Goal: Information Seeking & Learning: Compare options

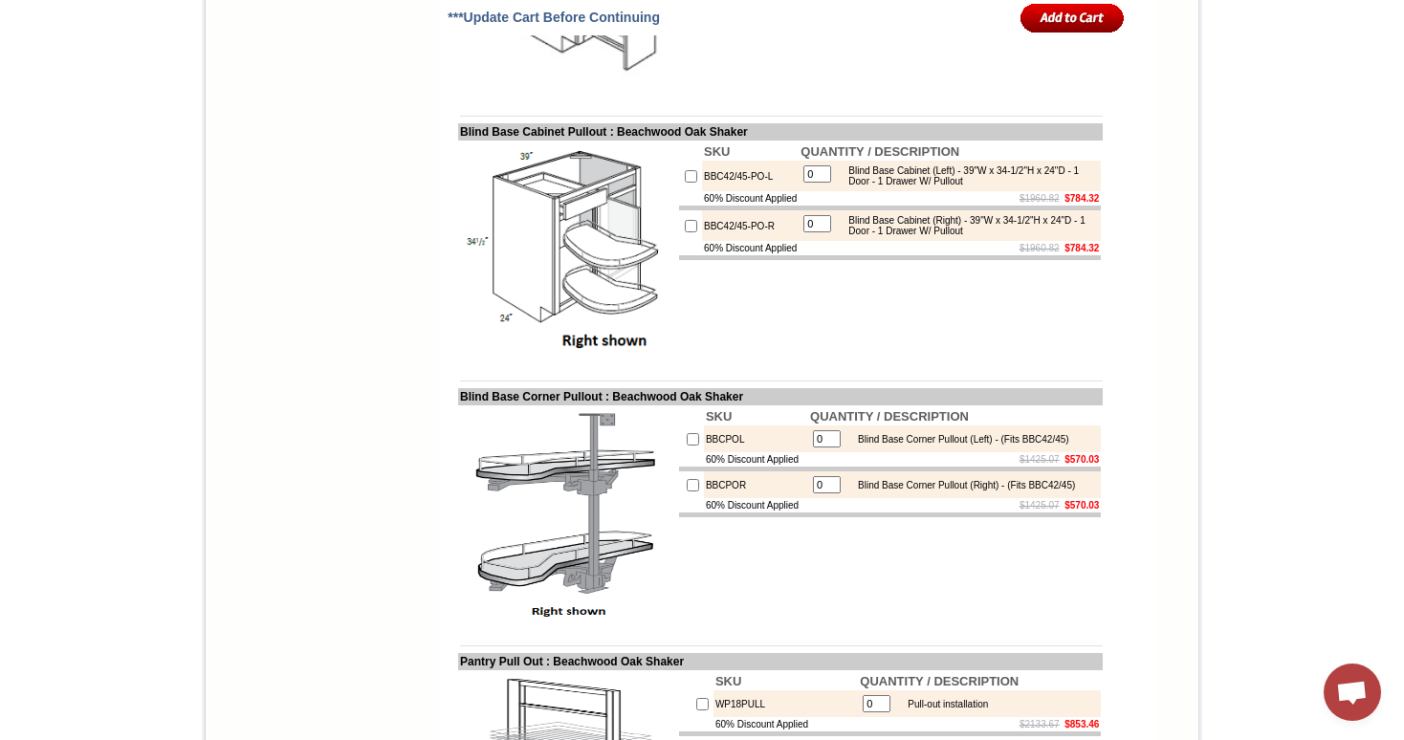
scroll to position [5248, 0]
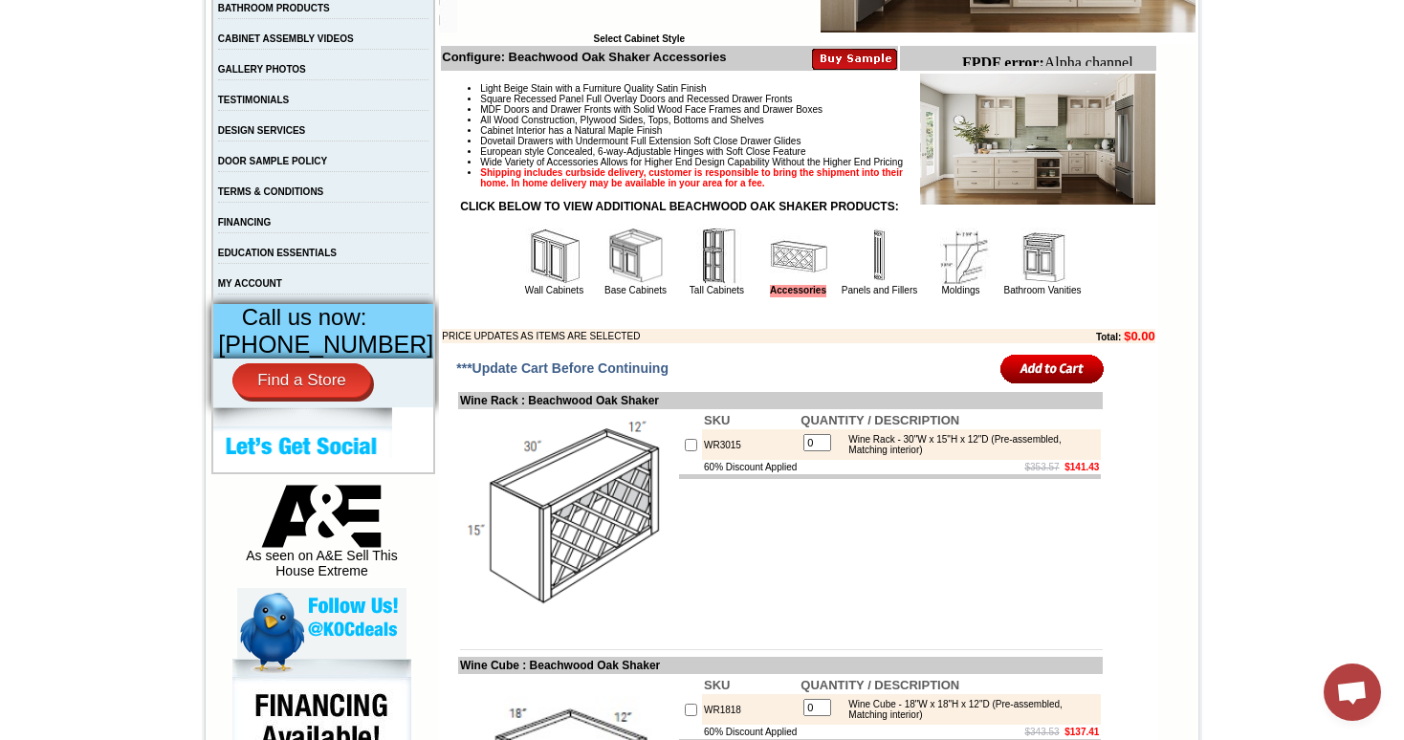
scroll to position [646, 0]
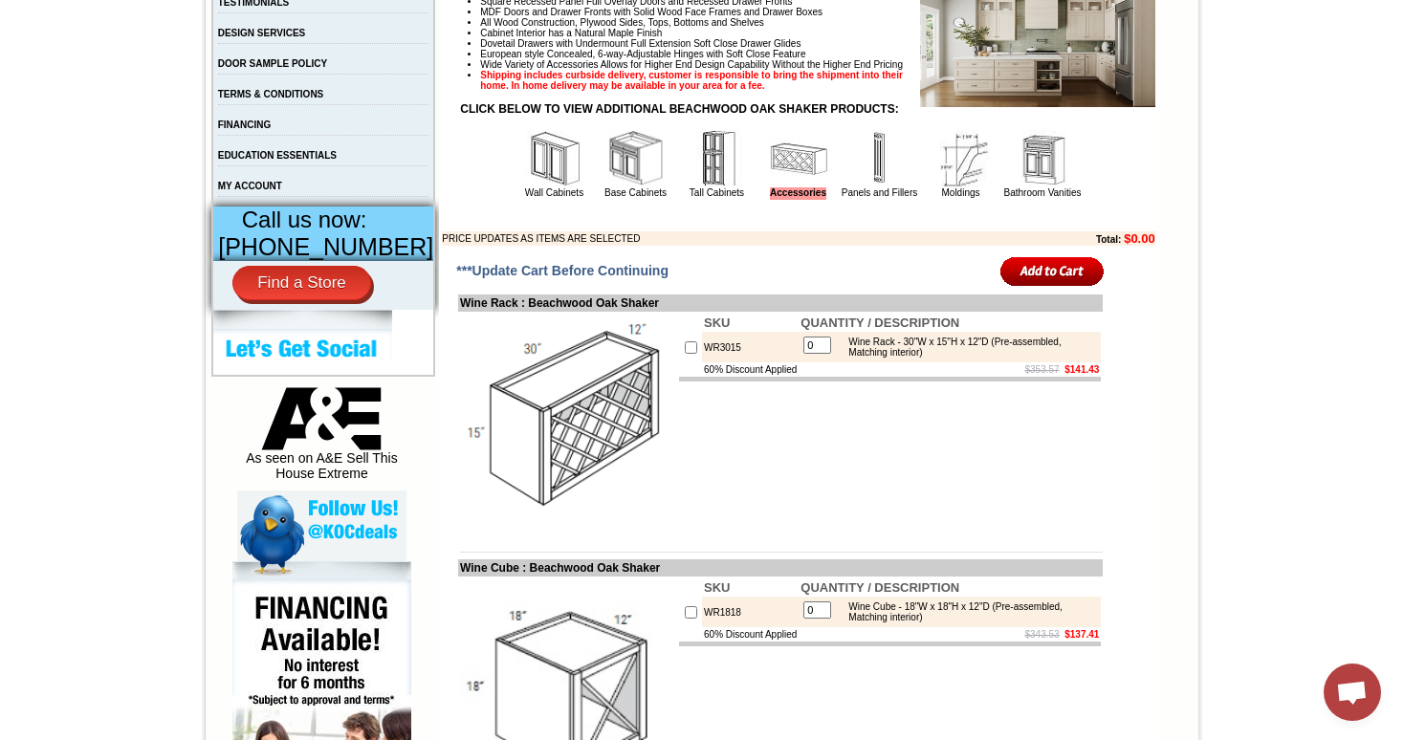
click at [693, 178] on img at bounding box center [717, 158] width 57 height 57
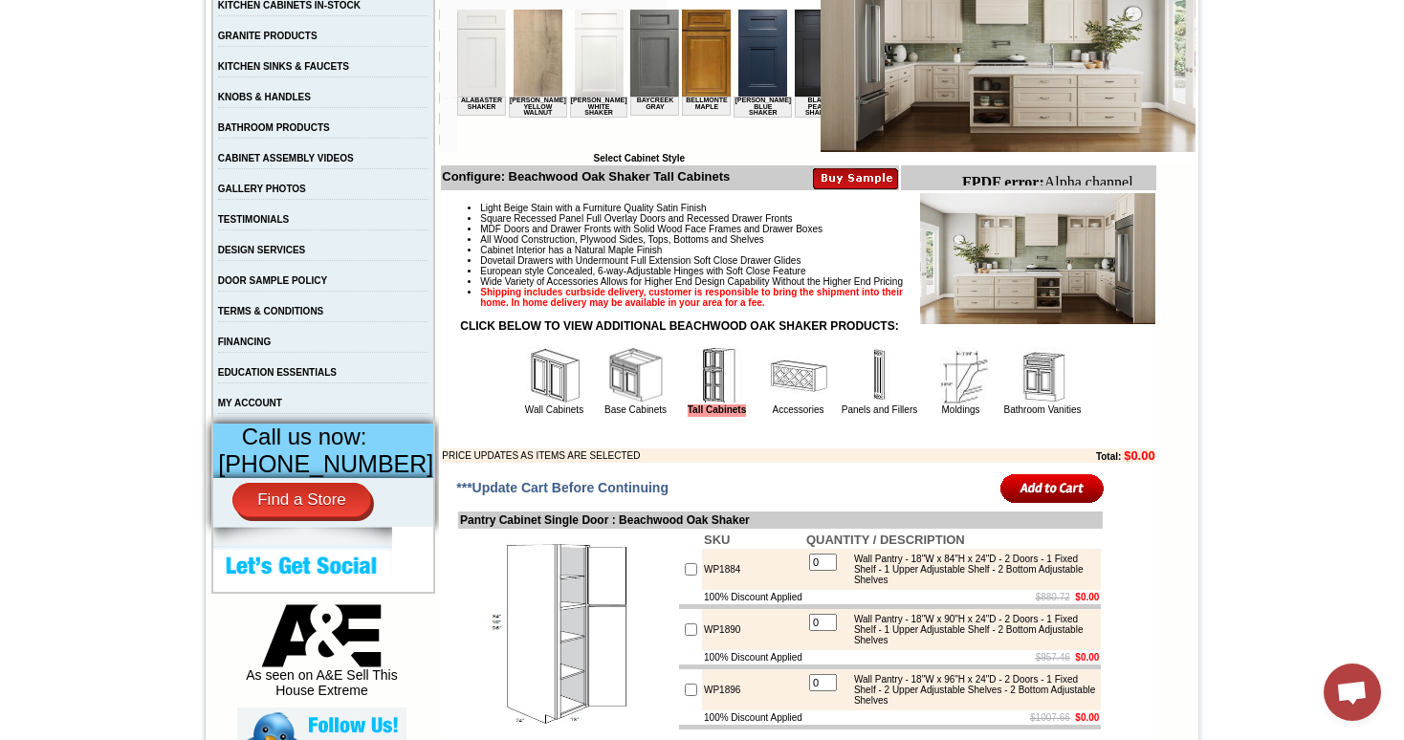
scroll to position [449, 0]
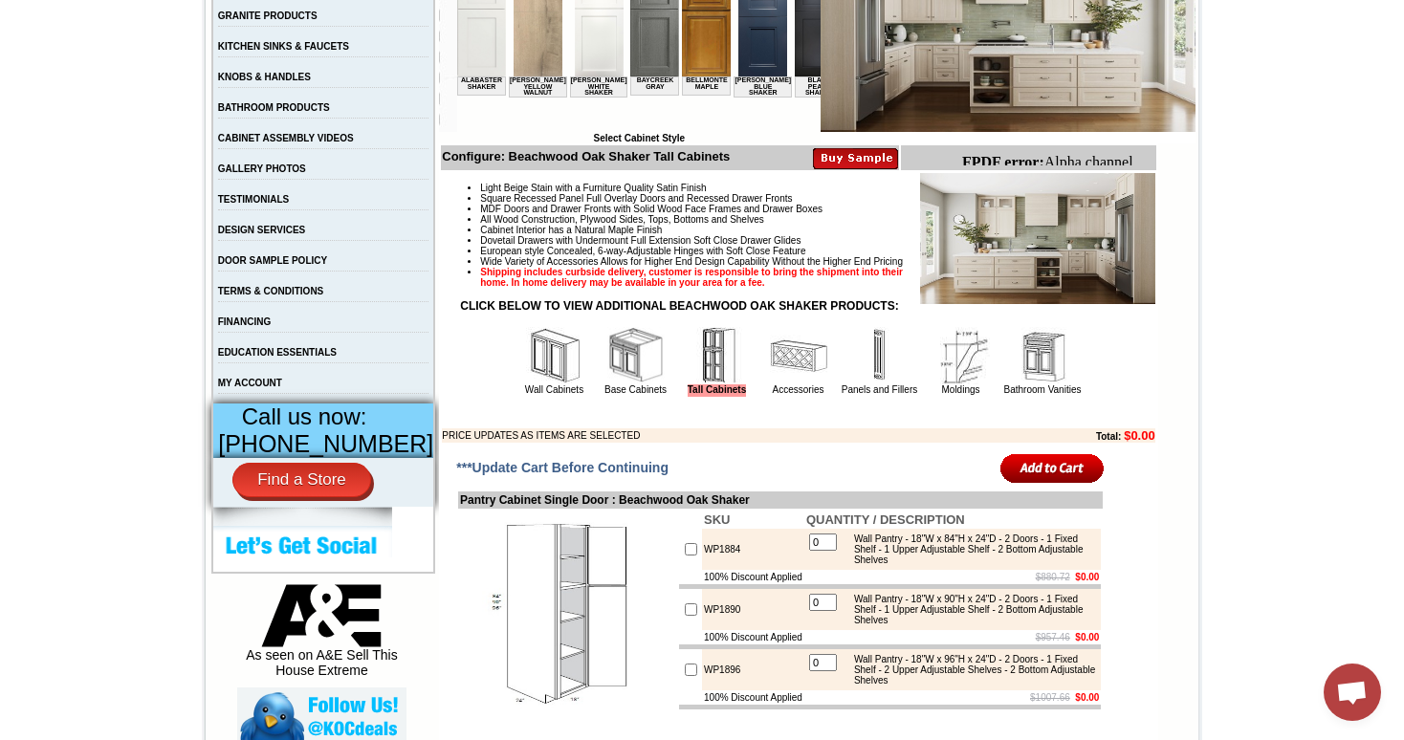
click at [773, 372] on img at bounding box center [798, 355] width 57 height 57
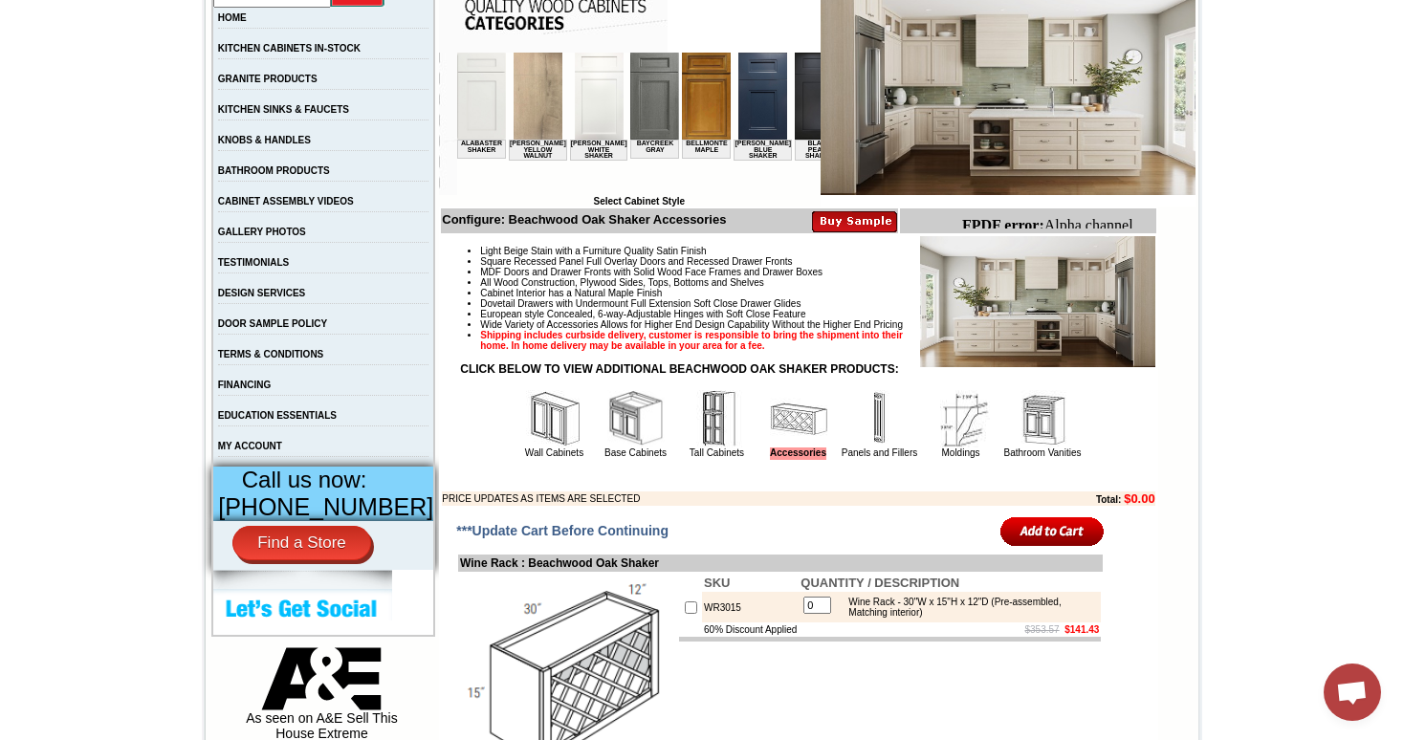
scroll to position [395, 0]
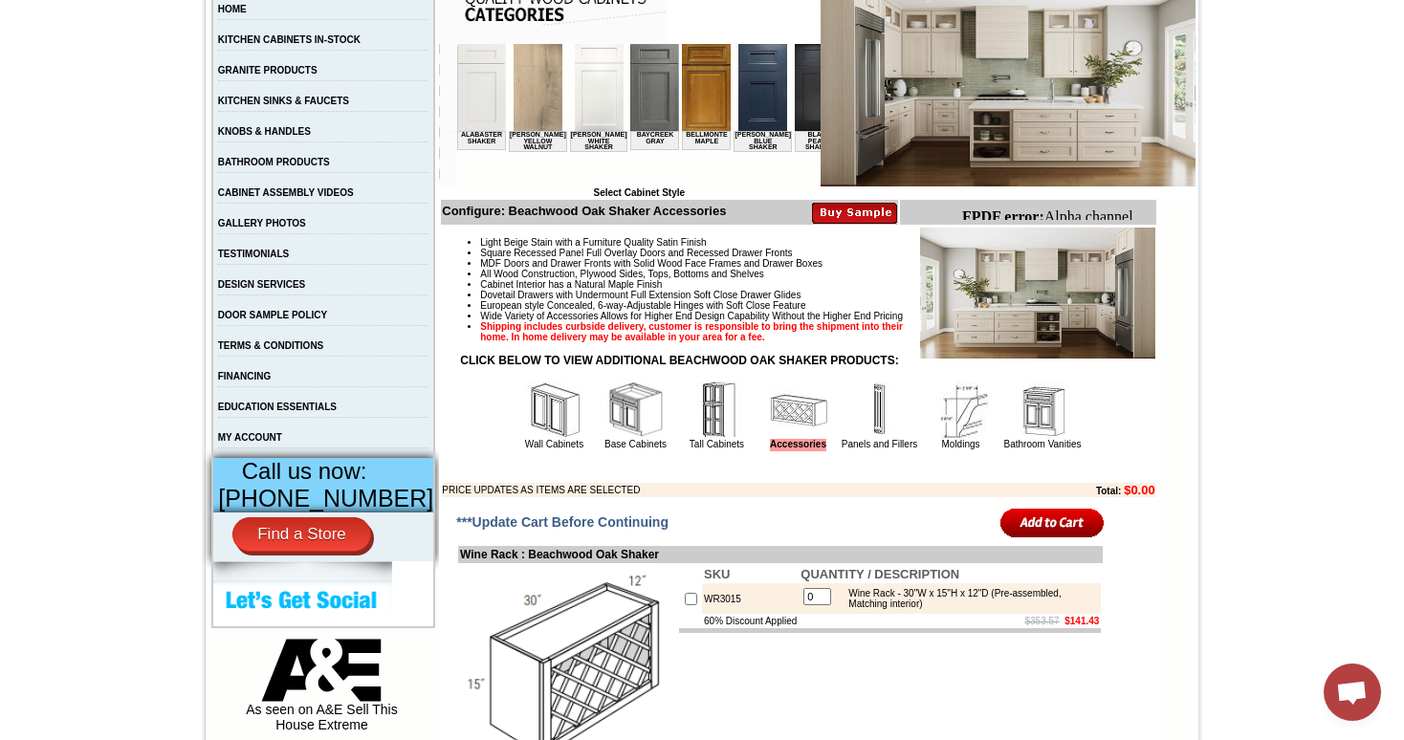
click at [622, 435] on img at bounding box center [635, 410] width 57 height 57
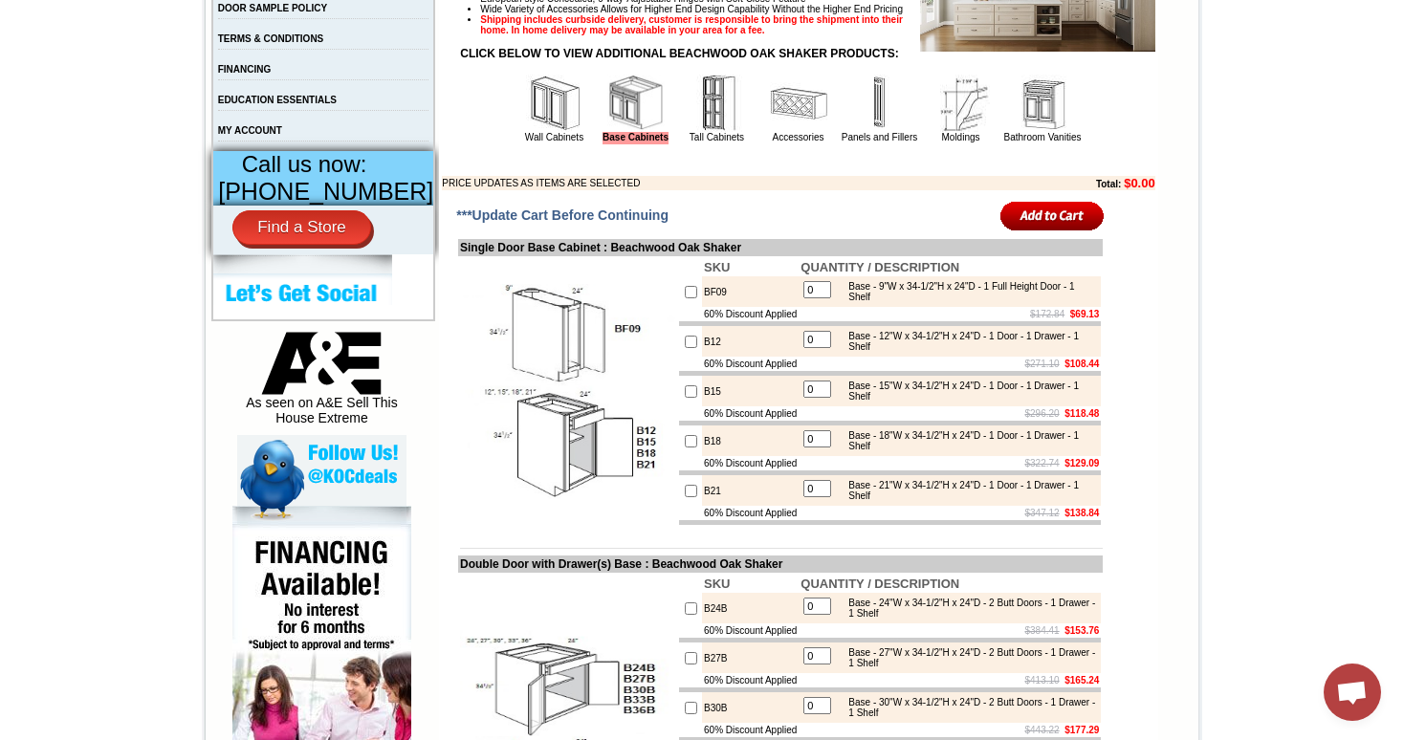
scroll to position [705, 0]
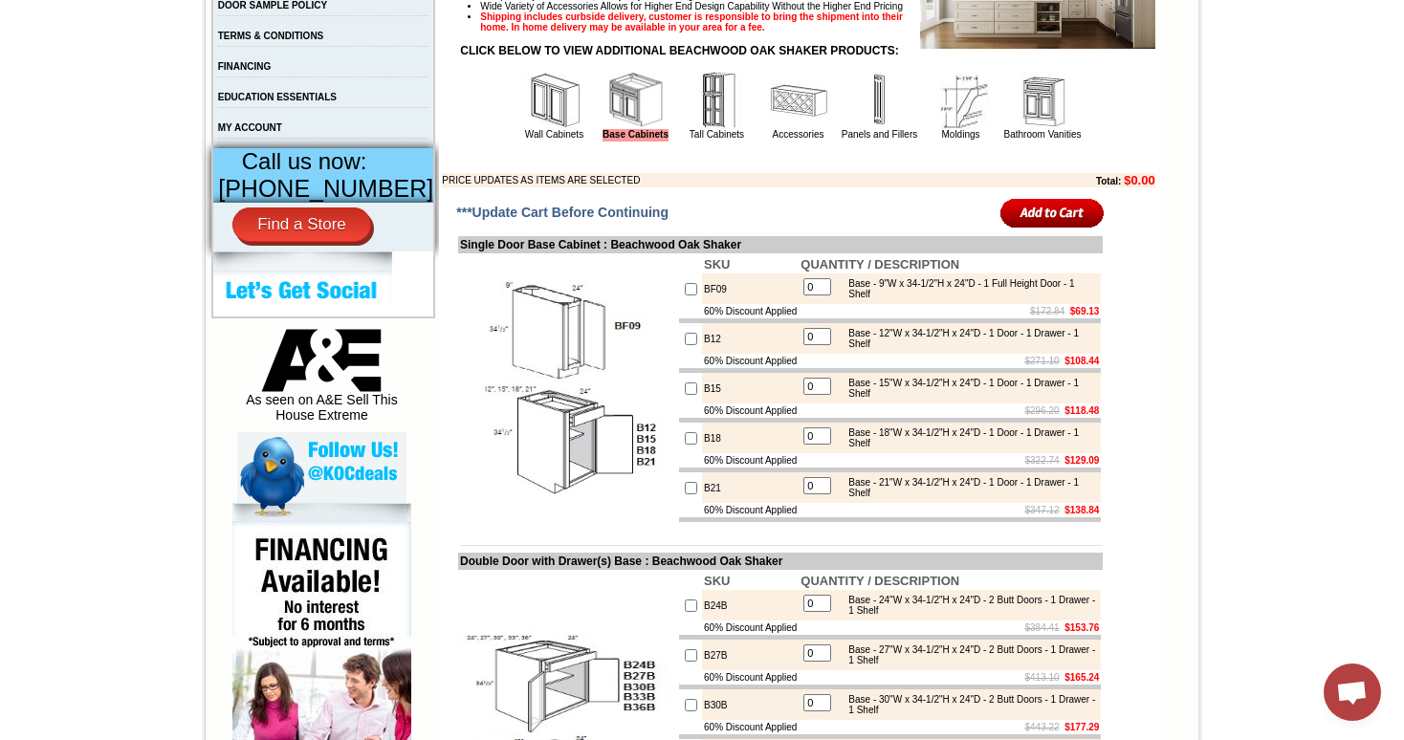
click at [773, 123] on img at bounding box center [798, 100] width 57 height 57
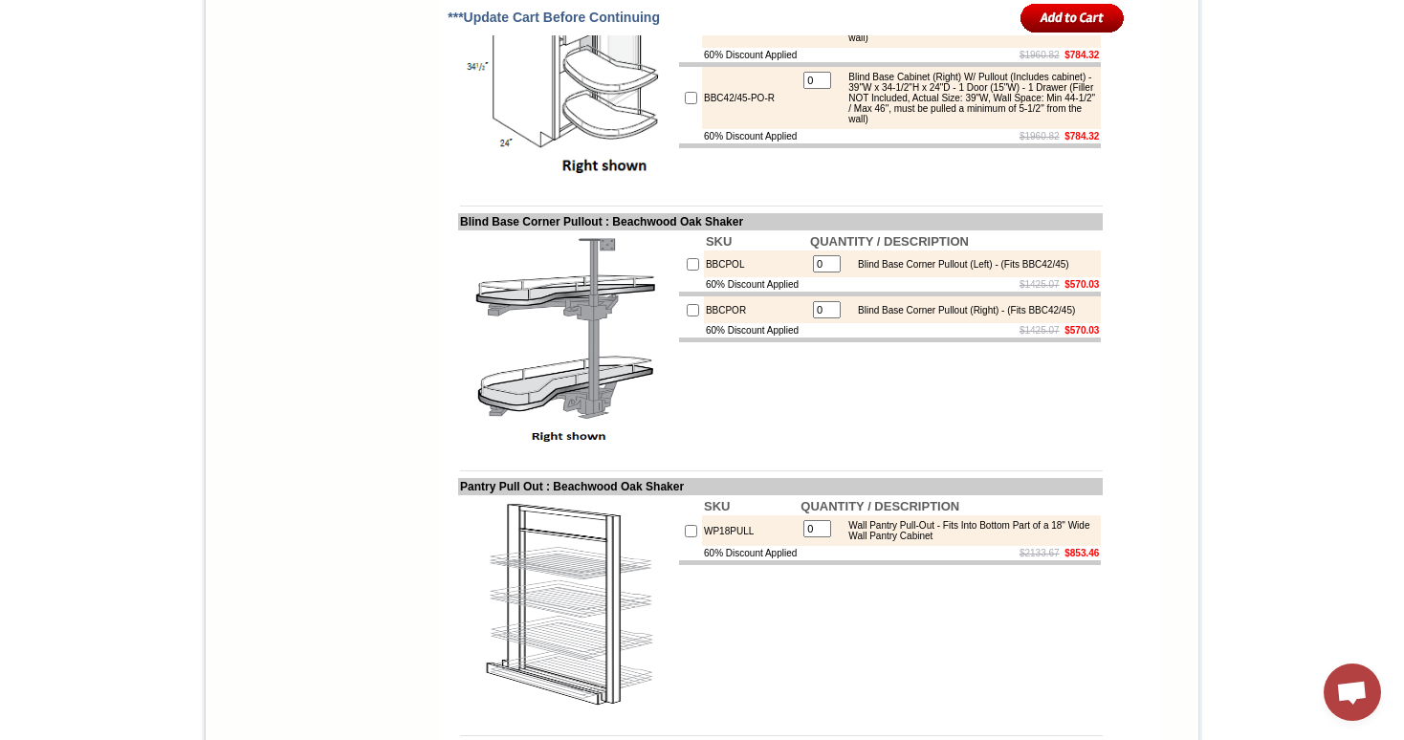
scroll to position [5419, 0]
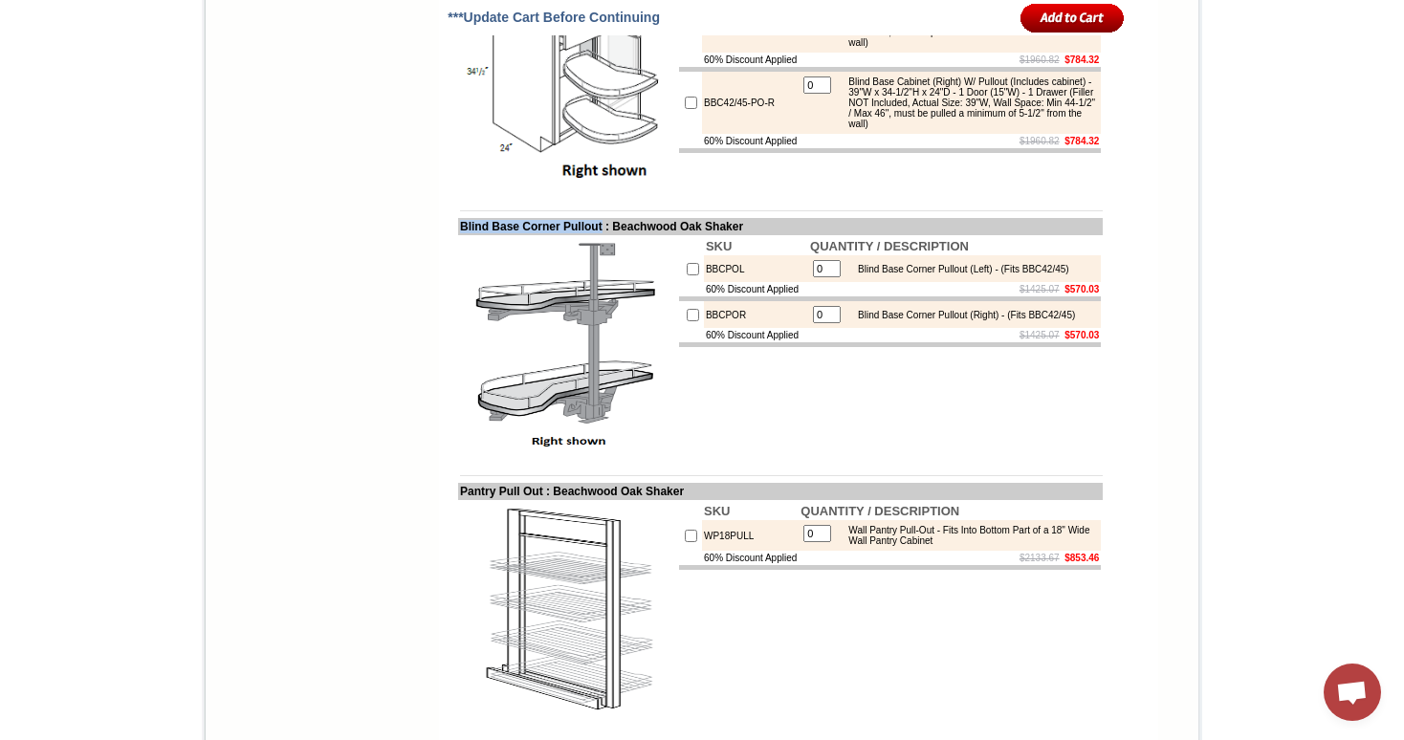
drag, startPoint x: 444, startPoint y: 366, endPoint x: 604, endPoint y: 363, distance: 160.7
click at [604, 235] on td "Blind Base Corner Pullout : Beachwood Oak Shaker" at bounding box center [780, 226] width 645 height 17
click at [458, 235] on td "Blind Base Corner Pullout : Beachwood Oak Shaker" at bounding box center [780, 226] width 645 height 17
drag, startPoint x: 444, startPoint y: 368, endPoint x: 601, endPoint y: 359, distance: 157.1
click at [602, 235] on td "Blind Base Corner Pullout : Beachwood Oak Shaker" at bounding box center [780, 226] width 645 height 17
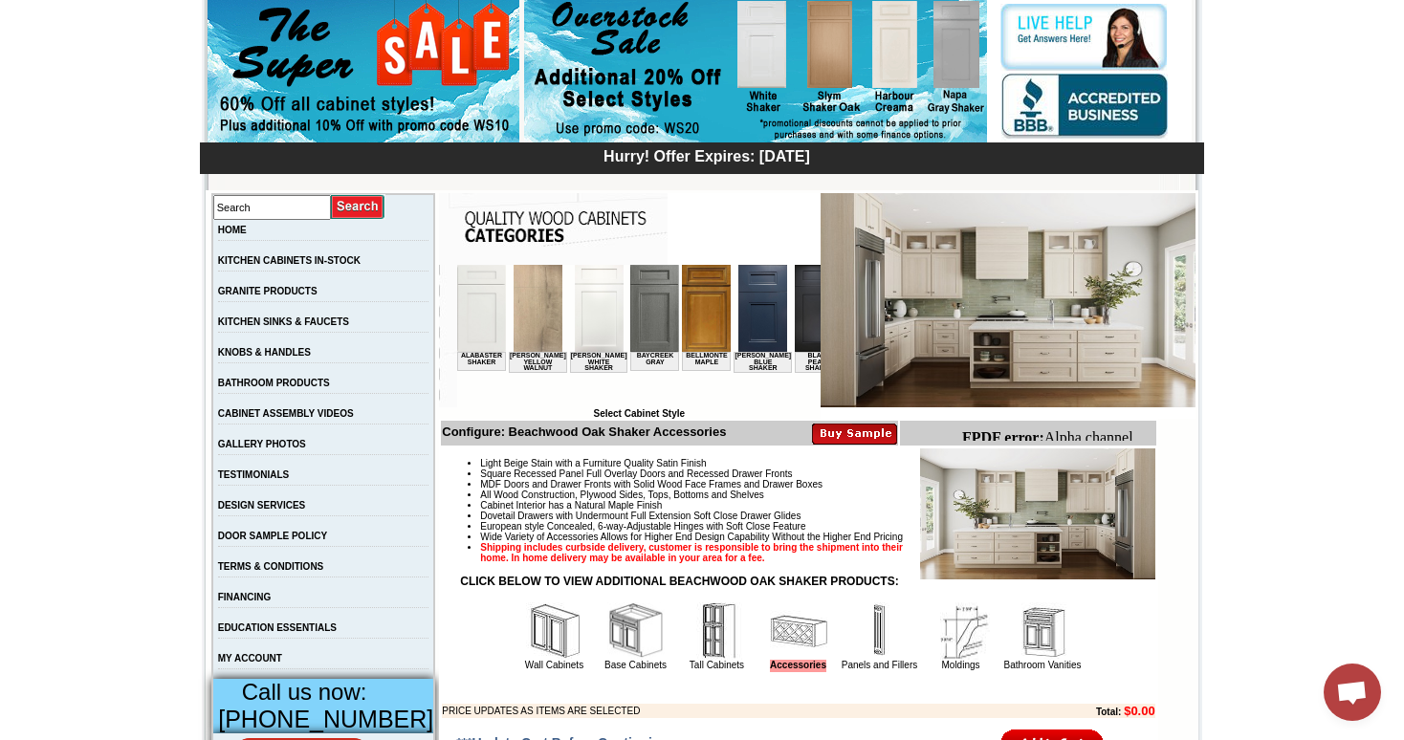
scroll to position [300, 0]
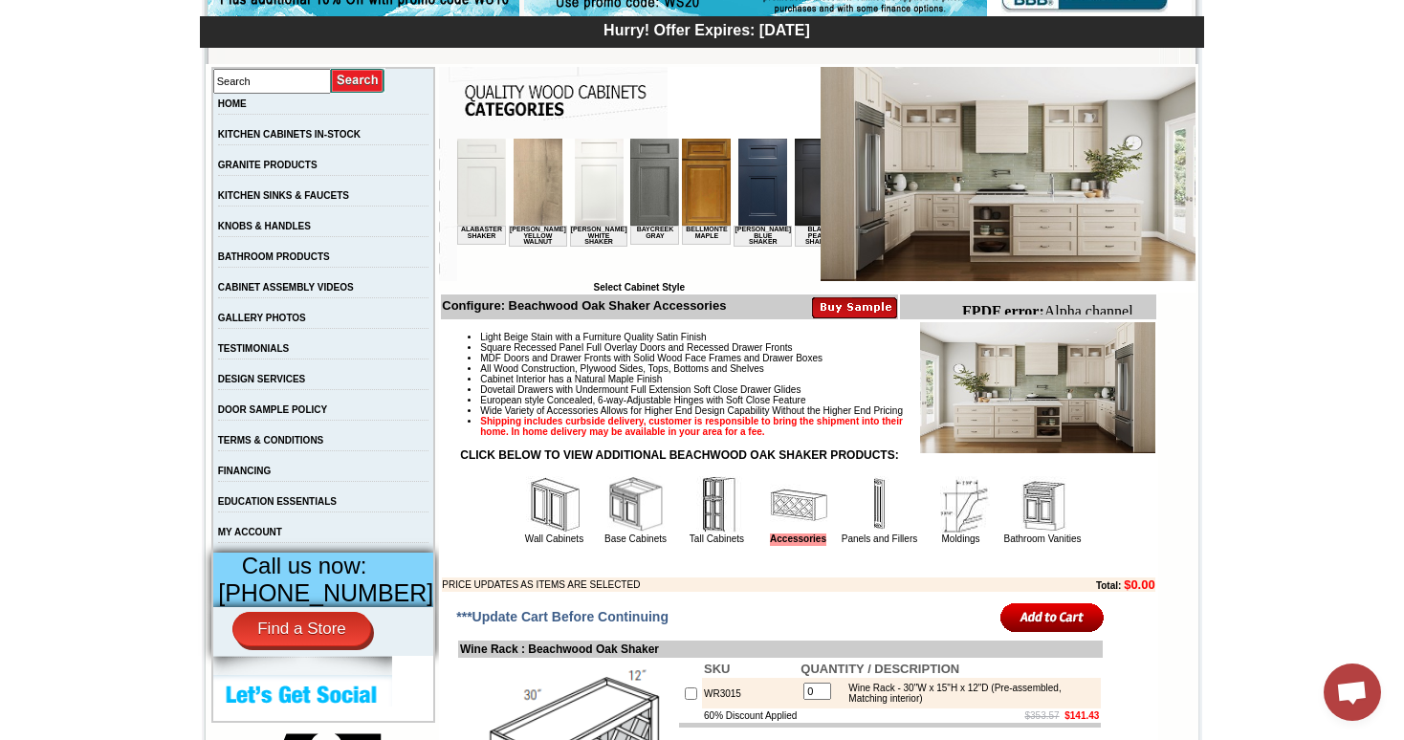
click at [607, 508] on img at bounding box center [635, 504] width 57 height 57
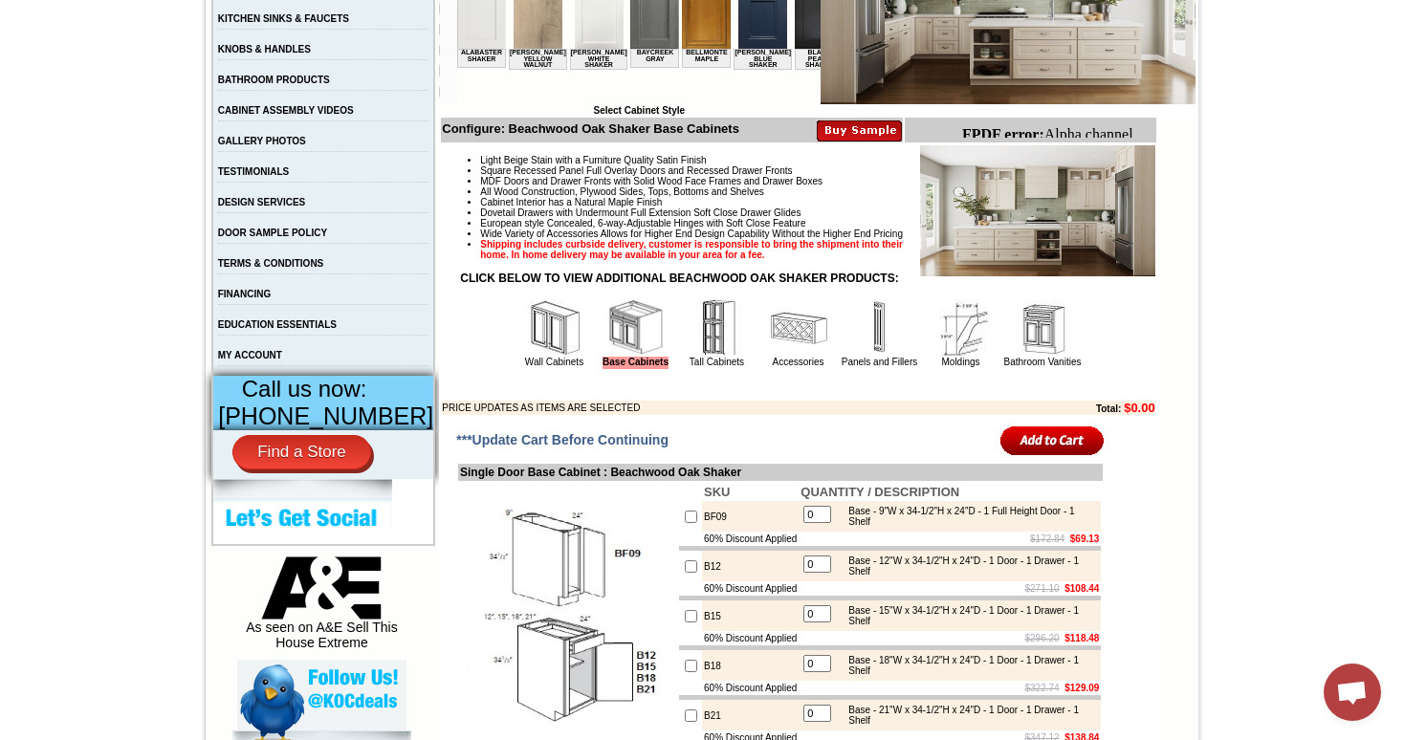
scroll to position [482, 0]
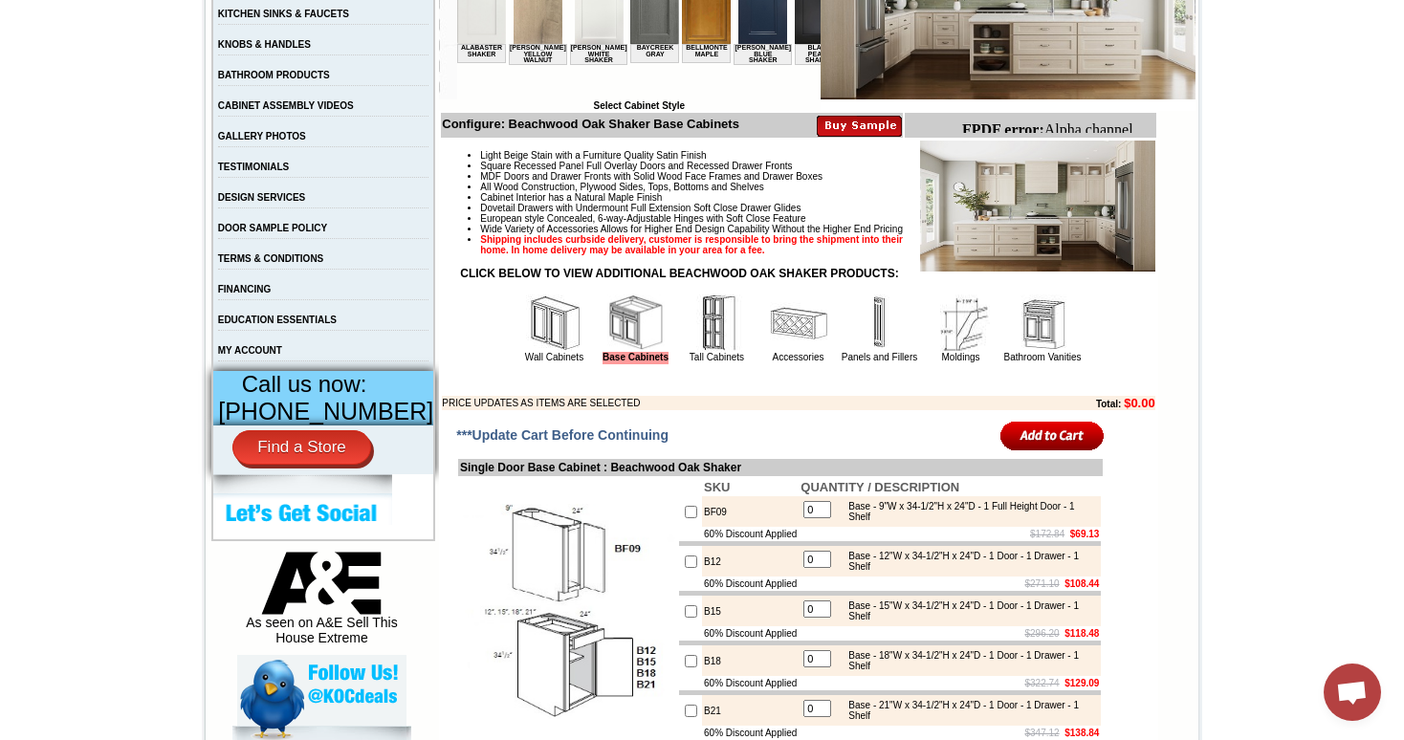
click at [773, 340] on img at bounding box center [798, 323] width 57 height 57
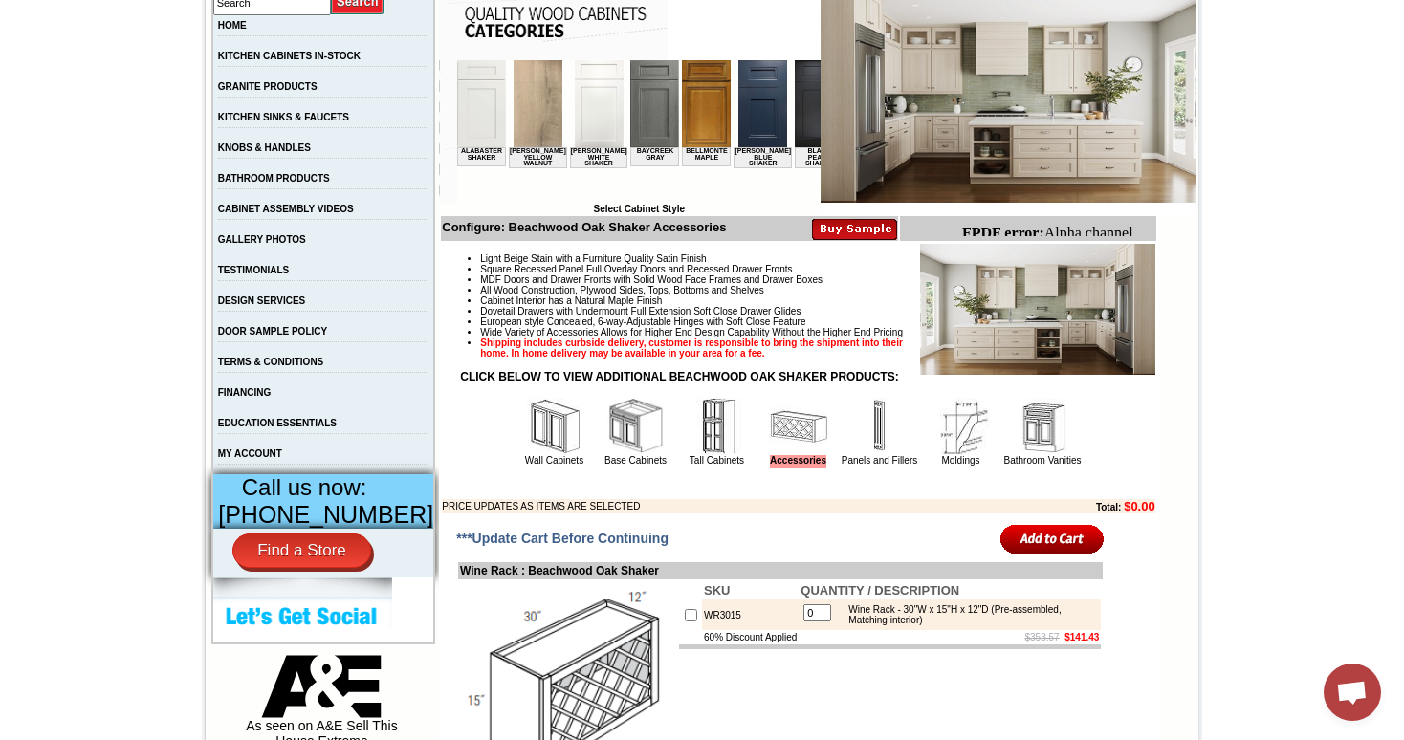
scroll to position [380, 0]
click at [642, 425] on td "Base Cabinets" at bounding box center [636, 431] width 80 height 72
click at [638, 427] on img at bounding box center [635, 425] width 57 height 57
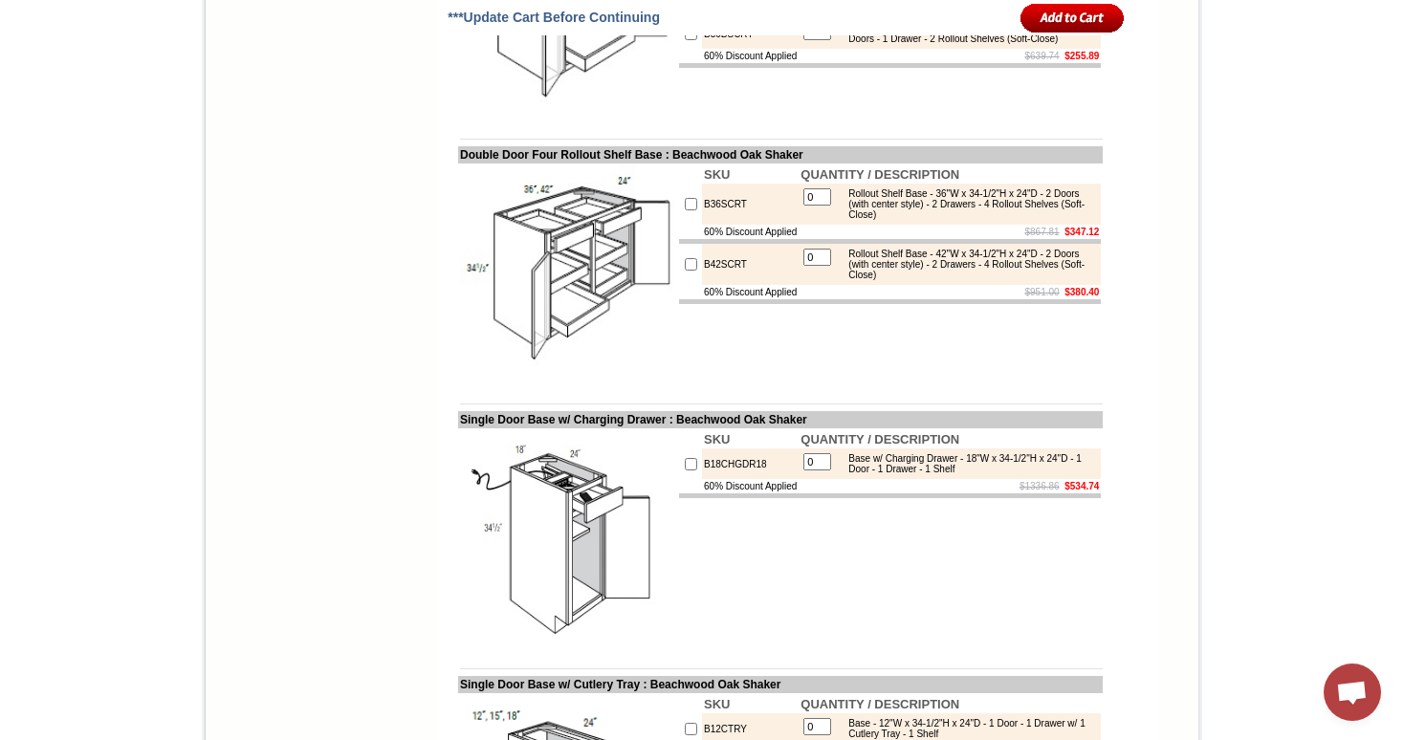
scroll to position [1997, 0]
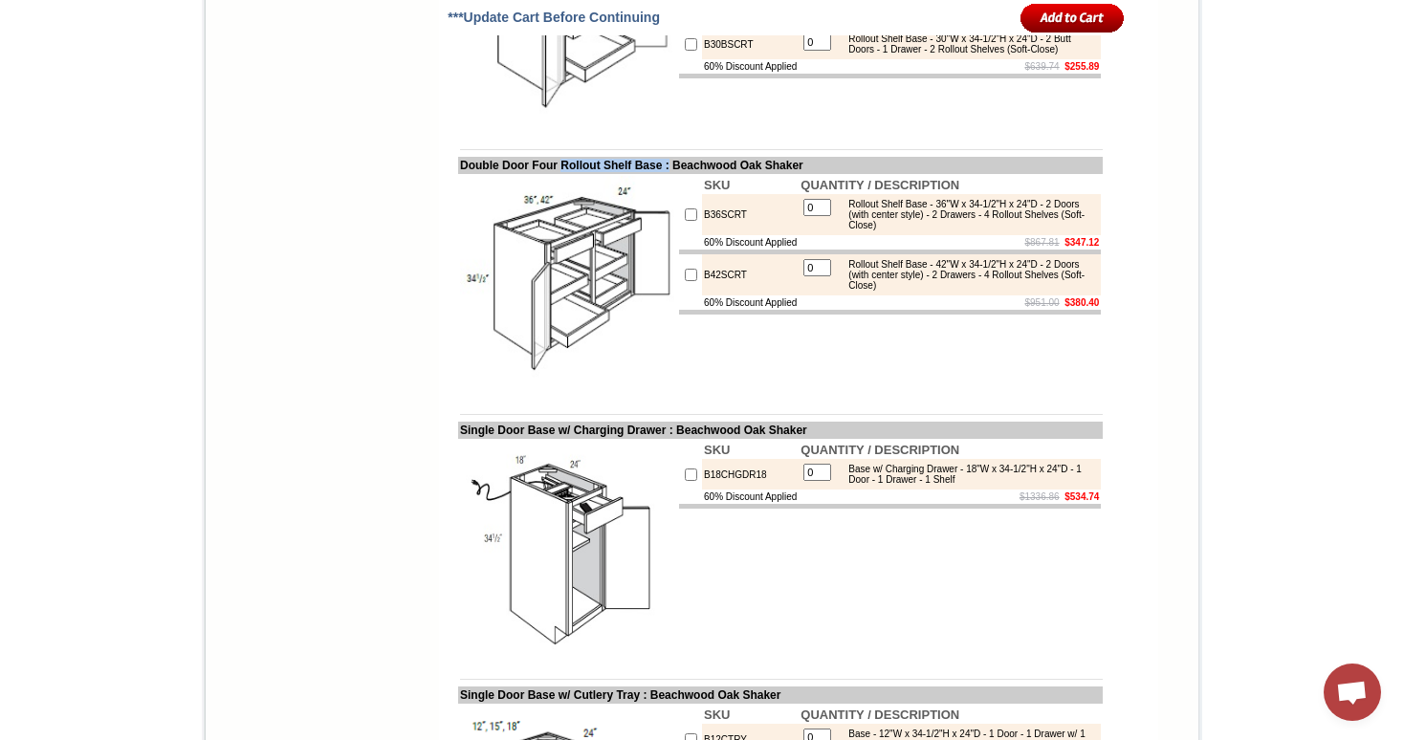
drag, startPoint x: 683, startPoint y: 230, endPoint x: 557, endPoint y: 228, distance: 126.2
click at [557, 174] on td "Double Door Four Rollout Shelf Base : Beachwood Oak Shaker" at bounding box center [780, 165] width 645 height 17
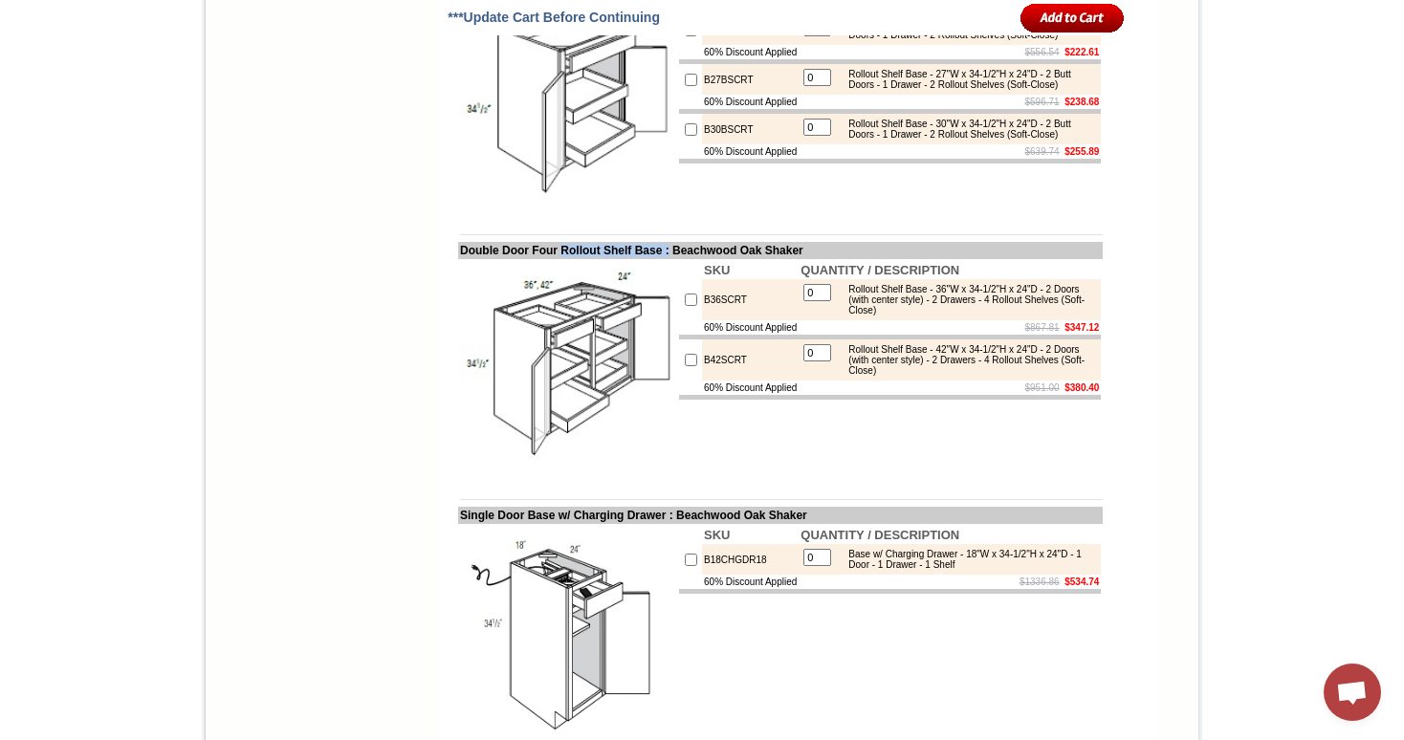
scroll to position [1958, 0]
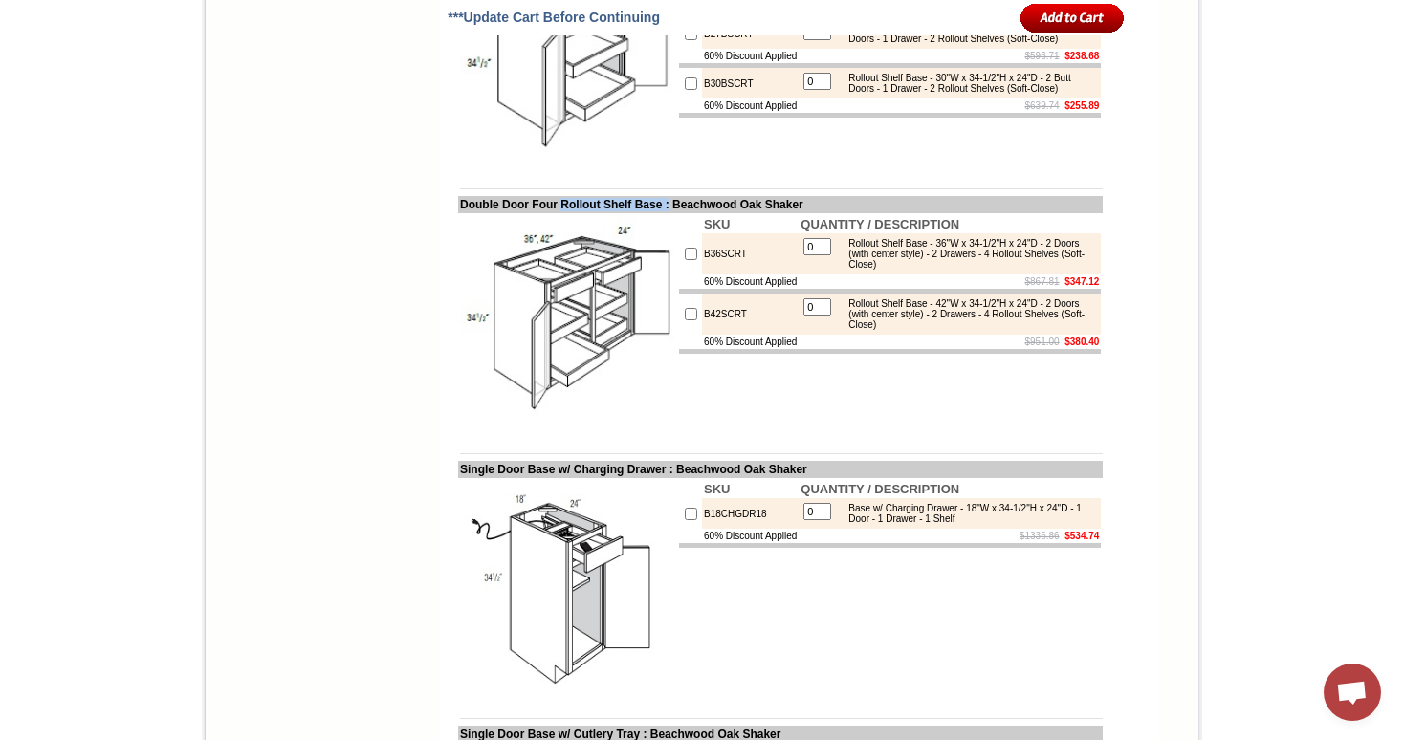
click at [612, 213] on td "Double Door Four Rollout Shelf Base : Beachwood Oak Shaker" at bounding box center [780, 204] width 645 height 17
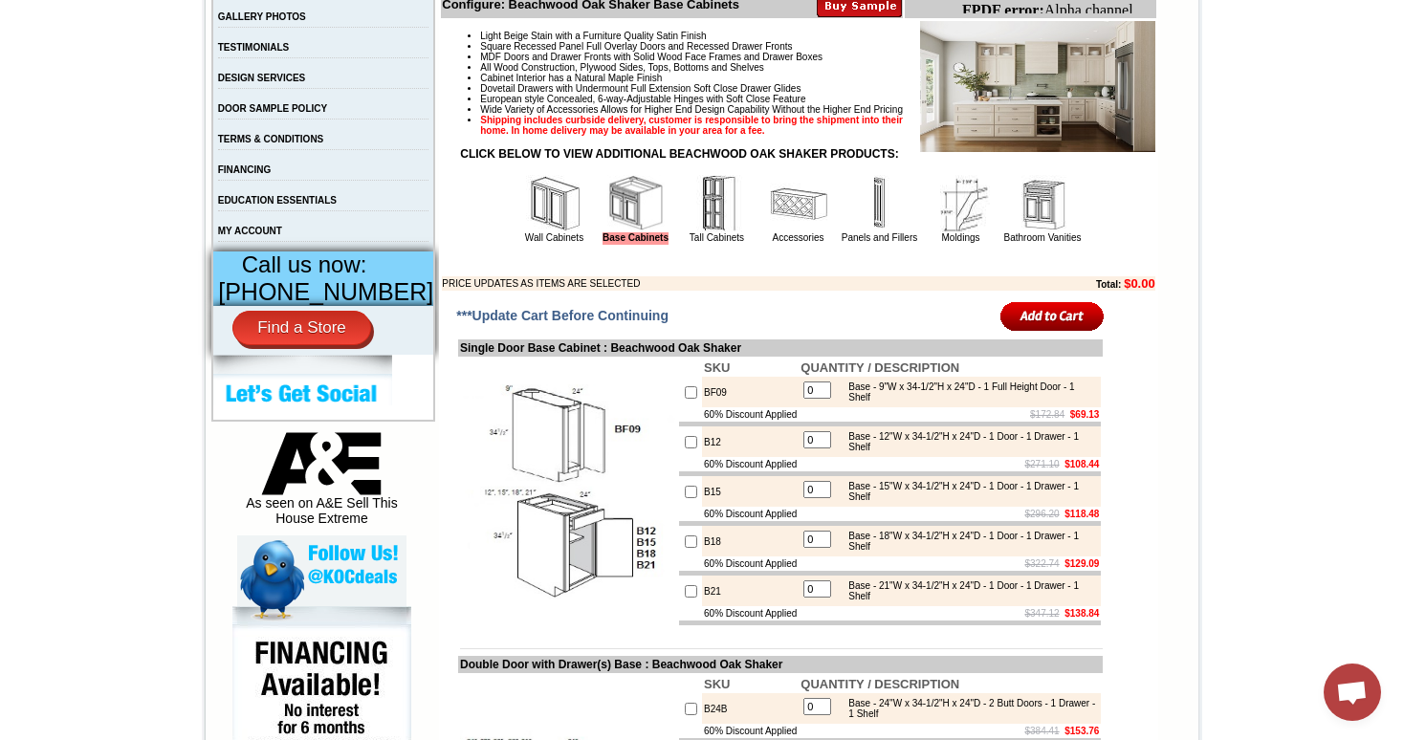
scroll to position [603, 0]
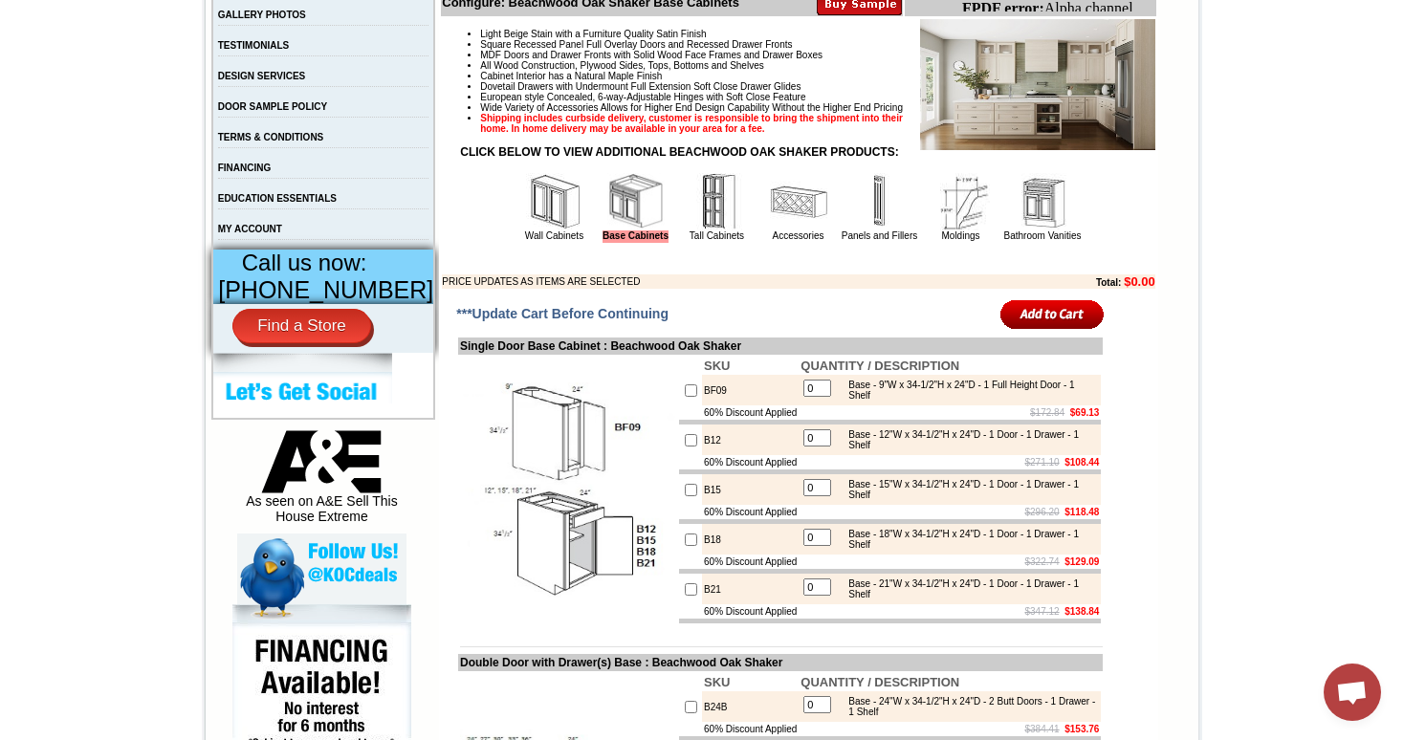
click at [774, 229] on img at bounding box center [798, 201] width 57 height 57
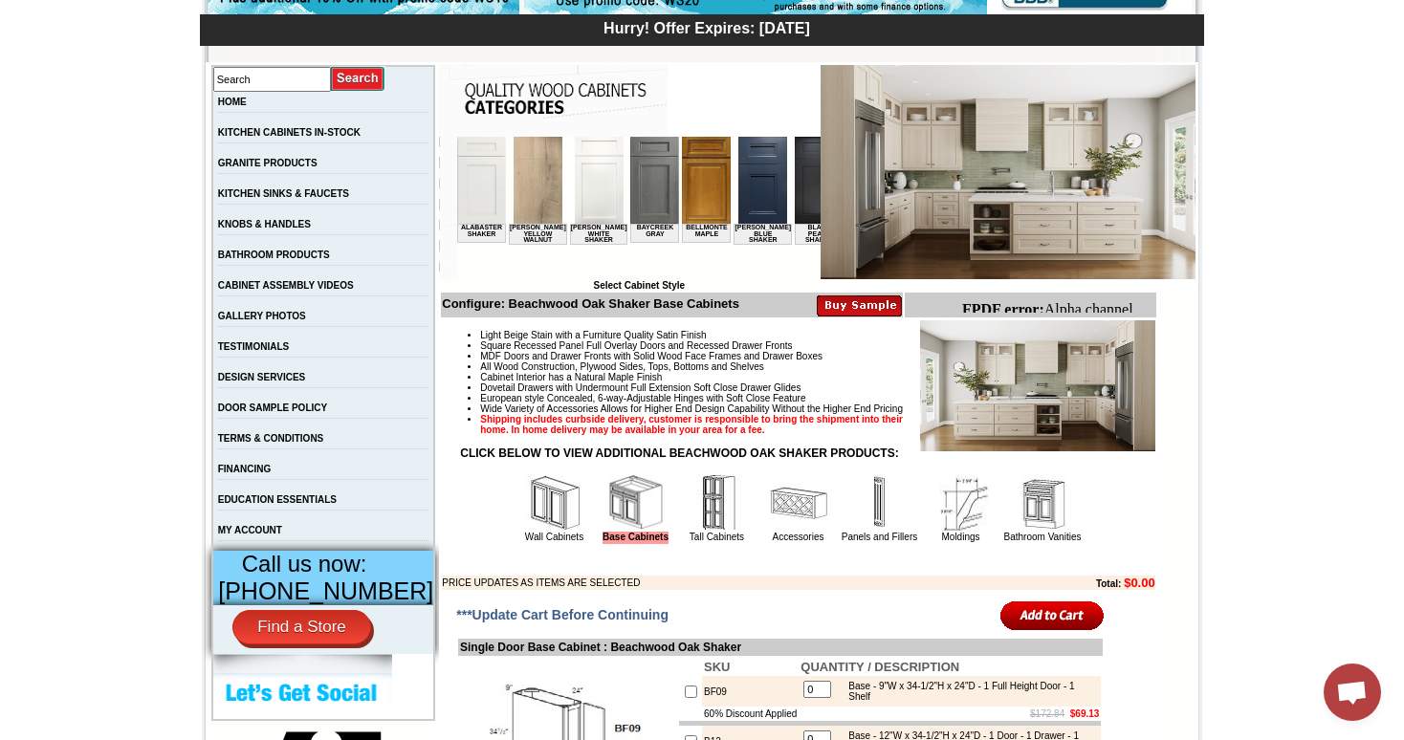
scroll to position [304, 0]
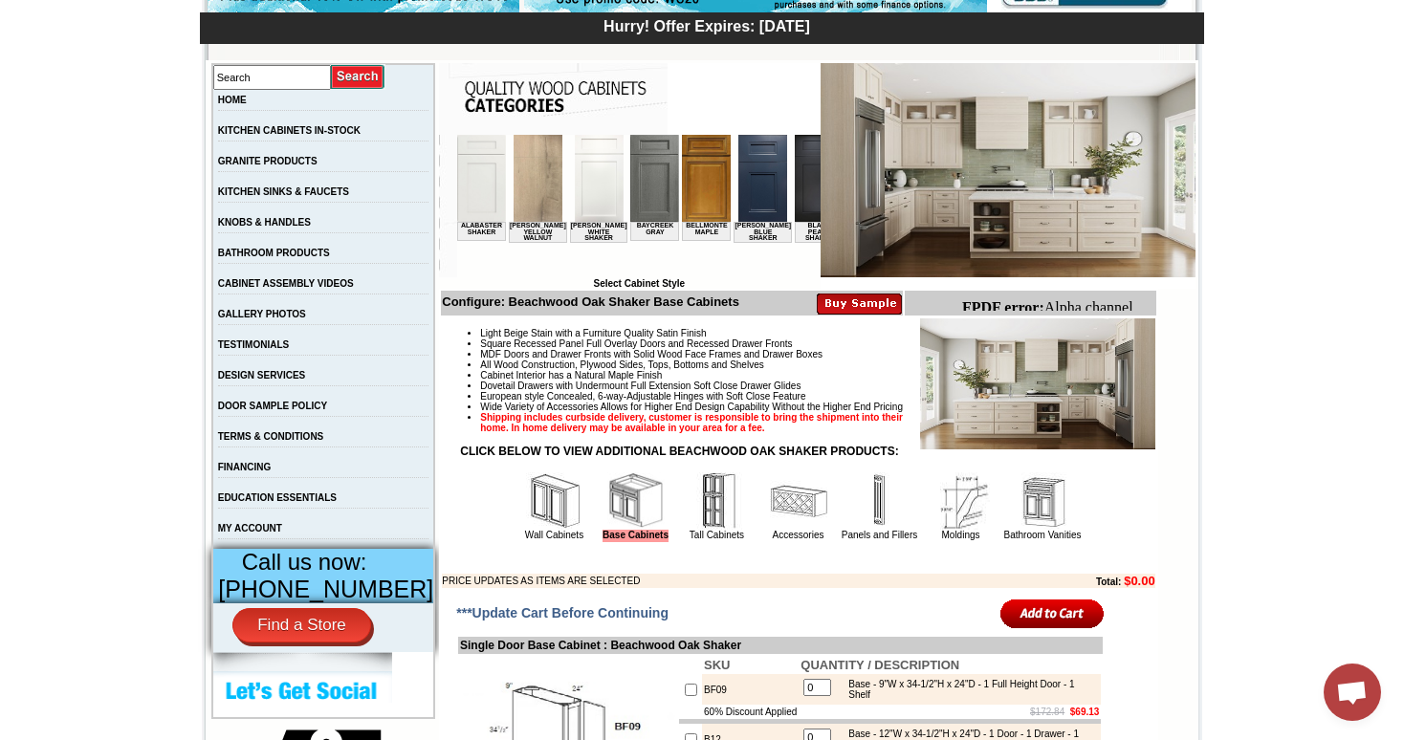
click at [786, 530] on img at bounding box center [798, 500] width 57 height 57
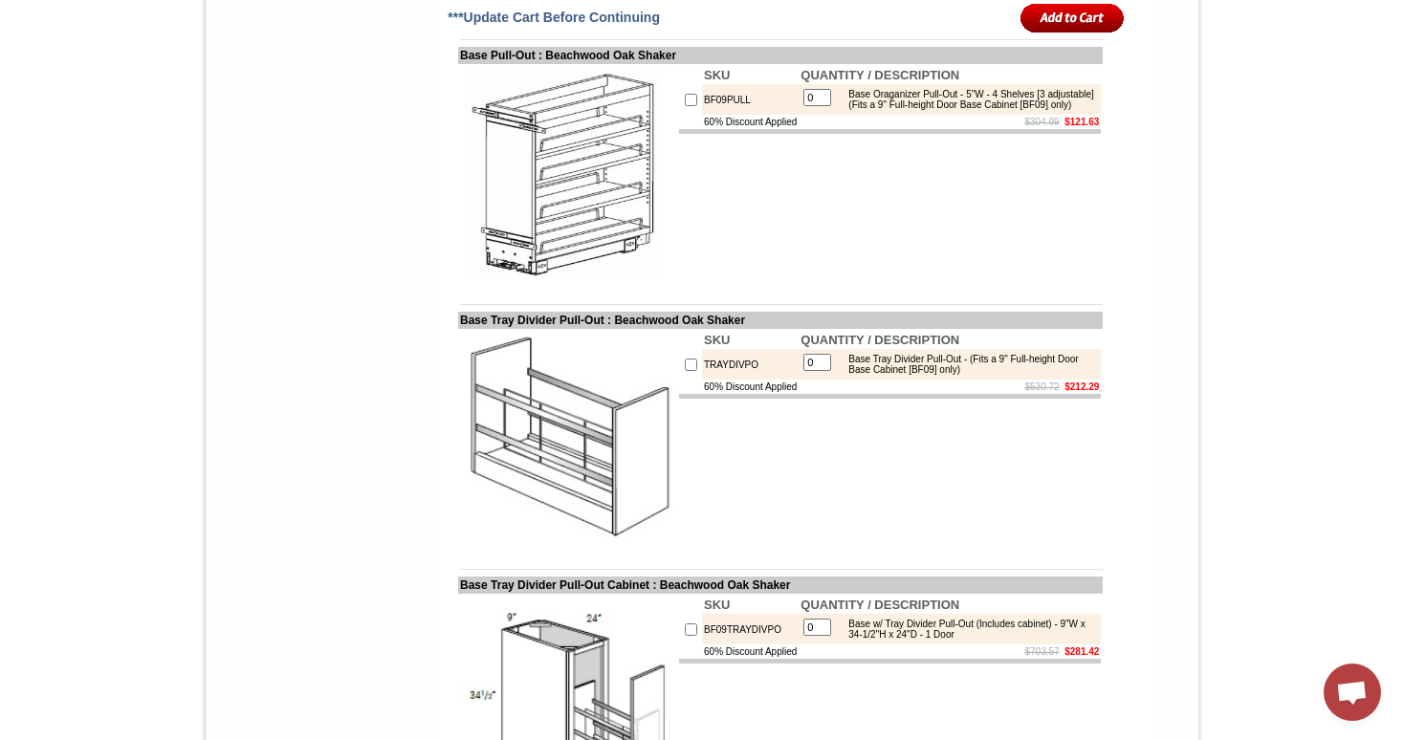
scroll to position [4269, 0]
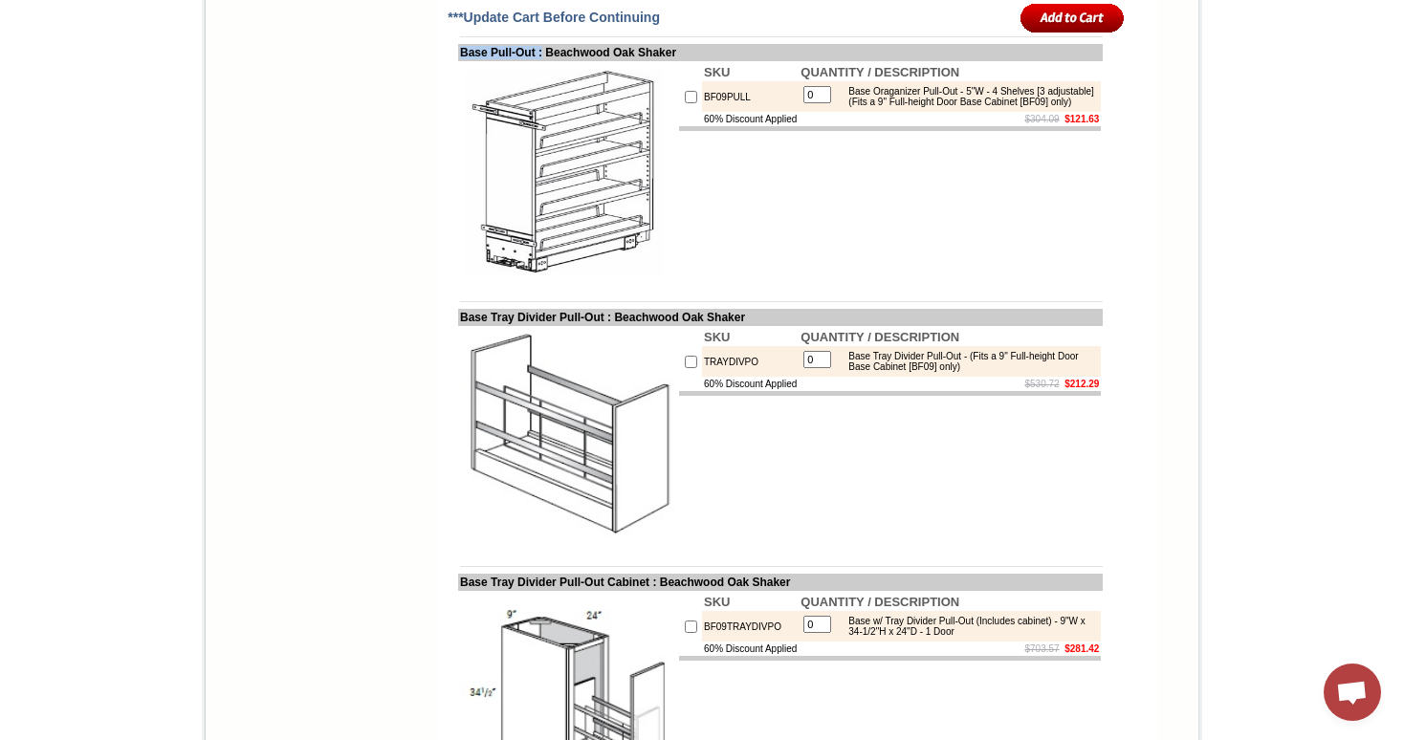
drag, startPoint x: 441, startPoint y: 183, endPoint x: 538, endPoint y: 182, distance: 97.5
click at [538, 61] on td "Base Pull-Out : Beachwood Oak Shaker" at bounding box center [780, 52] width 645 height 17
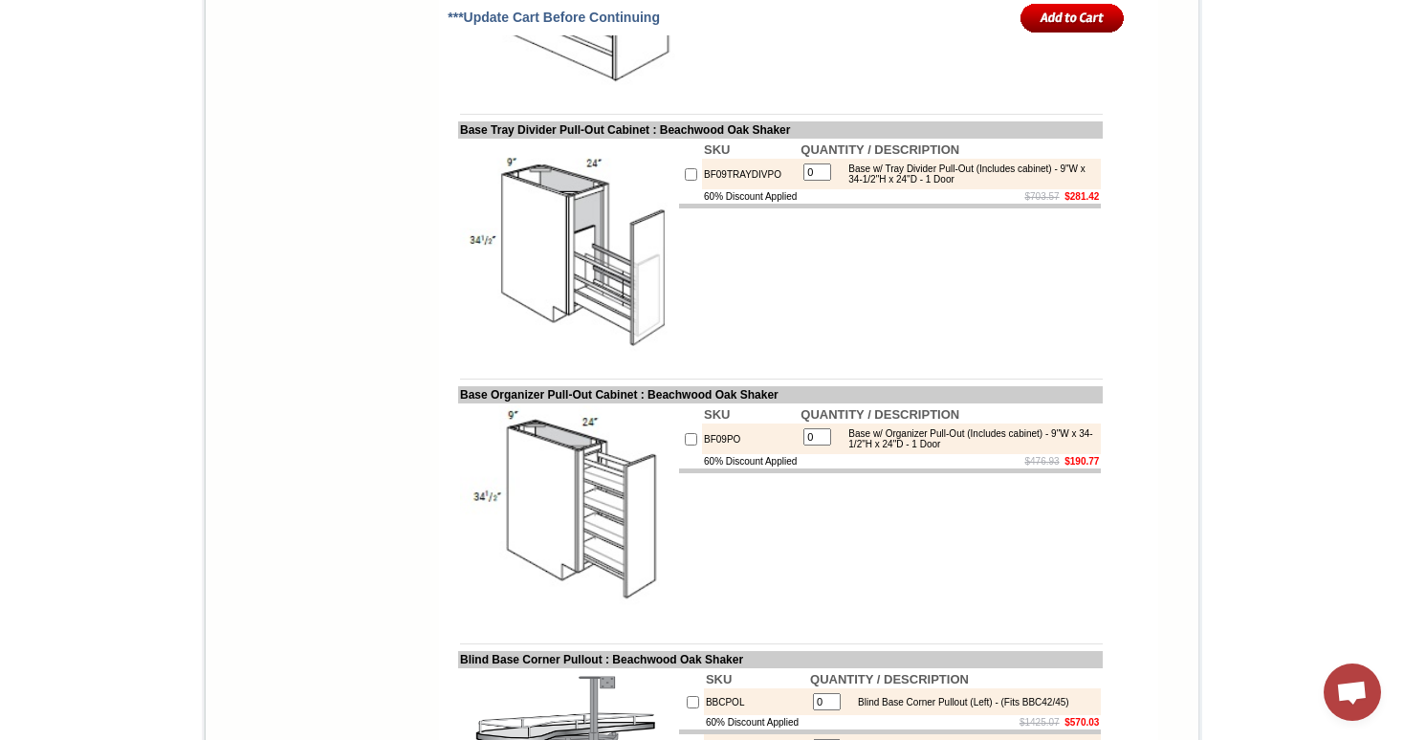
scroll to position [4907, 0]
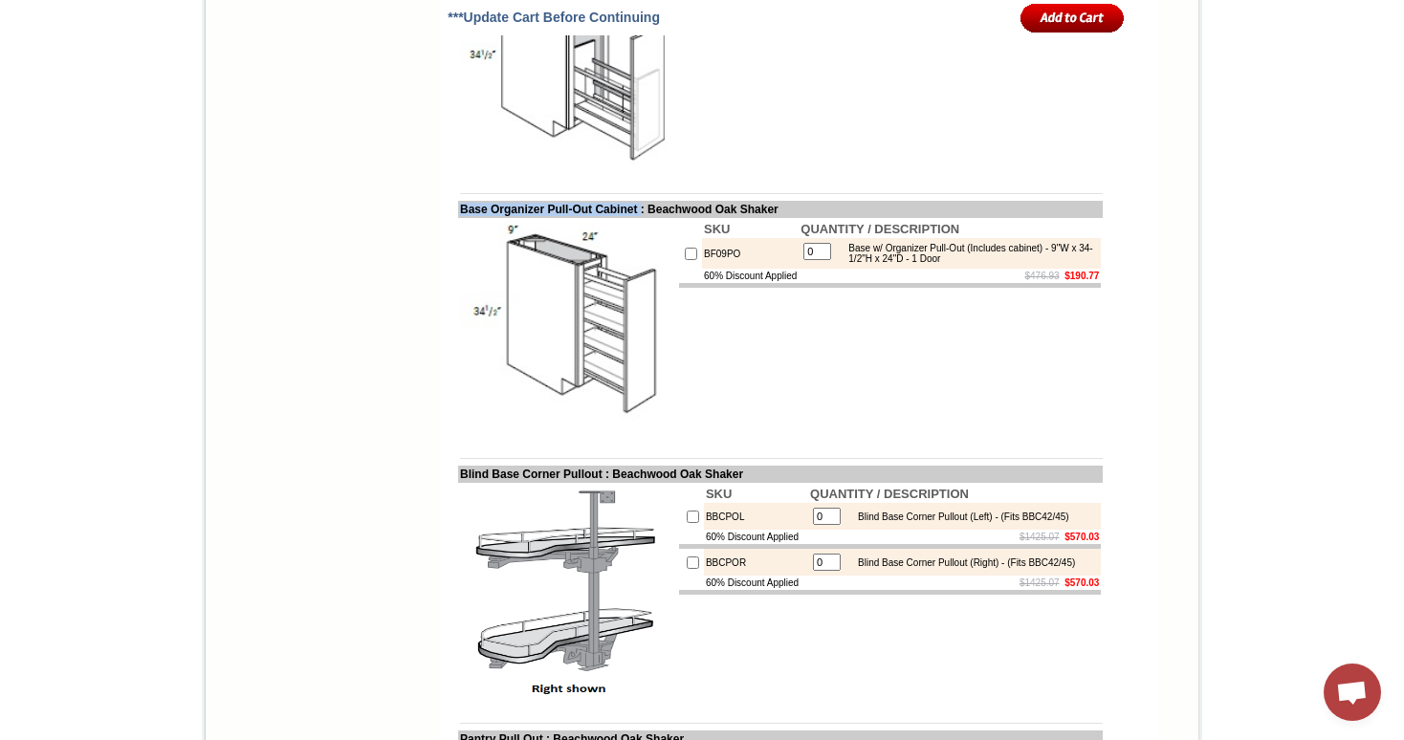
drag, startPoint x: 442, startPoint y: 344, endPoint x: 652, endPoint y: 349, distance: 210.4
click at [652, 218] on td "Base Organizer Pull-Out Cabinet : Beachwood Oak Shaker" at bounding box center [780, 209] width 645 height 17
click at [513, 357] on img at bounding box center [567, 327] width 215 height 215
click at [458, 218] on td "Base Organizer Pull-Out Cabinet : Beachwood Oak Shaker" at bounding box center [780, 209] width 645 height 17
drag, startPoint x: 439, startPoint y: 343, endPoint x: 596, endPoint y: 346, distance: 156.9
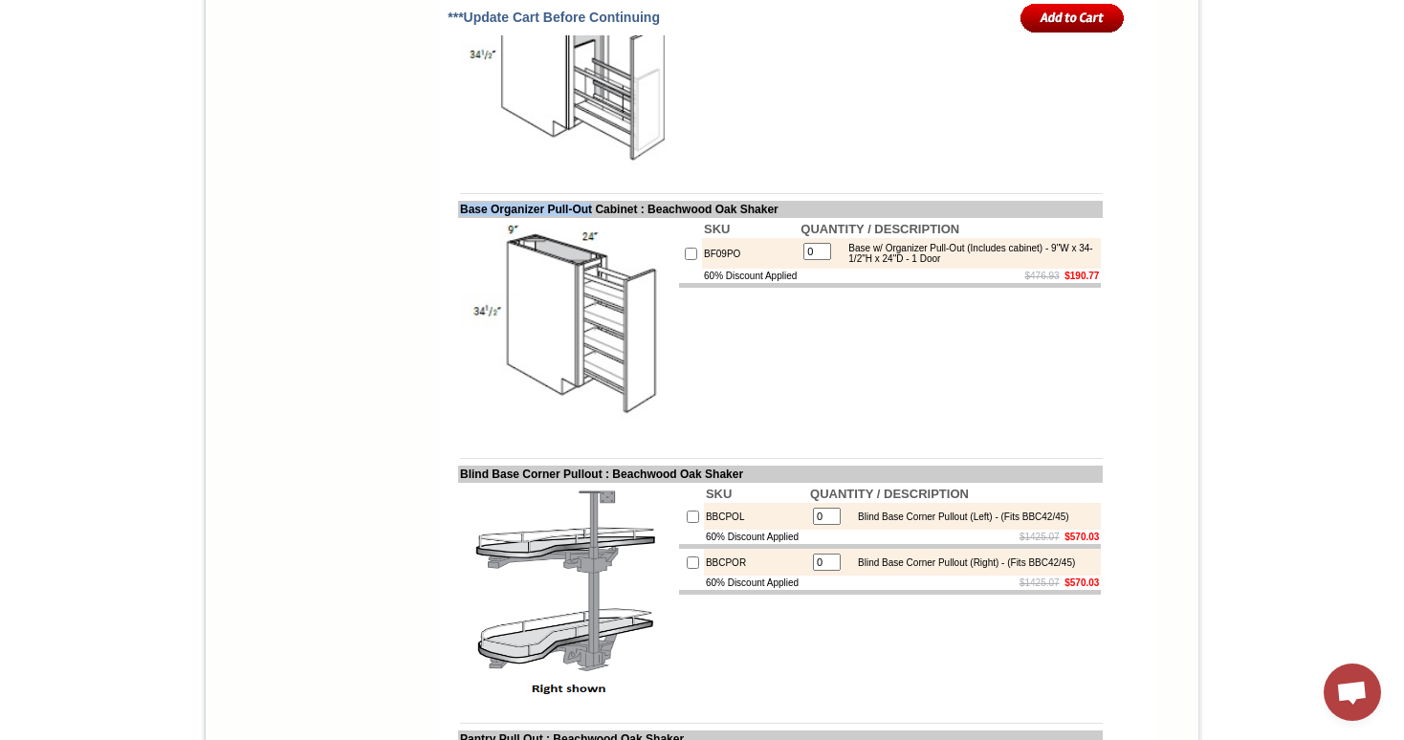
click at [596, 218] on td "Base Organizer Pull-Out Cabinet : Beachwood Oak Shaker" at bounding box center [780, 209] width 645 height 17
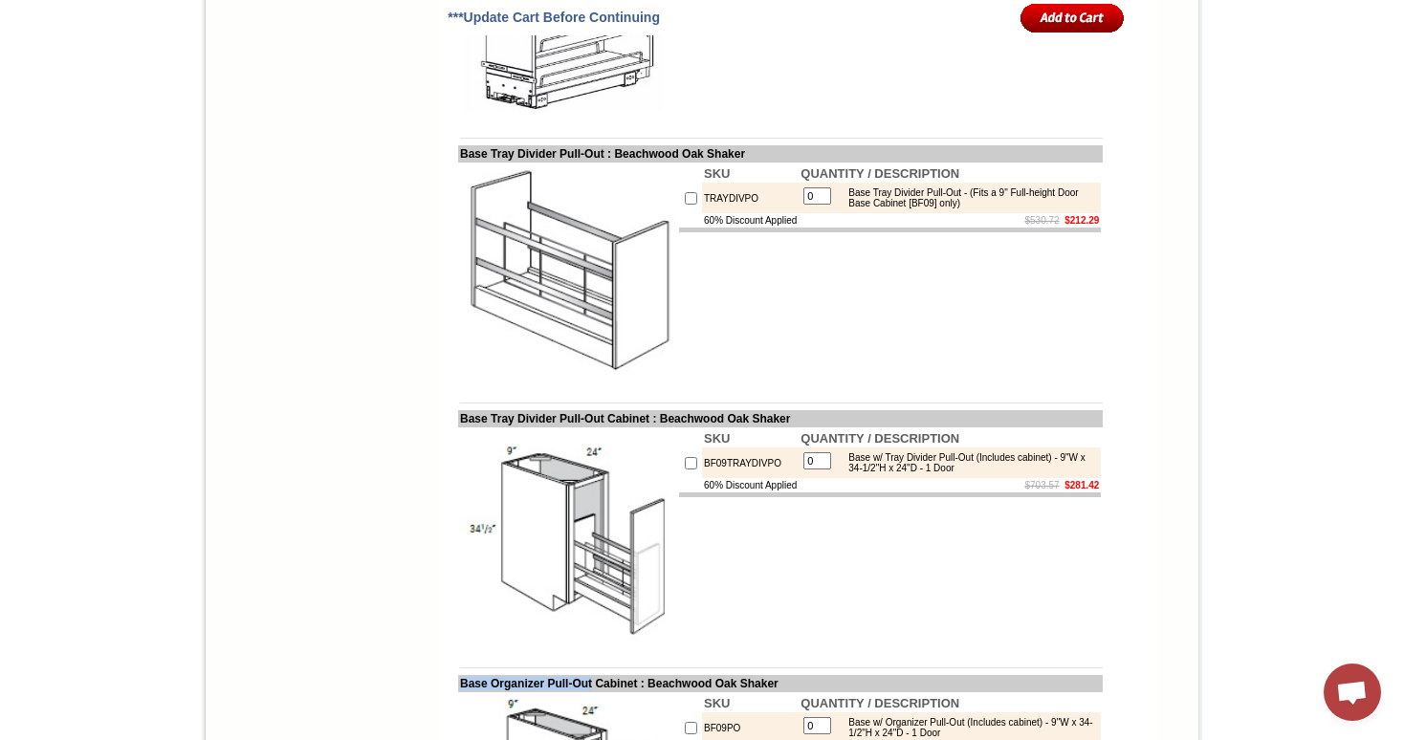
scroll to position [4427, 0]
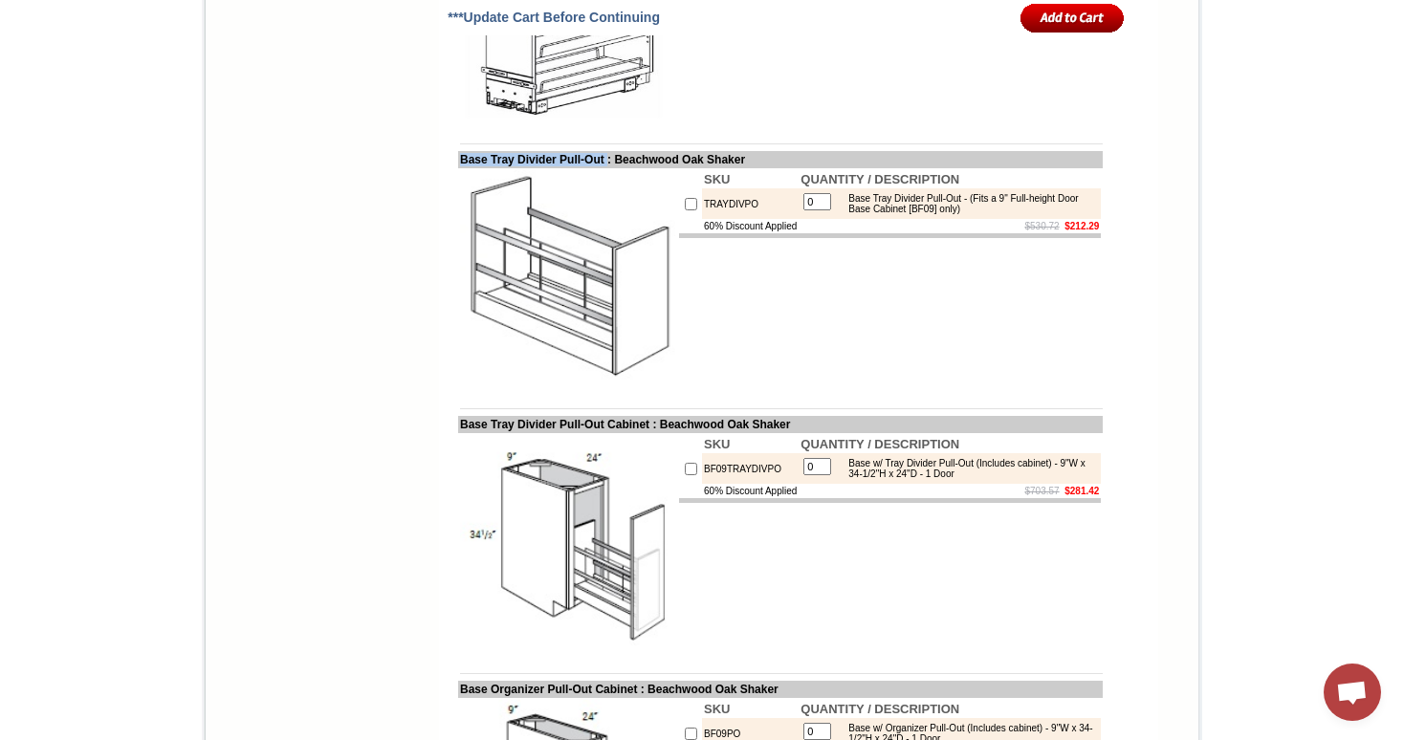
drag, startPoint x: 443, startPoint y: 294, endPoint x: 613, endPoint y: 291, distance: 170.2
click at [613, 168] on td "Base Tray Divider Pull-Out : Beachwood Oak Shaker" at bounding box center [780, 159] width 645 height 17
drag, startPoint x: 442, startPoint y: 558, endPoint x: 666, endPoint y: 562, distance: 223.8
click at [666, 433] on td "Base Tray Divider Pull-Out Cabinet : Beachwood Oak Shaker" at bounding box center [780, 424] width 645 height 17
click at [602, 433] on td "Base Tray Divider Pull-Out Cabinet : Beachwood Oak Shaker" at bounding box center [780, 424] width 645 height 17
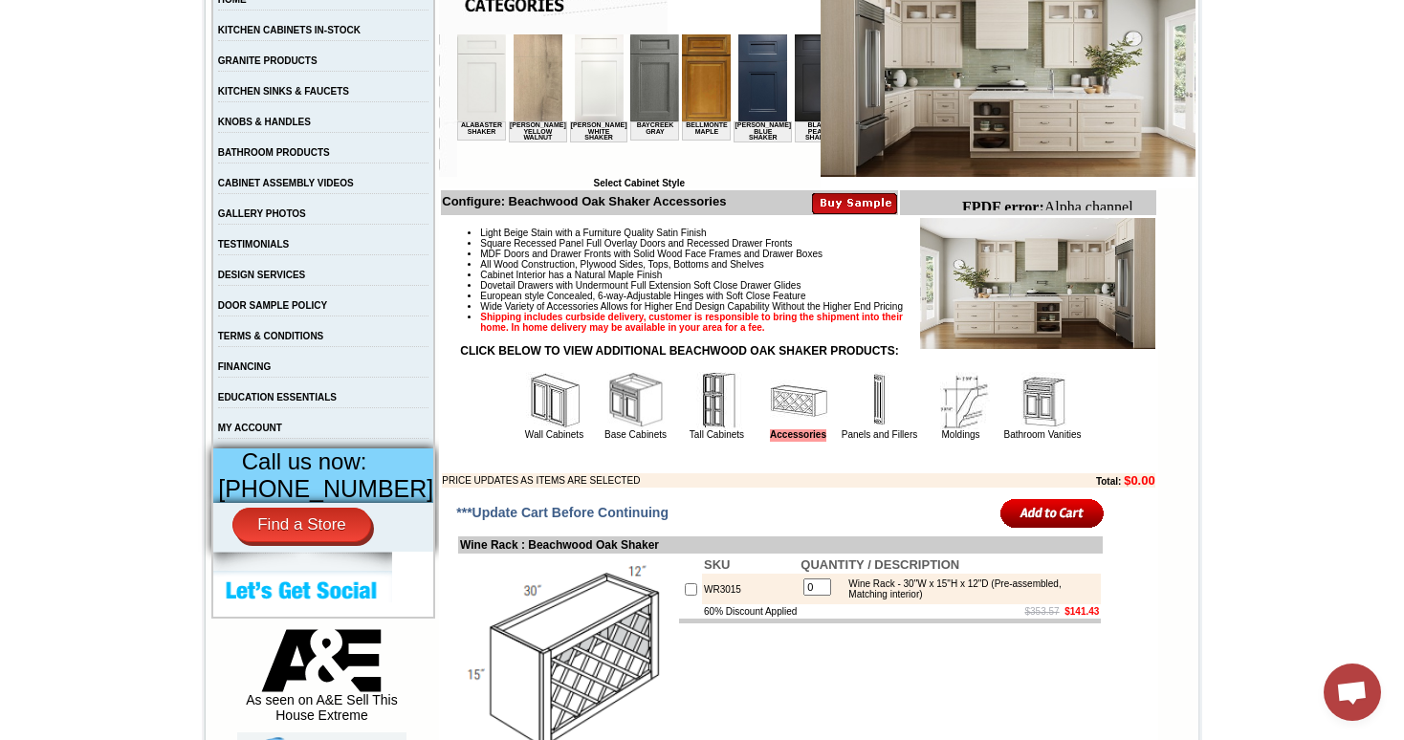
scroll to position [405, 0]
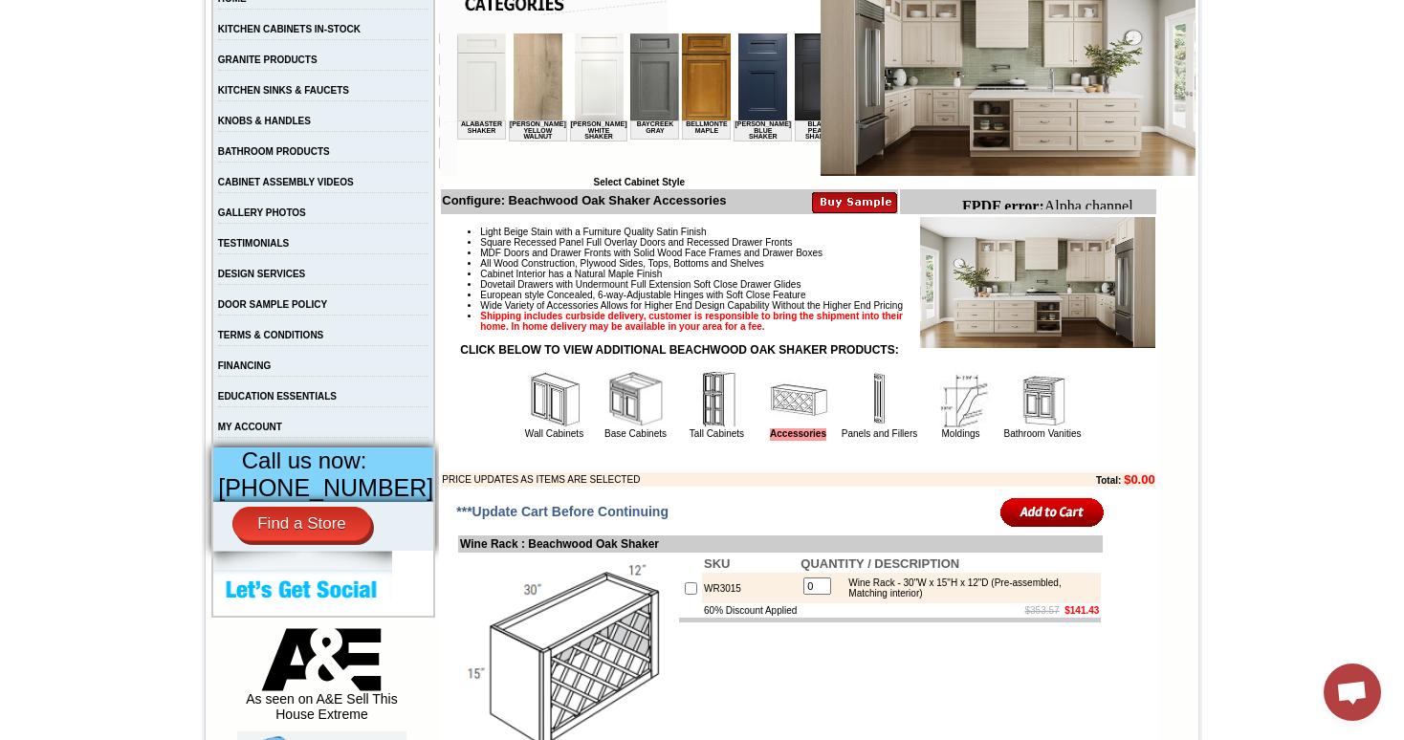
click at [649, 437] on td "Base Cabinets" at bounding box center [636, 405] width 80 height 72
click at [615, 424] on img at bounding box center [635, 399] width 57 height 57
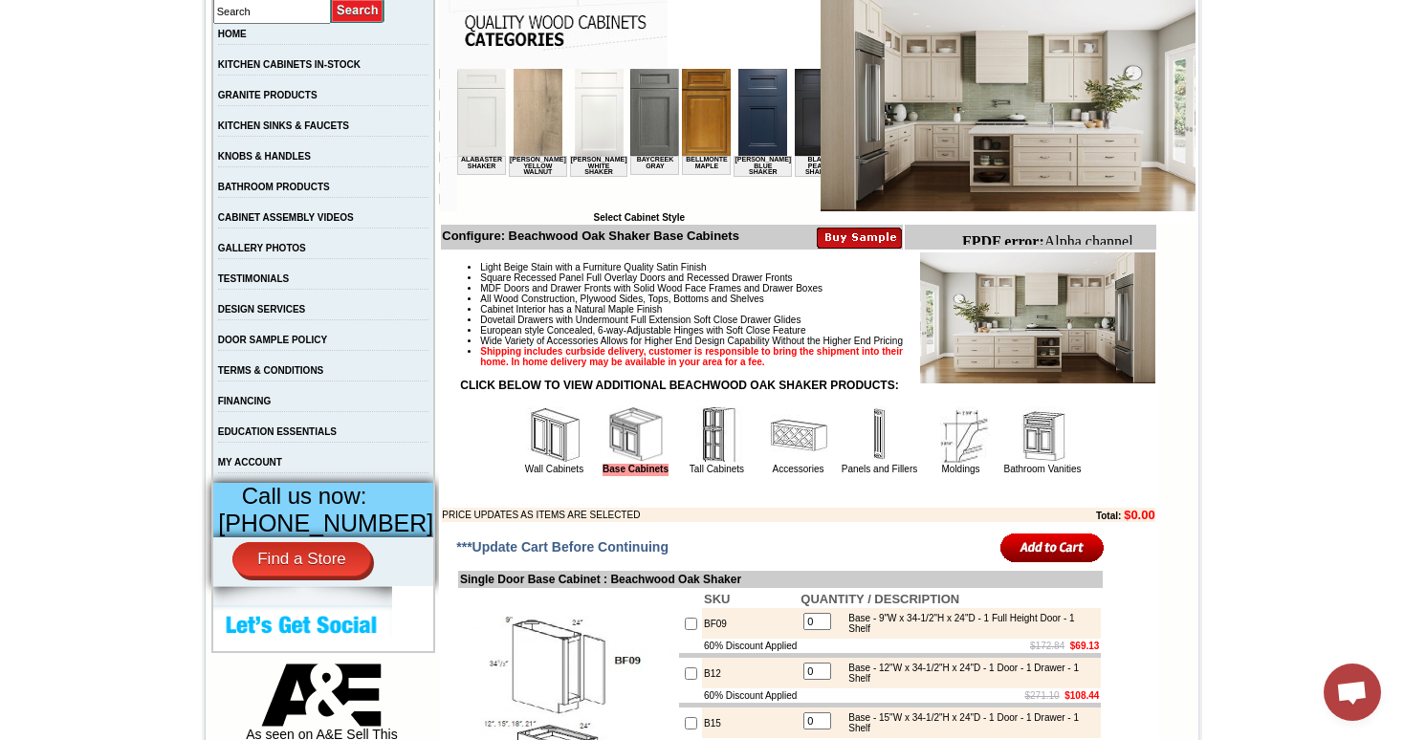
scroll to position [386, 0]
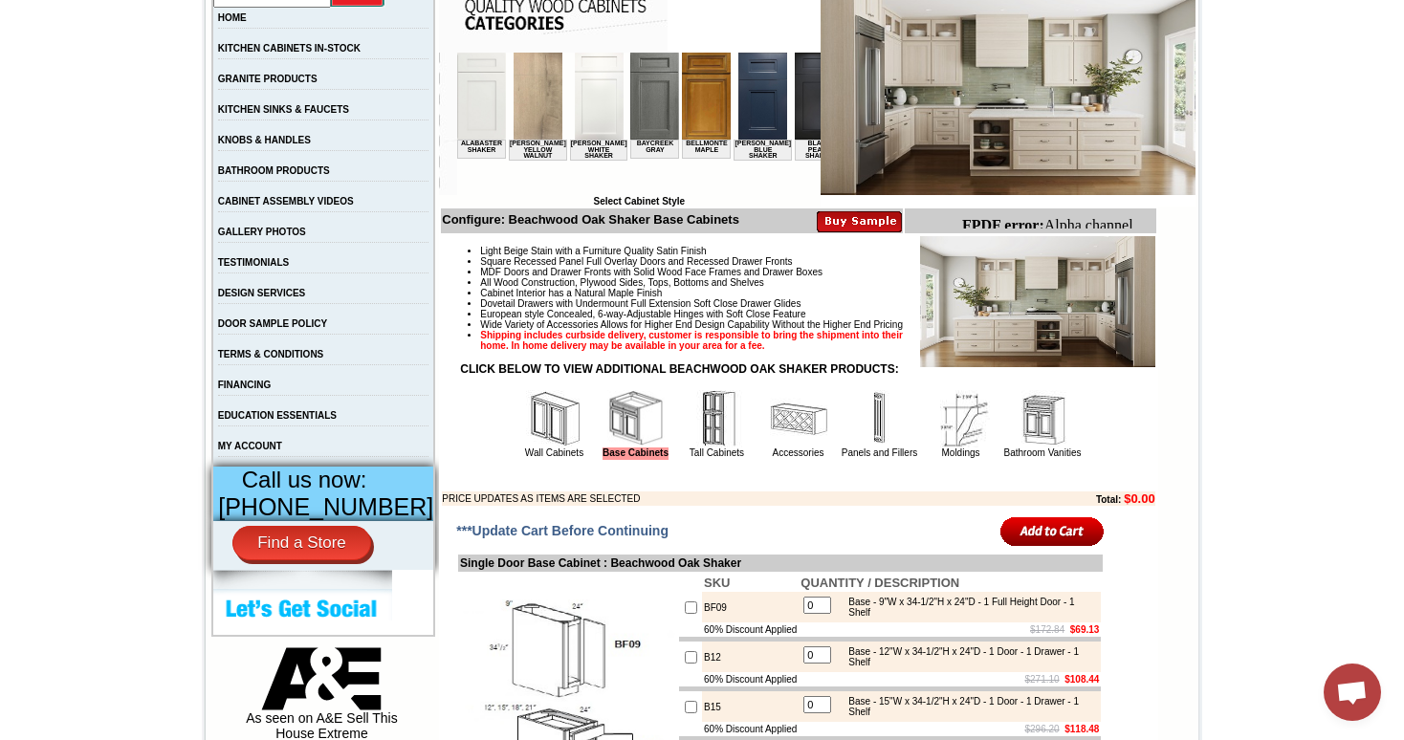
click at [704, 441] on img at bounding box center [717, 418] width 57 height 57
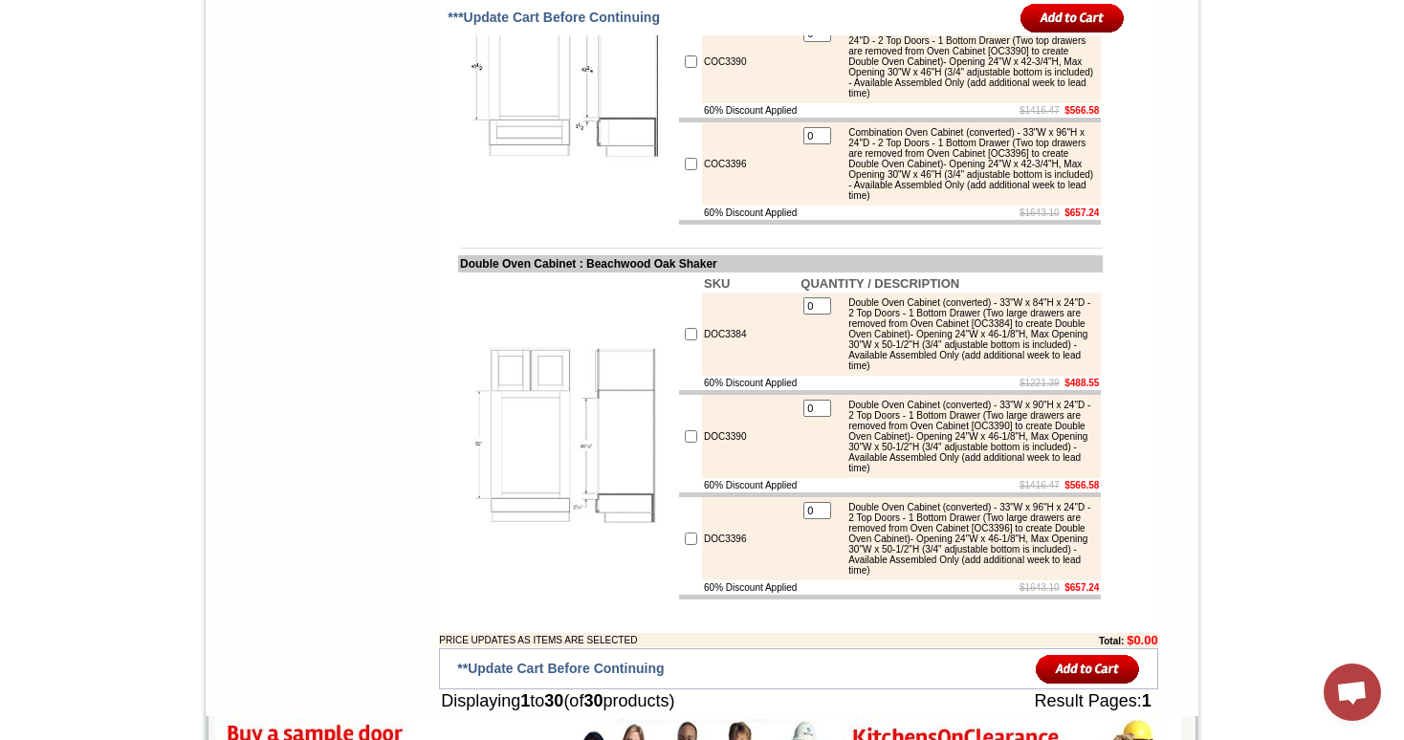
scroll to position [2984, 0]
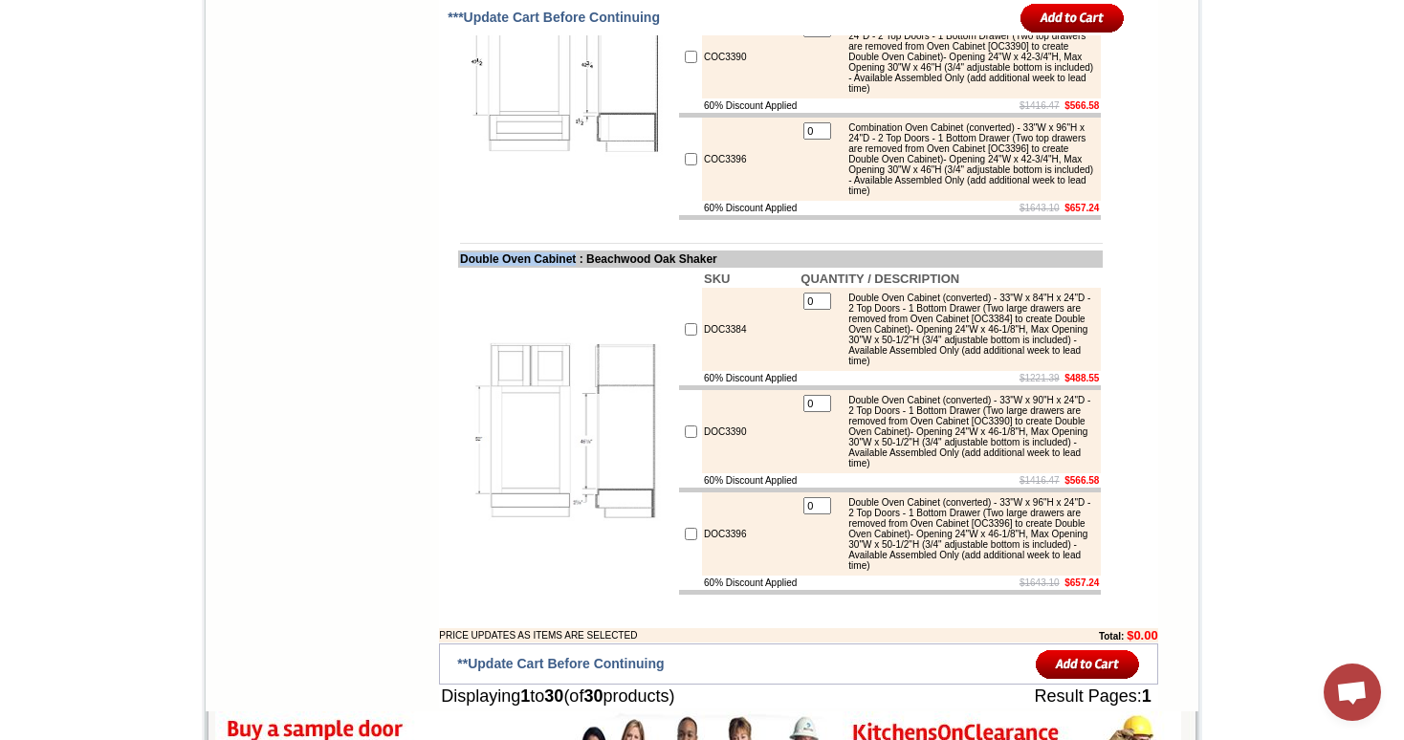
drag, startPoint x: 444, startPoint y: 401, endPoint x: 578, endPoint y: 403, distance: 133.9
click at [578, 268] on td "Double Oven Cabinet : Beachwood Oak Shaker" at bounding box center [780, 259] width 645 height 17
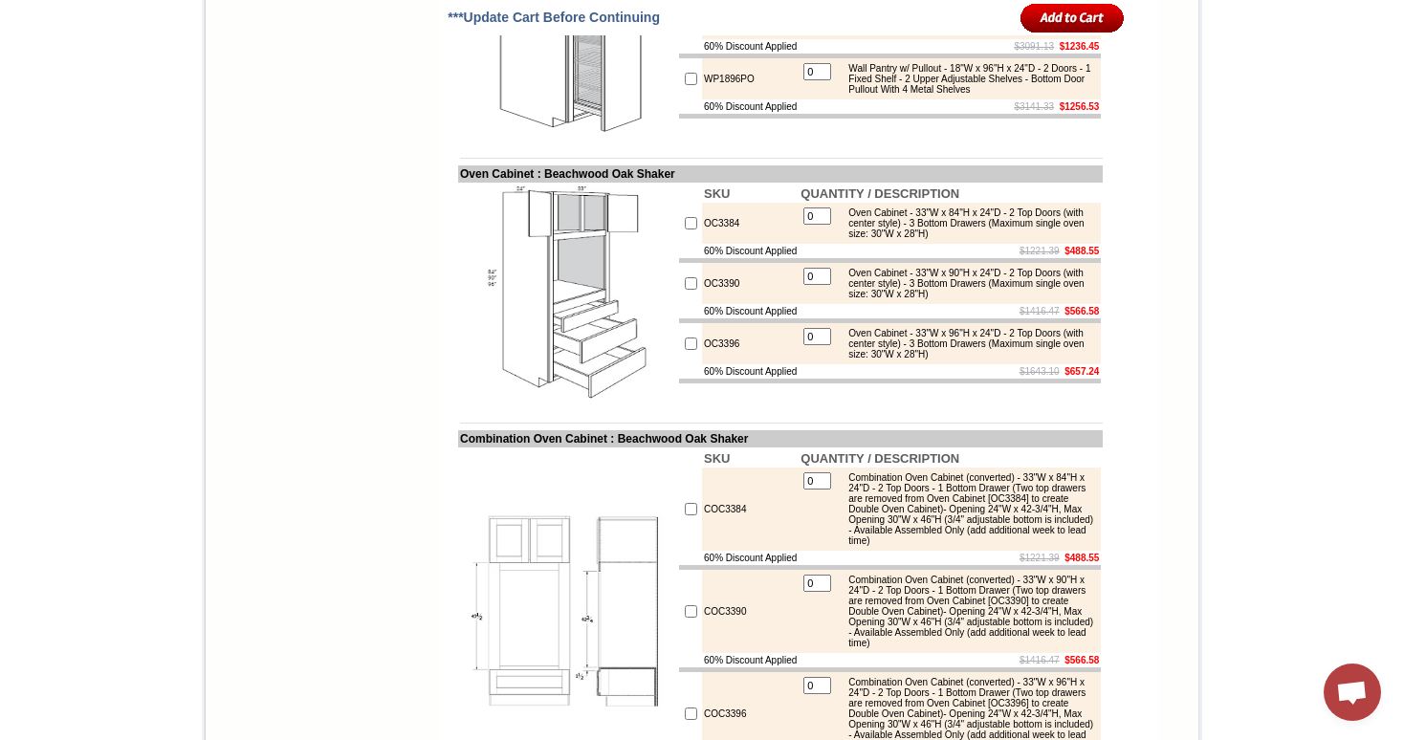
scroll to position [2425, 0]
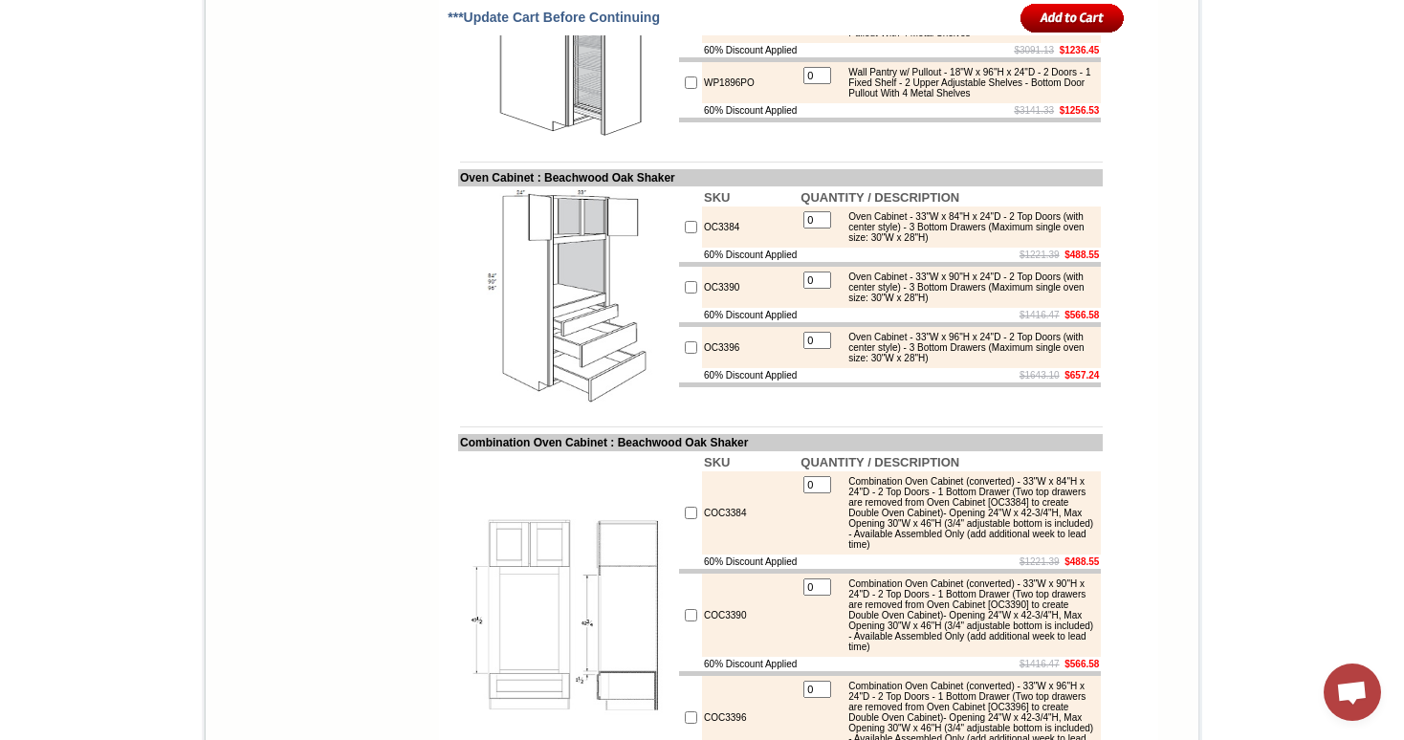
click at [909, 363] on div "Oven Cabinet - 33"W x 96"H x 24"D - 2 Top Doors (with center style) - 3 Bottom …" at bounding box center [967, 348] width 257 height 32
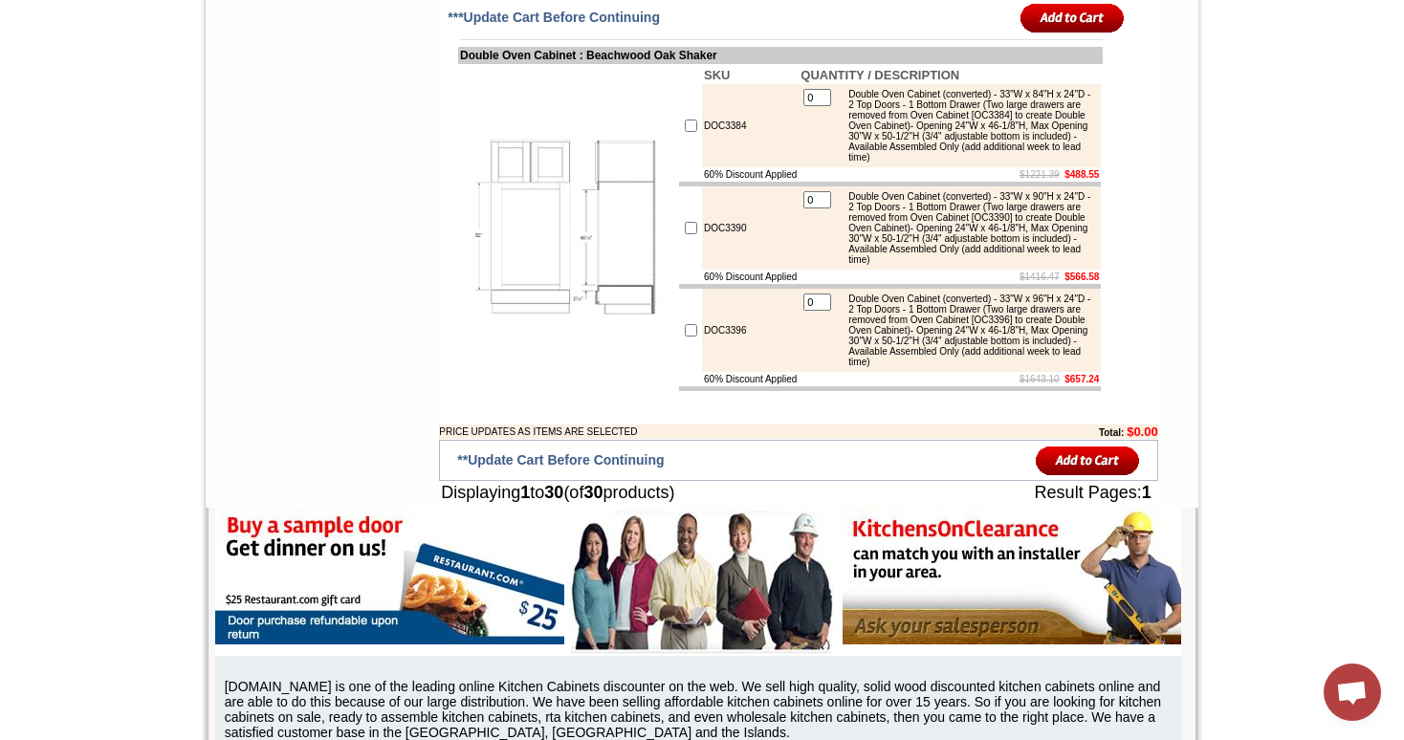
scroll to position [3198, 0]
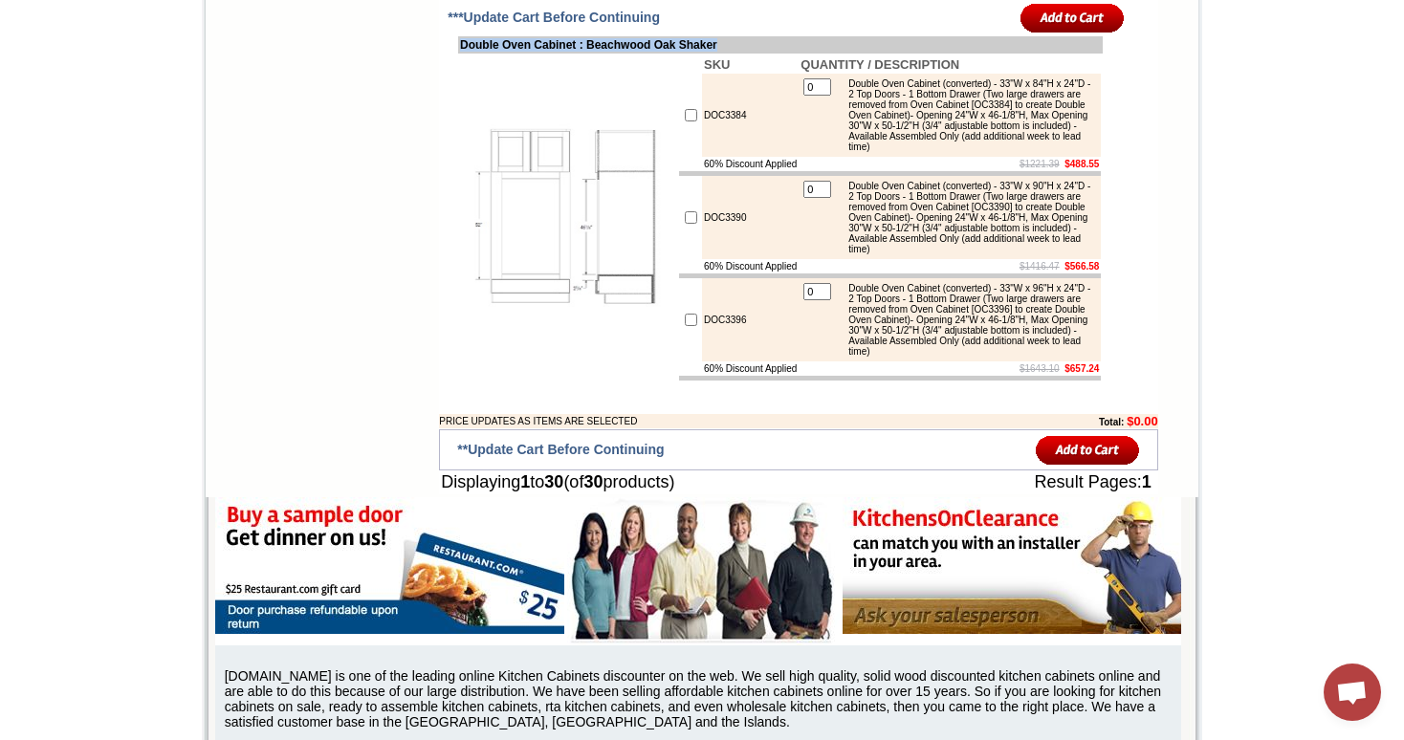
drag, startPoint x: 440, startPoint y: 186, endPoint x: 761, endPoint y: 190, distance: 321.3
click at [761, 54] on td "Double Oven Cabinet : Beachwood Oak Shaker" at bounding box center [780, 44] width 645 height 17
drag, startPoint x: 959, startPoint y: 270, endPoint x: 1040, endPoint y: 270, distance: 81.3
click at [1040, 152] on div "Double Oven Cabinet (converted) - 33"W x 84"H x 24"D - 2 Top Doors - 1 Bottom D…" at bounding box center [967, 115] width 257 height 74
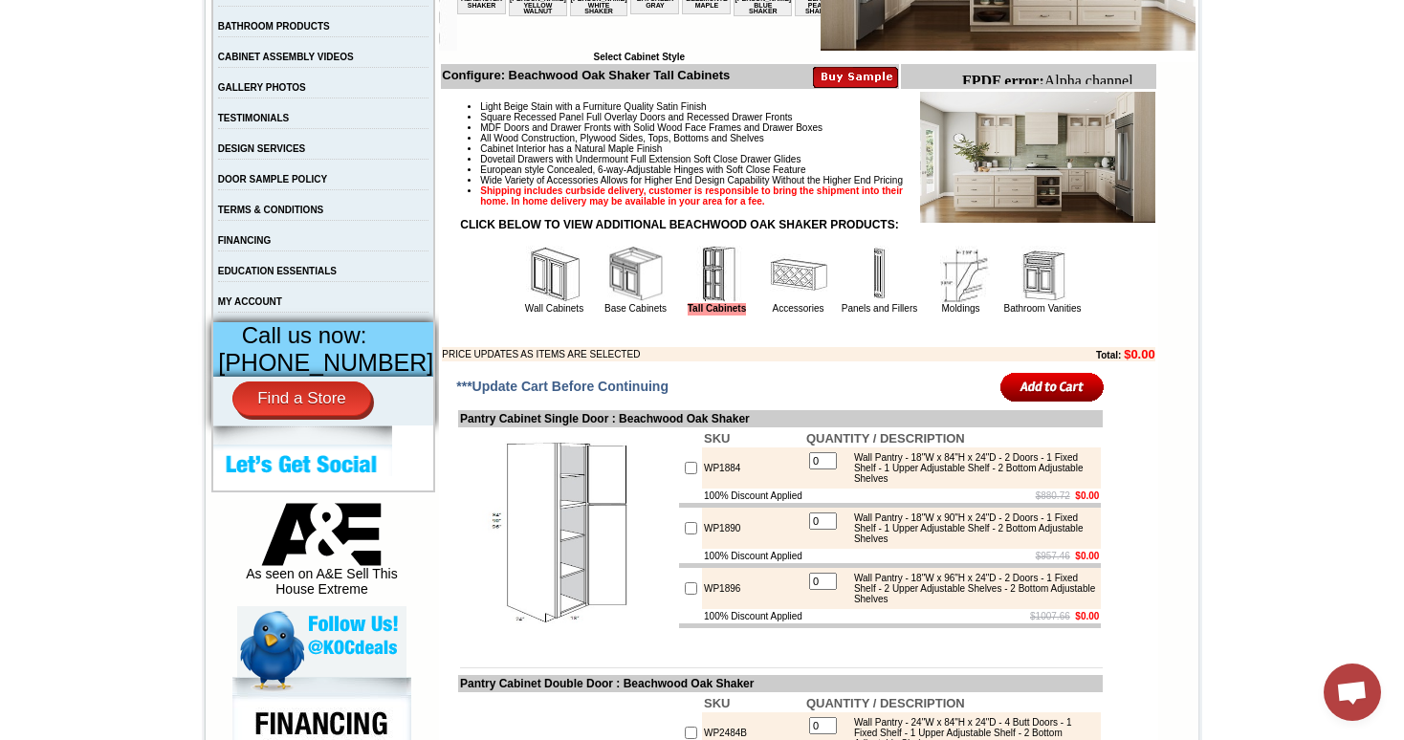
scroll to position [560, 0]
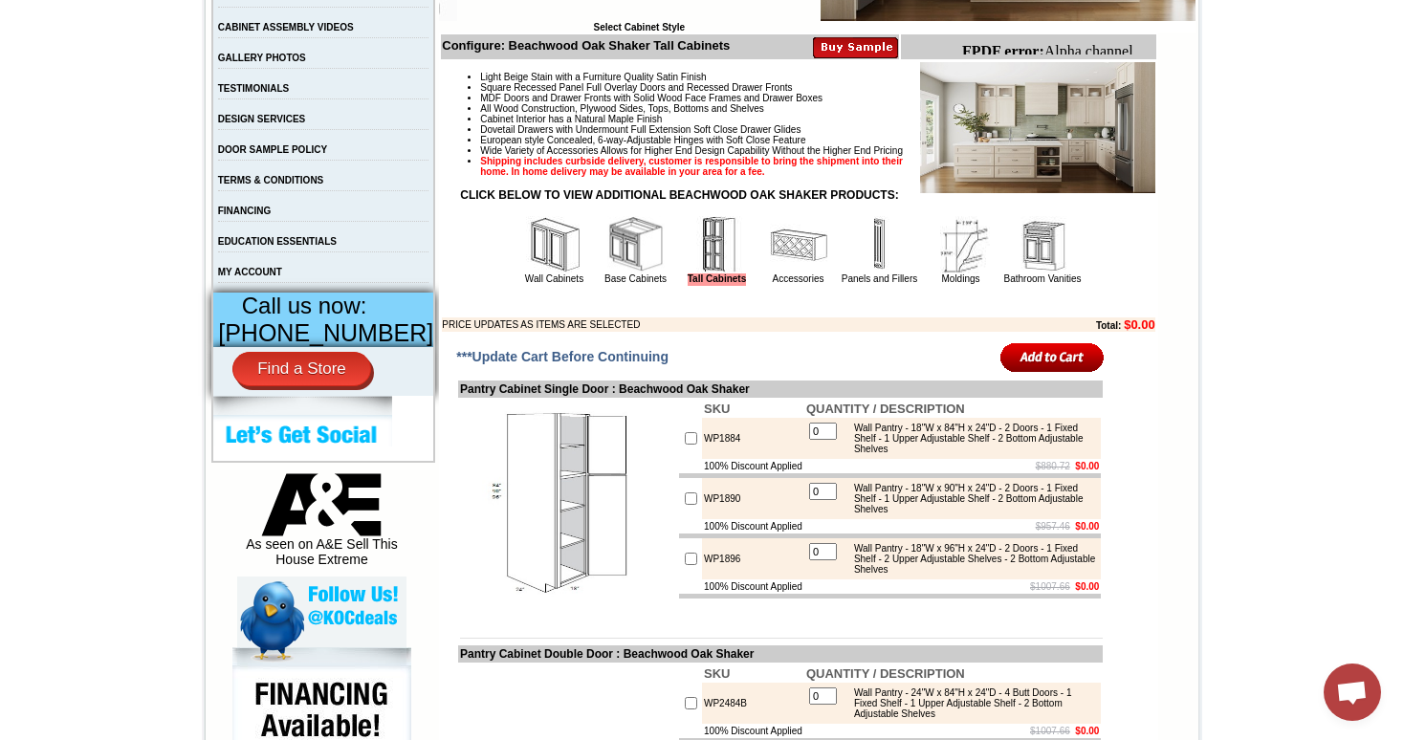
click at [770, 267] on img at bounding box center [798, 244] width 57 height 57
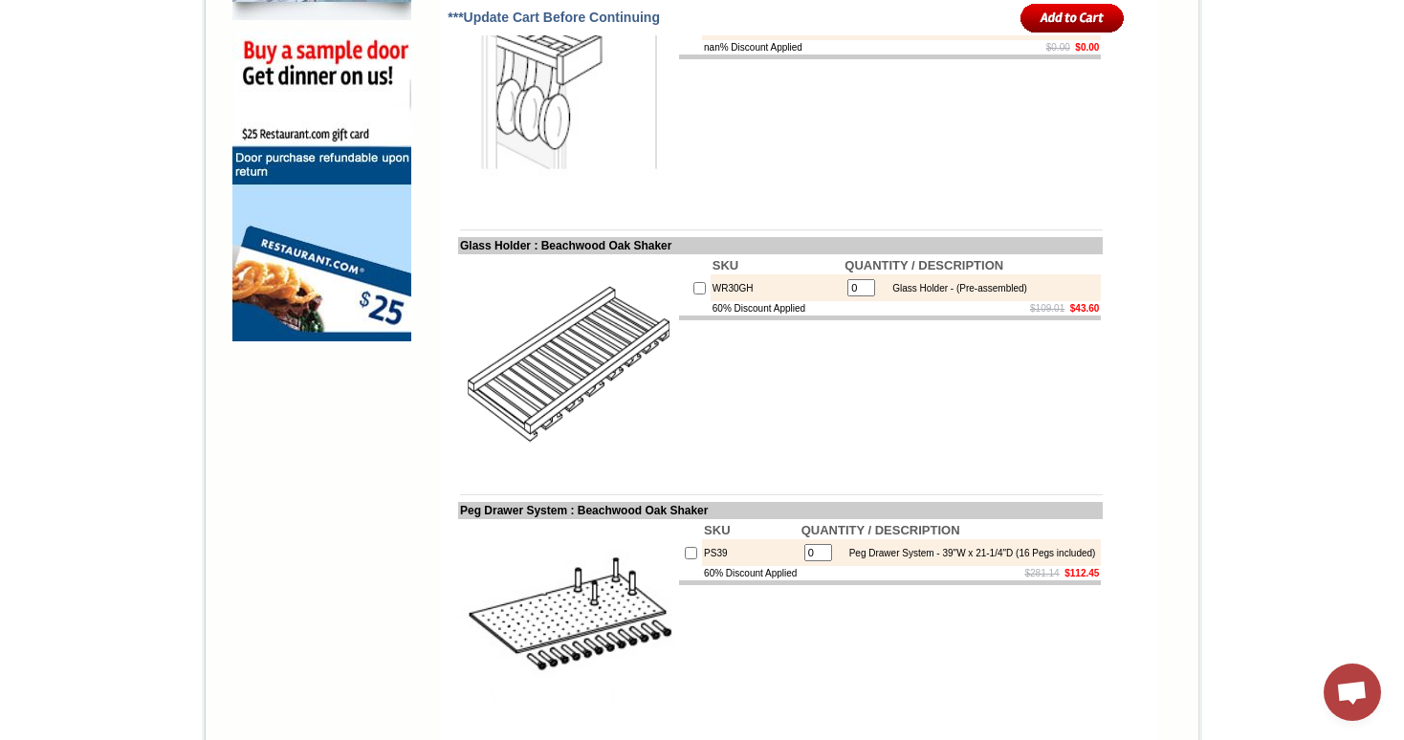
scroll to position [1478, 0]
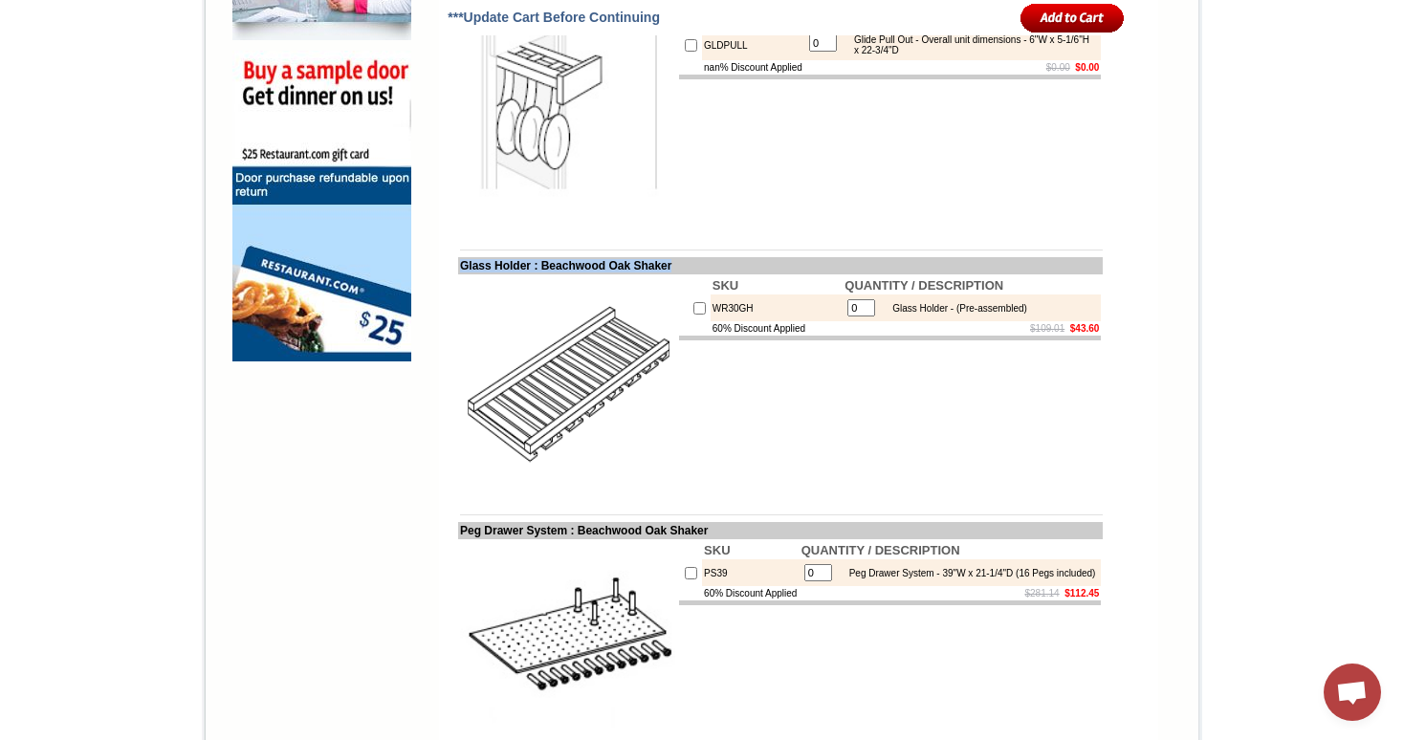
drag, startPoint x: 444, startPoint y: 293, endPoint x: 695, endPoint y: 295, distance: 251.5
click at [695, 274] on td "Glass Holder : Beachwood Oak Shaker" at bounding box center [780, 265] width 645 height 17
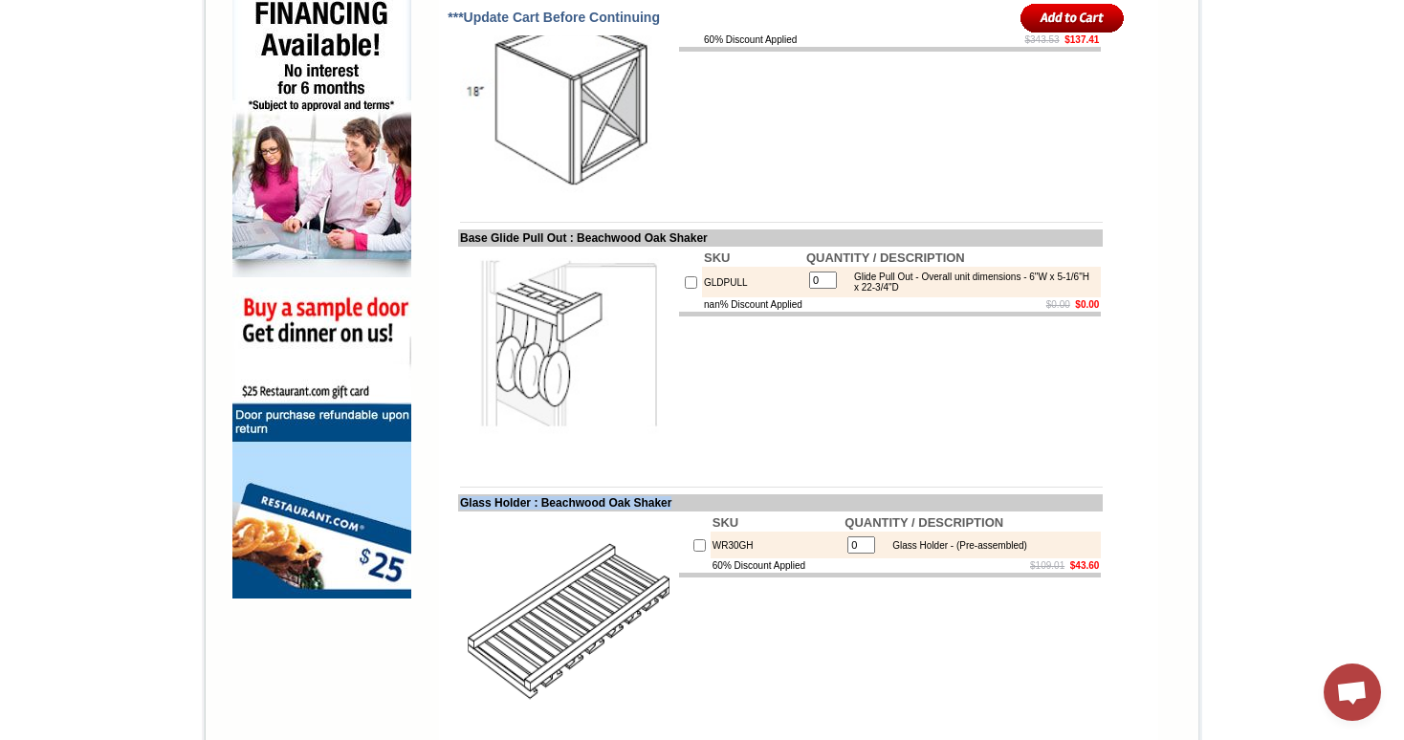
scroll to position [1247, 0]
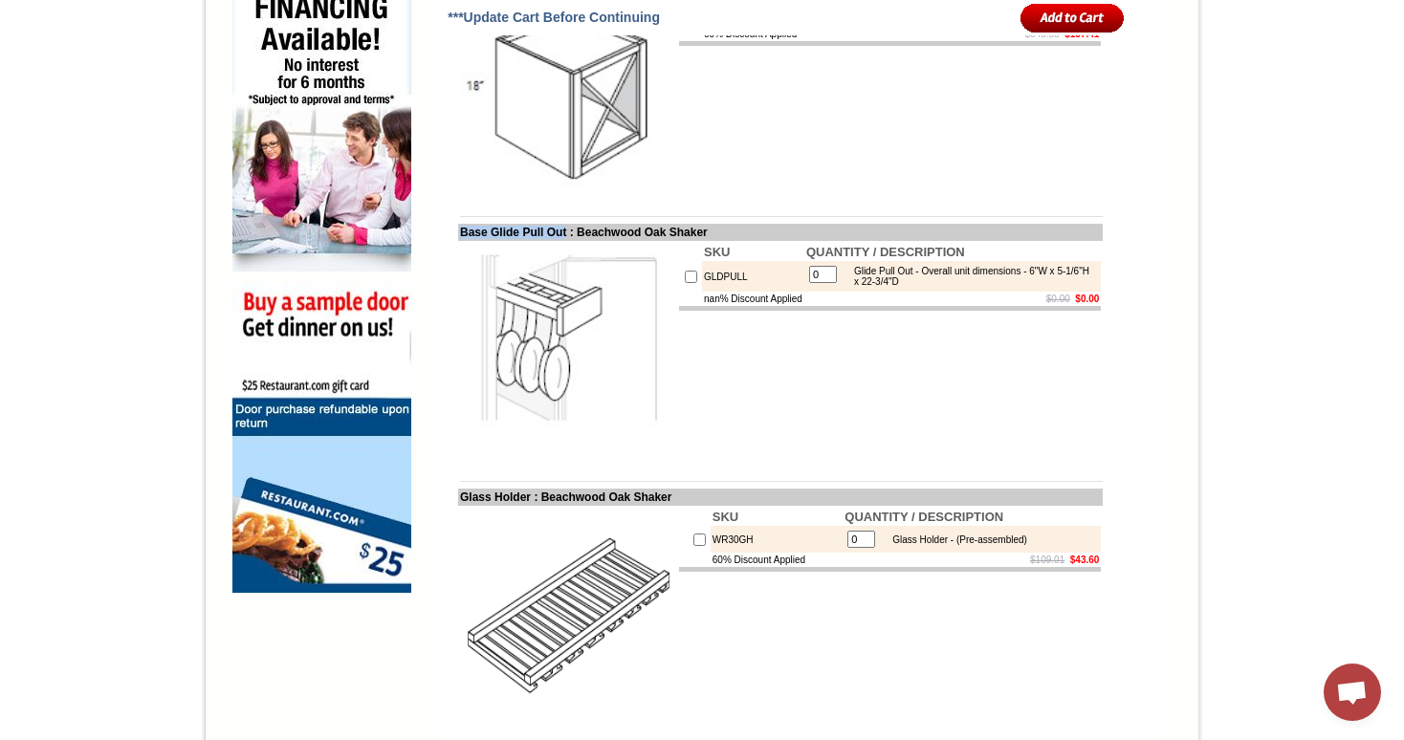
drag, startPoint x: 441, startPoint y: 261, endPoint x: 562, endPoint y: 258, distance: 121.5
click at [564, 241] on td "Base Glide Pull Out : Beachwood Oak Shaker" at bounding box center [780, 232] width 645 height 17
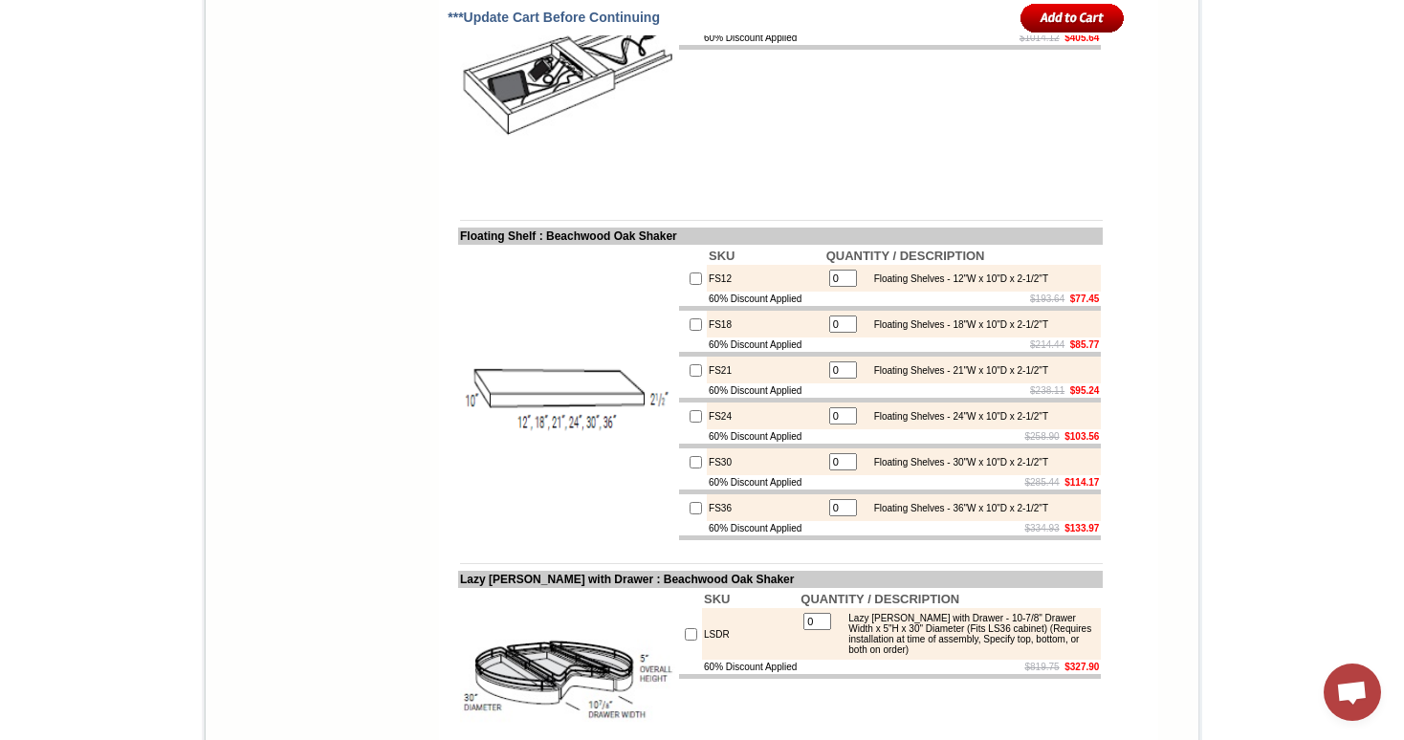
scroll to position [6834, 0]
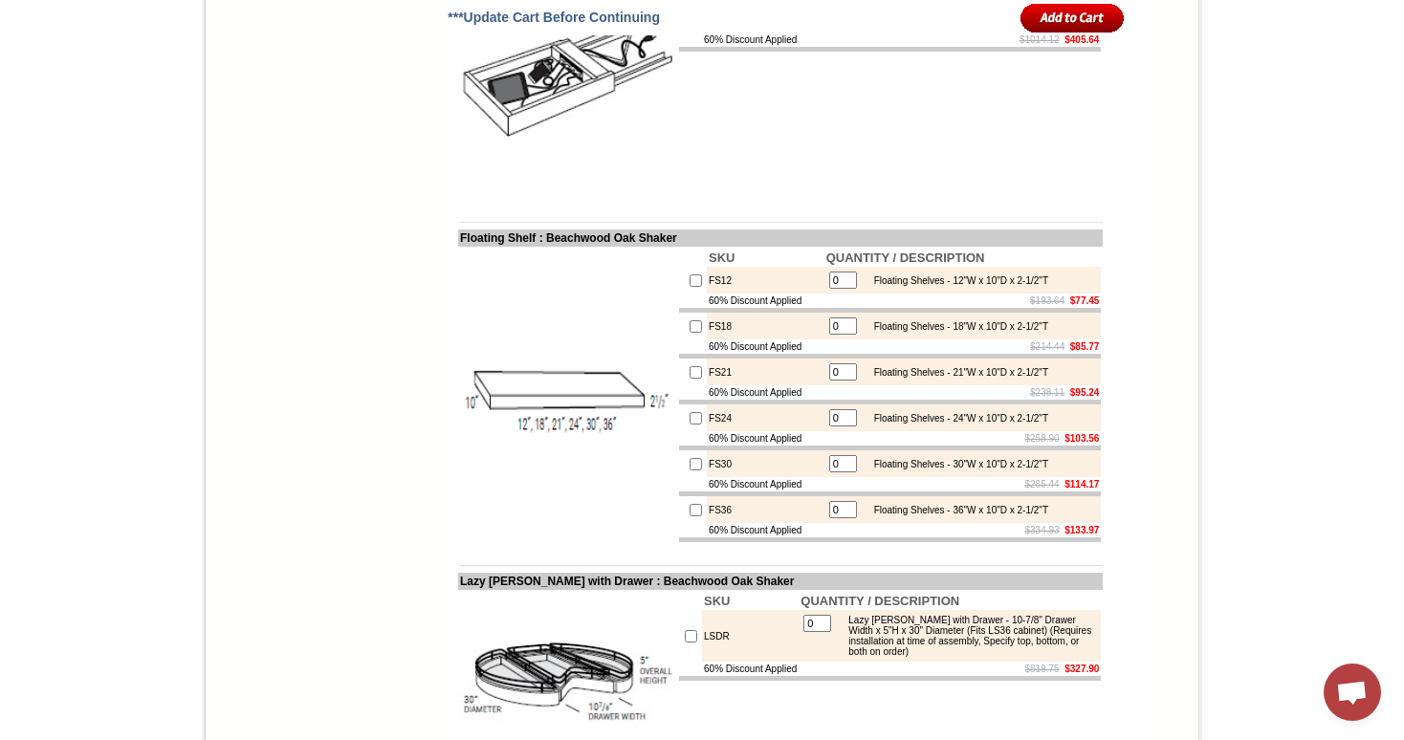
drag, startPoint x: 444, startPoint y: 208, endPoint x: 549, endPoint y: 204, distance: 105.3
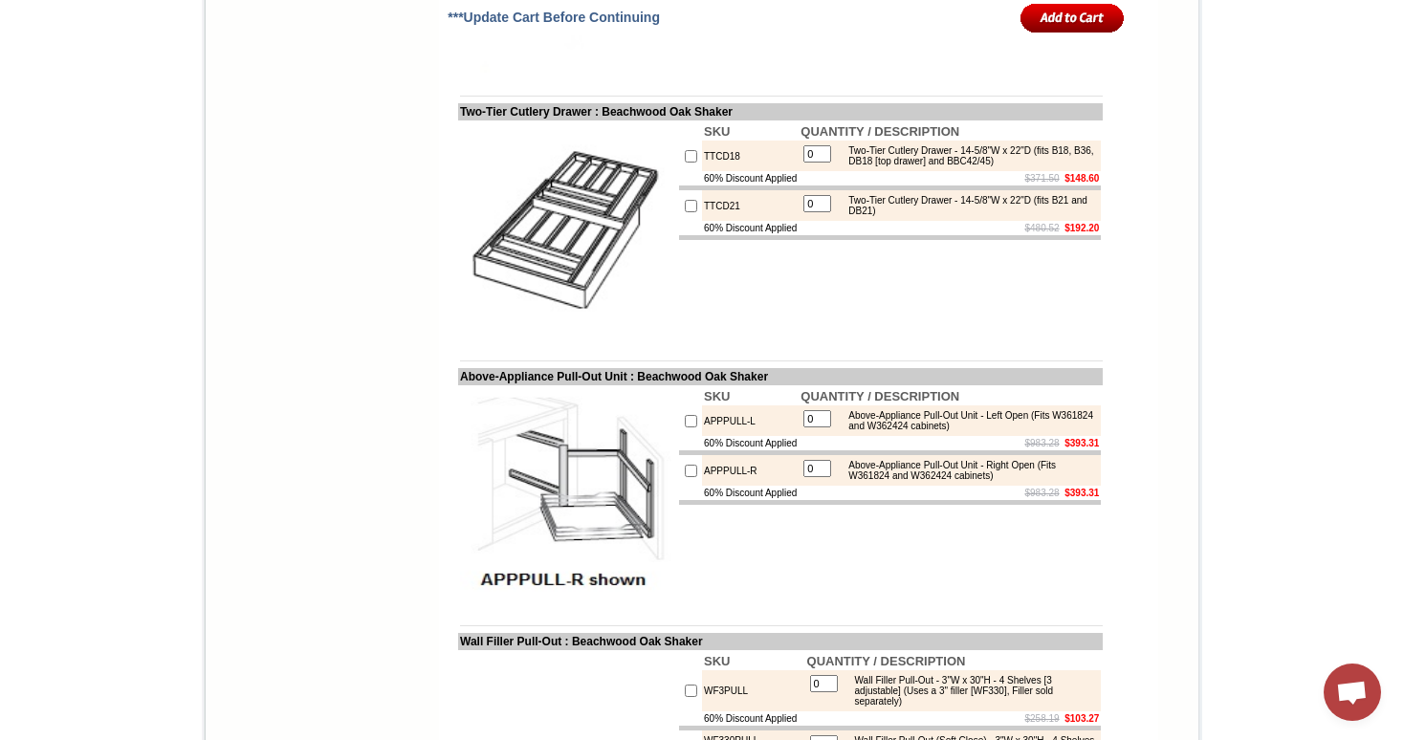
scroll to position [2956, 0]
drag, startPoint x: 444, startPoint y: 150, endPoint x: 592, endPoint y: 148, distance: 148.2
click at [592, 121] on td "Two-Tier Cutlery Drawer : Beachwood Oak Shaker" at bounding box center [780, 112] width 645 height 17
click at [601, 121] on td "Two-Tier Cutlery Drawer : Beachwood Oak Shaker" at bounding box center [780, 112] width 645 height 17
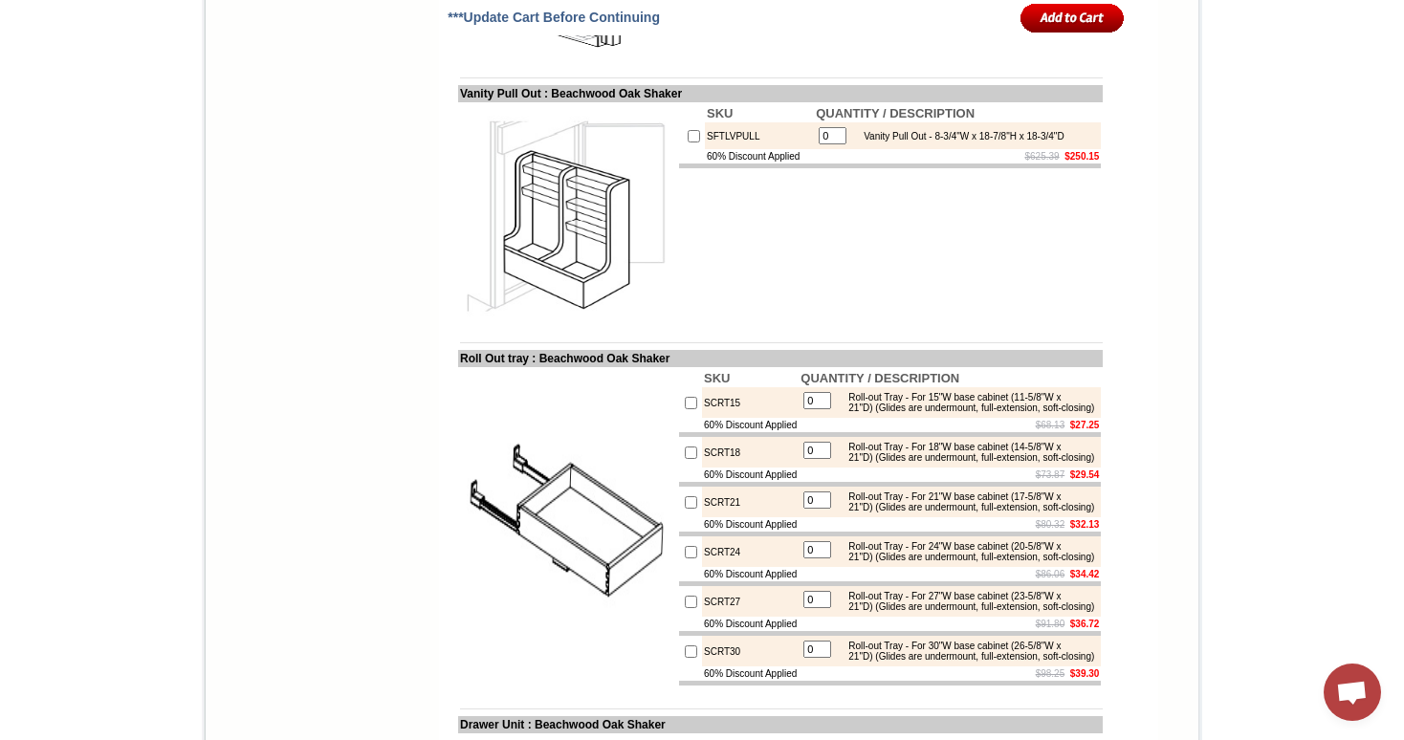
scroll to position [5818, 0]
drag, startPoint x: 443, startPoint y: 236, endPoint x: 699, endPoint y: 233, distance: 256.3
click at [699, 101] on td "Vanity Pull Out : Beachwood Oak Shaker" at bounding box center [780, 92] width 645 height 17
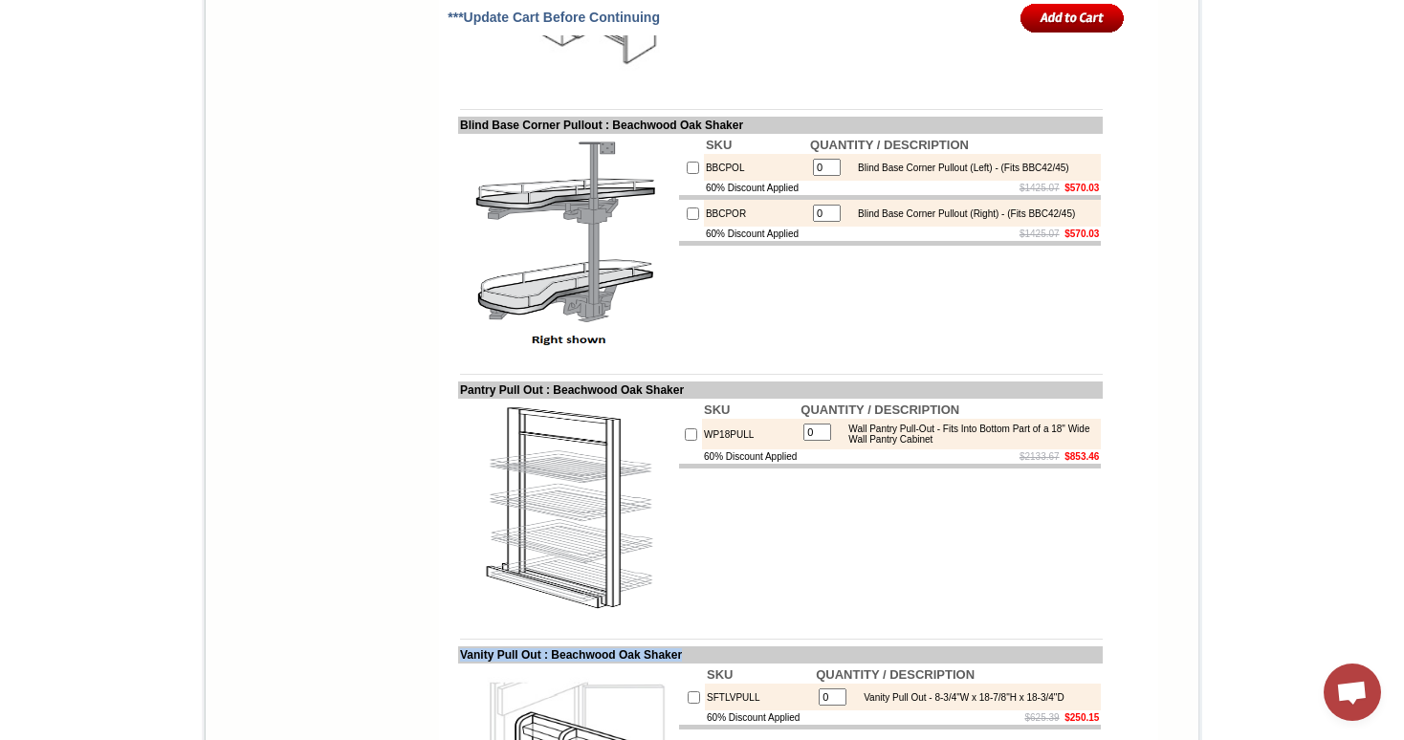
scroll to position [5261, 0]
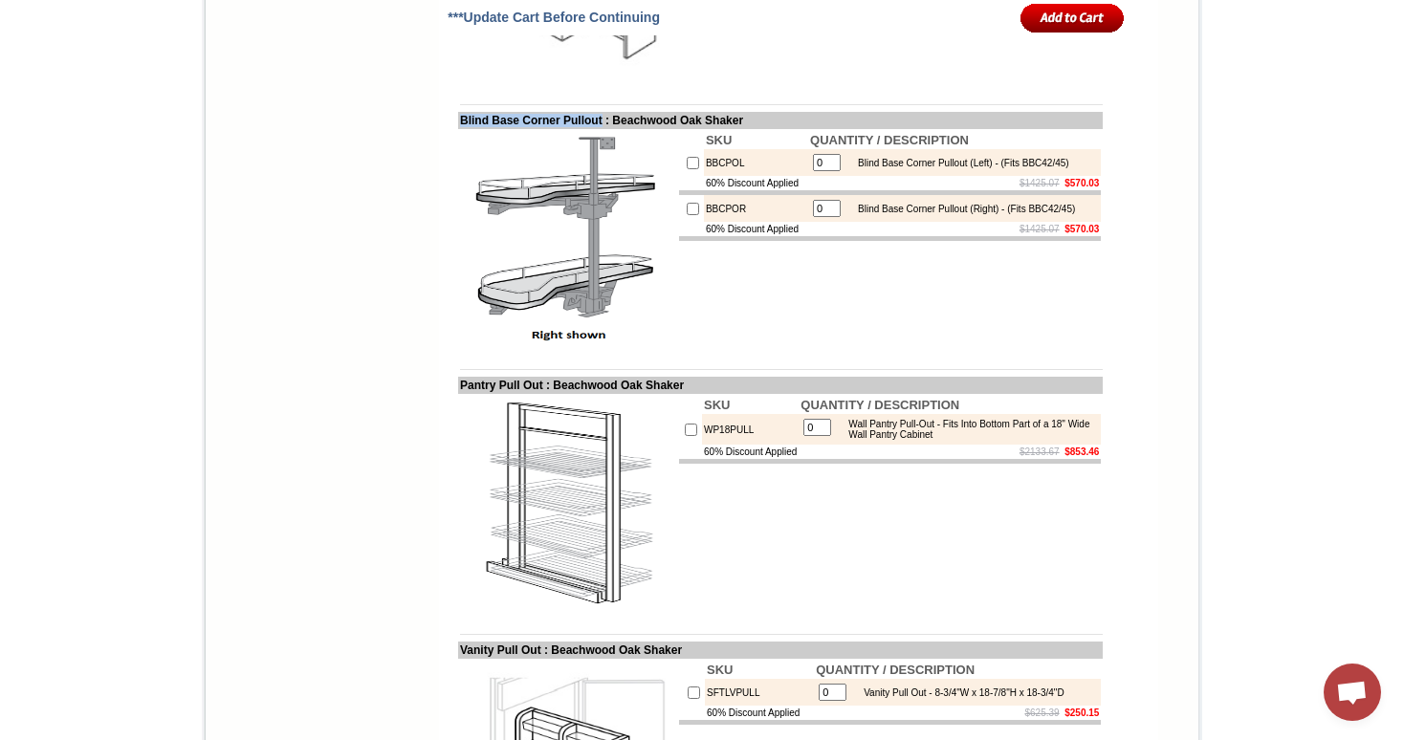
drag, startPoint x: 440, startPoint y: 263, endPoint x: 606, endPoint y: 259, distance: 166.4
click at [606, 129] on td "Blind Base Corner Pullout : Beachwood Oak Shaker" at bounding box center [780, 120] width 645 height 17
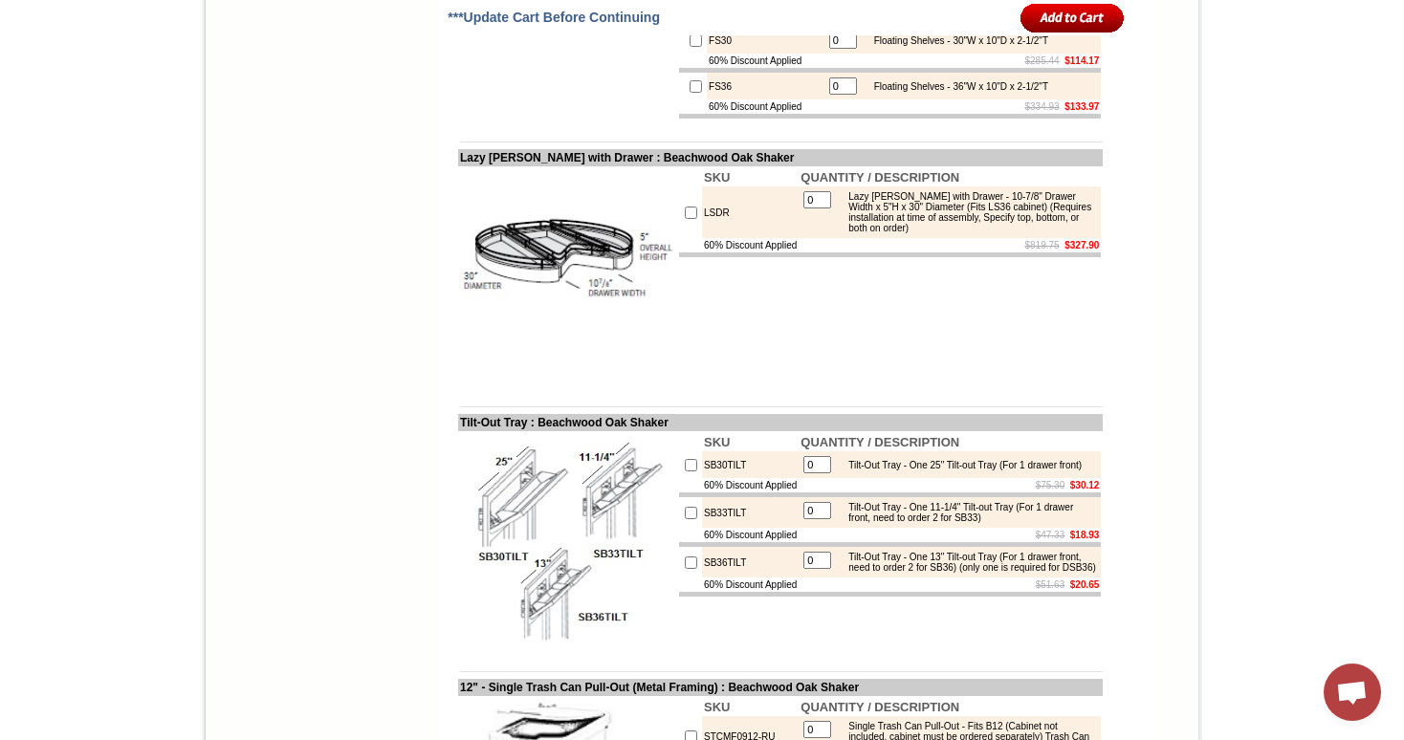
scroll to position [7455, 0]
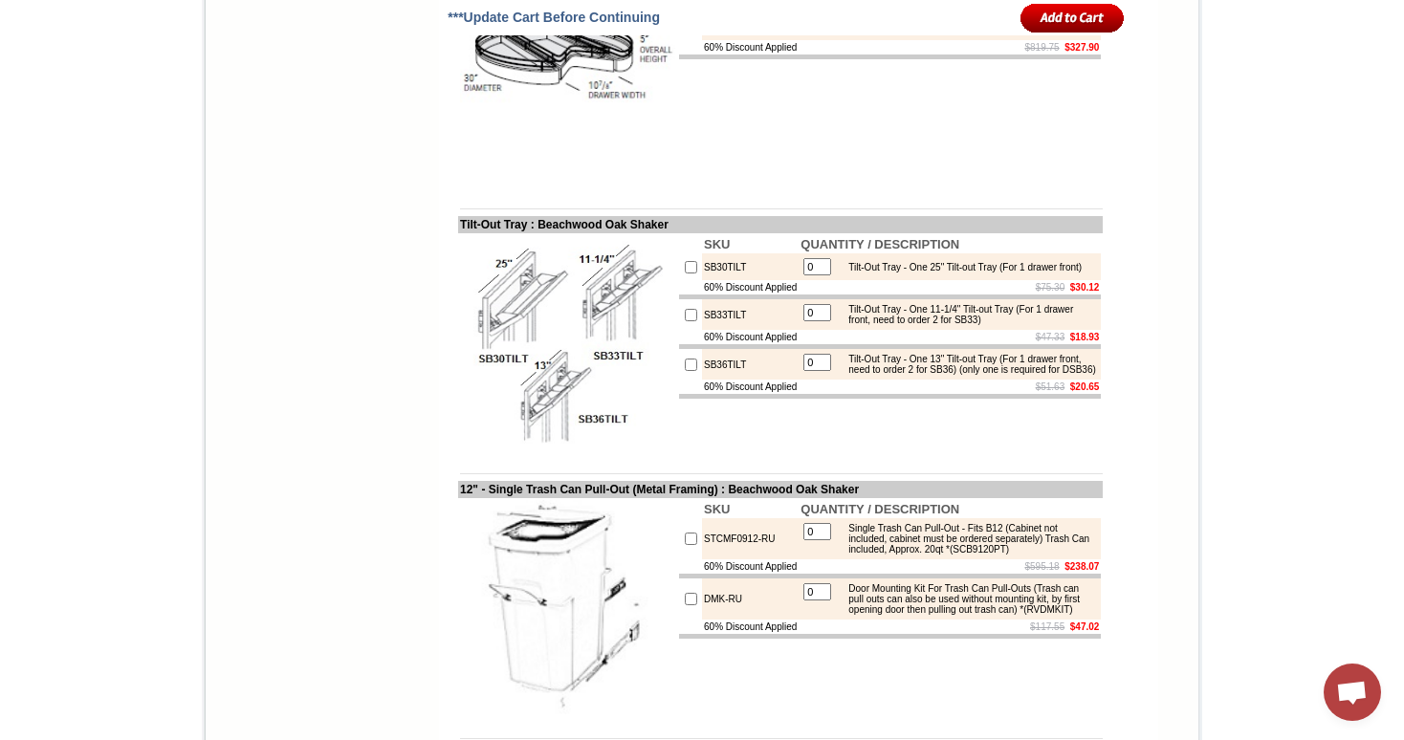
drag, startPoint x: 442, startPoint y: 209, endPoint x: 631, endPoint y: 208, distance: 189.4
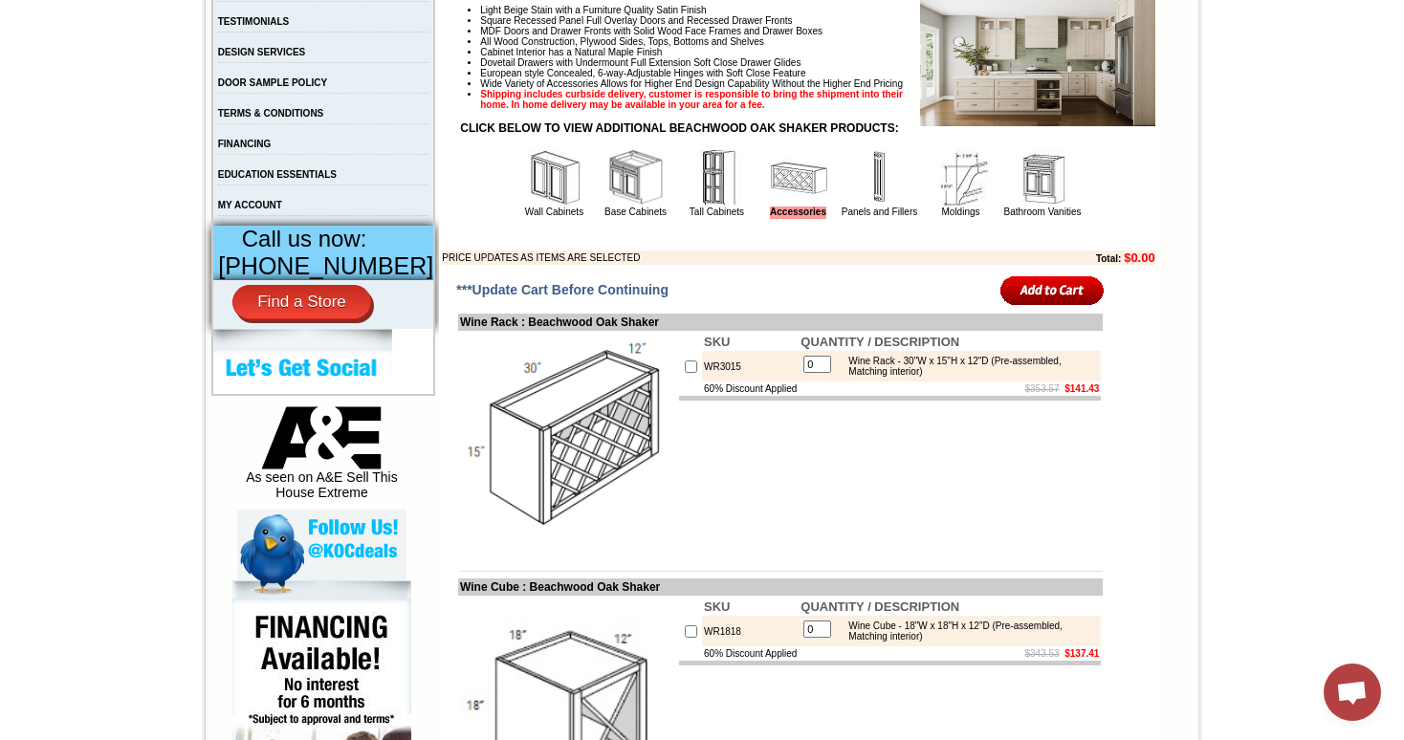
scroll to position [570, 0]
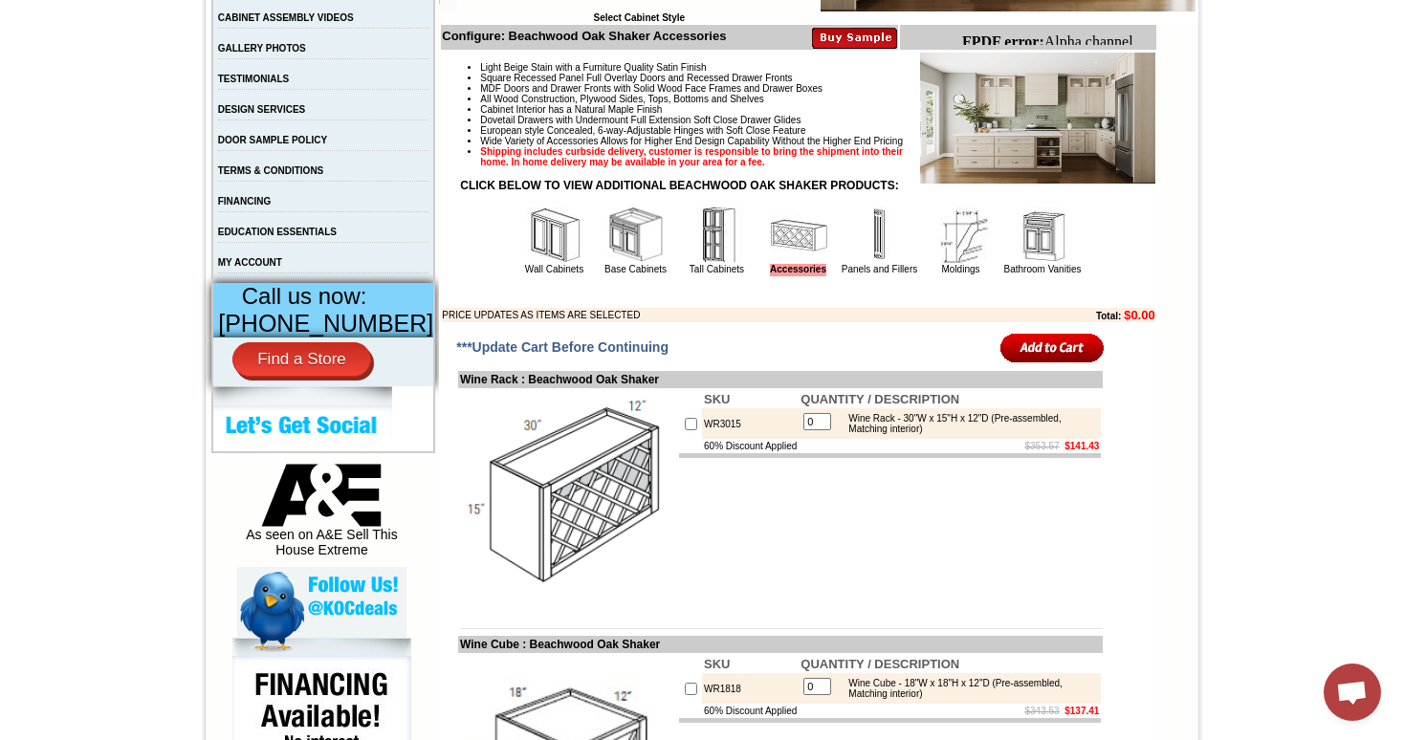
click at [608, 264] on img at bounding box center [635, 235] width 57 height 57
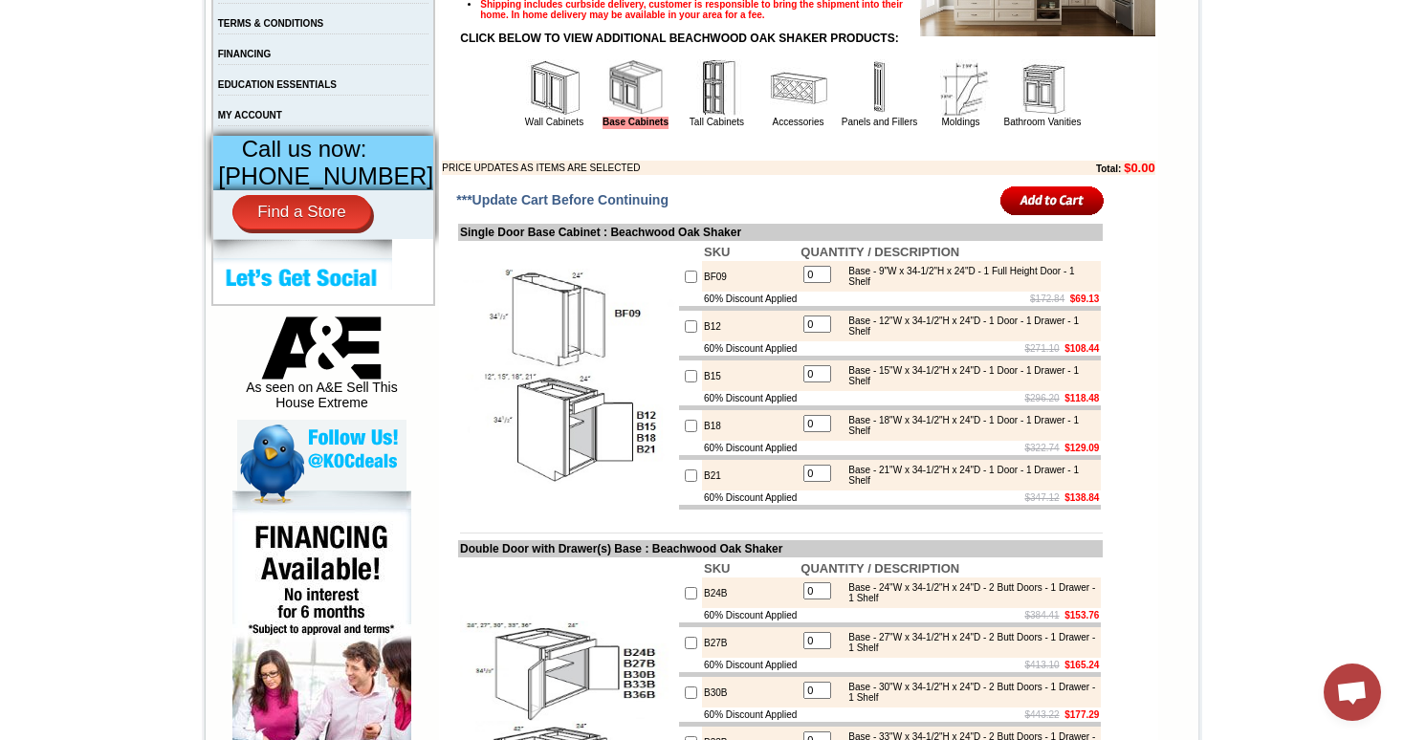
scroll to position [726, 0]
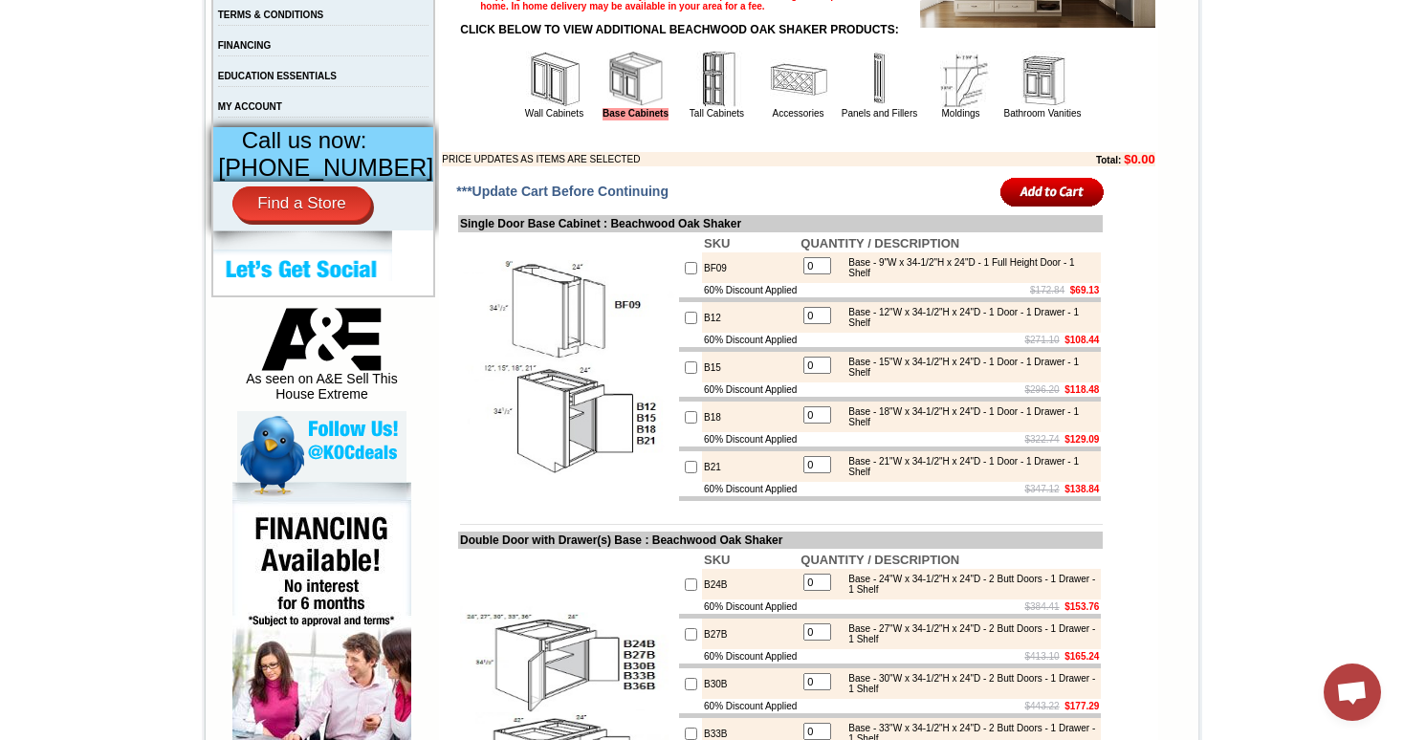
click at [790, 104] on img at bounding box center [798, 79] width 57 height 57
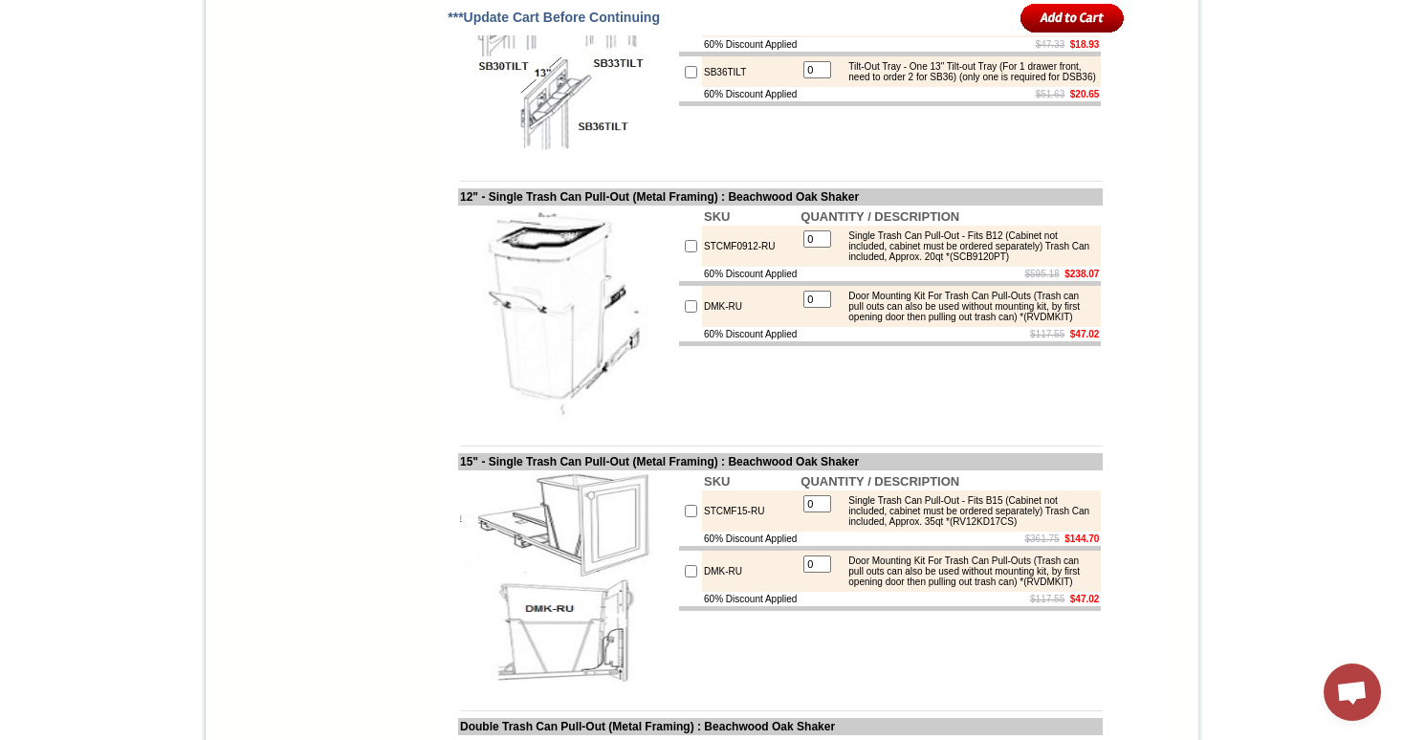
scroll to position [7755, 0]
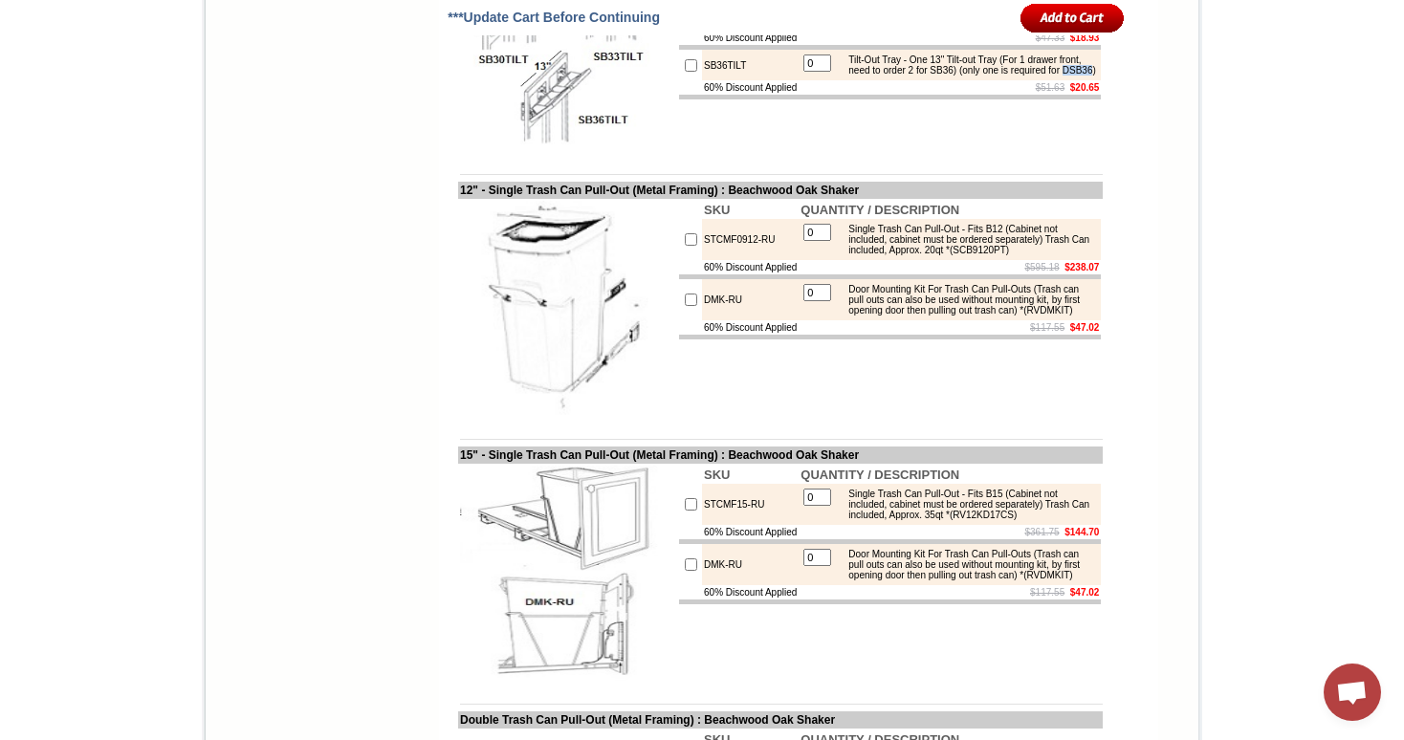
drag, startPoint x: 932, startPoint y: 344, endPoint x: 899, endPoint y: 345, distance: 33.5
click at [898, 76] on div "Tilt-Out Tray - One 13" Tilt-out Tray (For 1 drawer front, need to order 2 for …" at bounding box center [967, 65] width 257 height 21
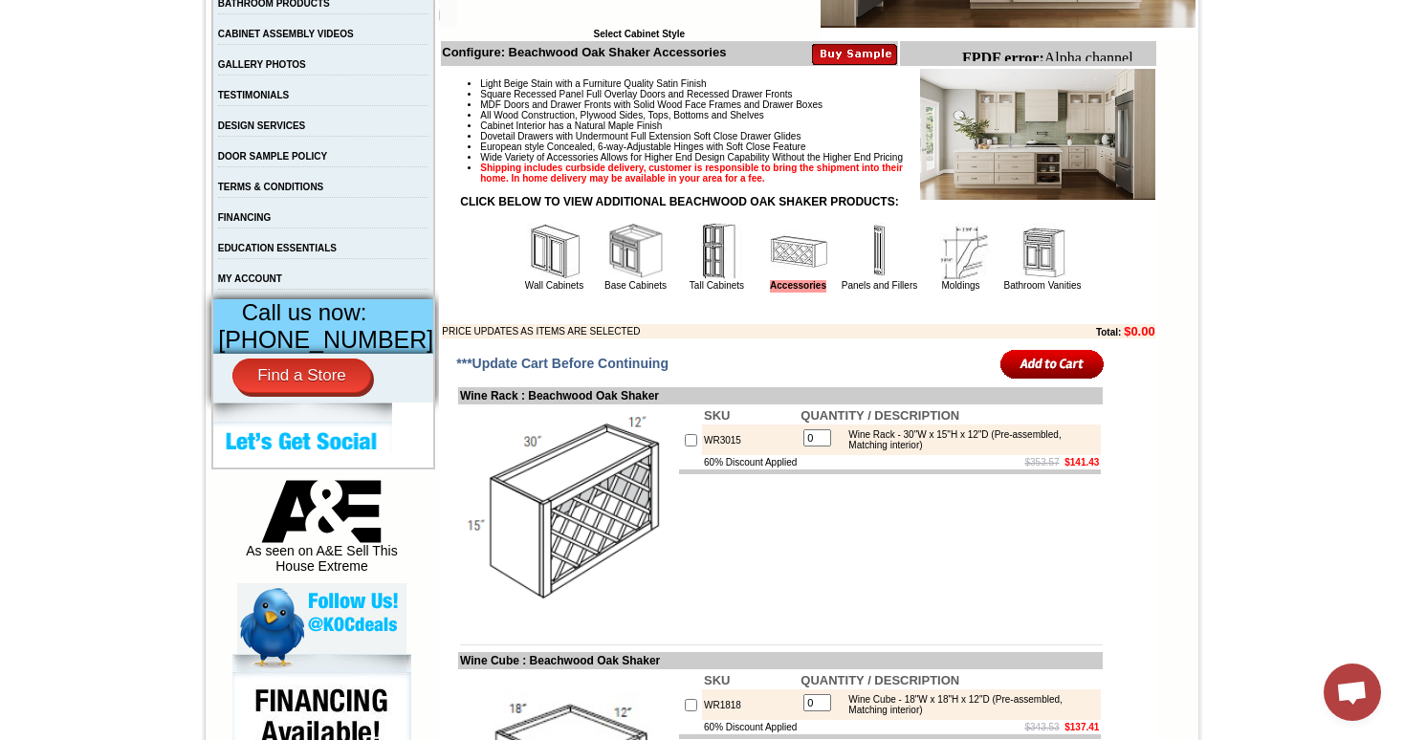
scroll to position [559, 0]
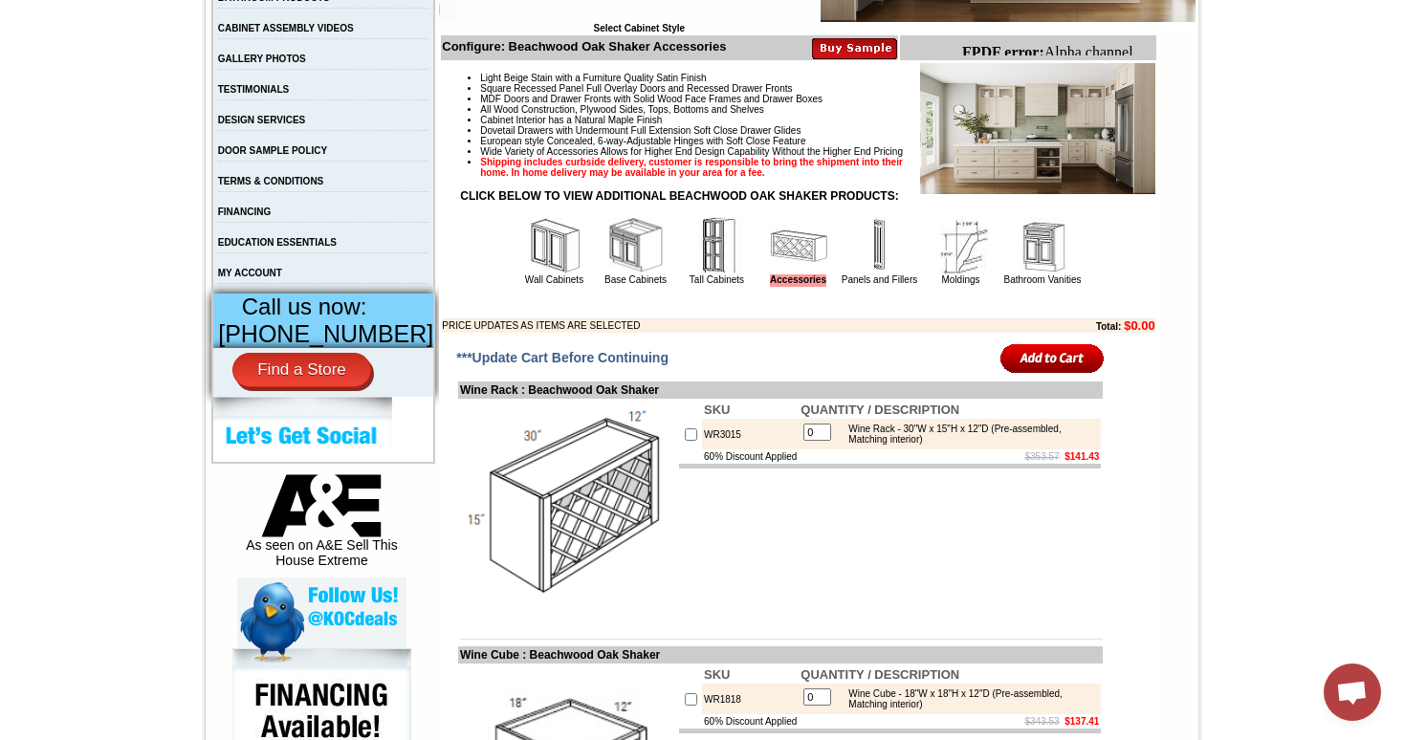
click at [620, 260] on img at bounding box center [635, 245] width 57 height 57
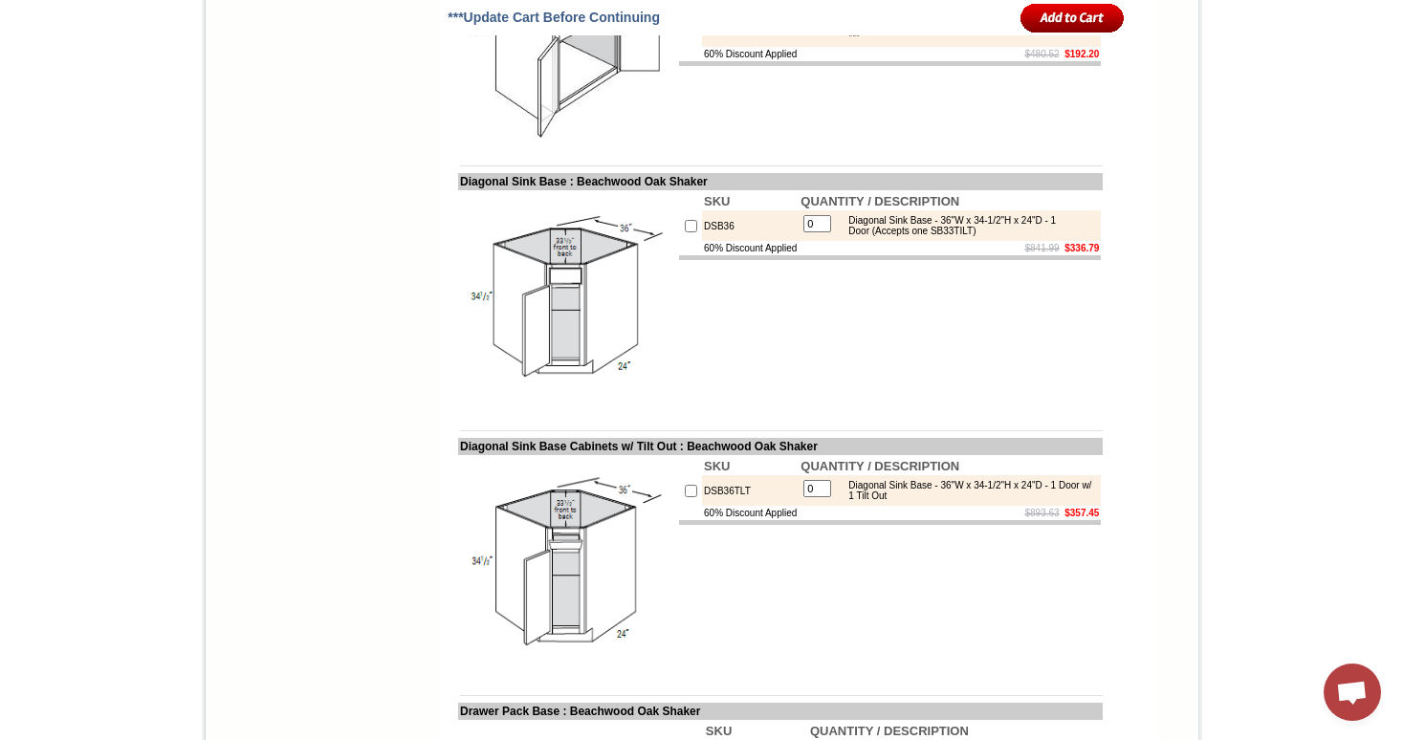
scroll to position [4924, 0]
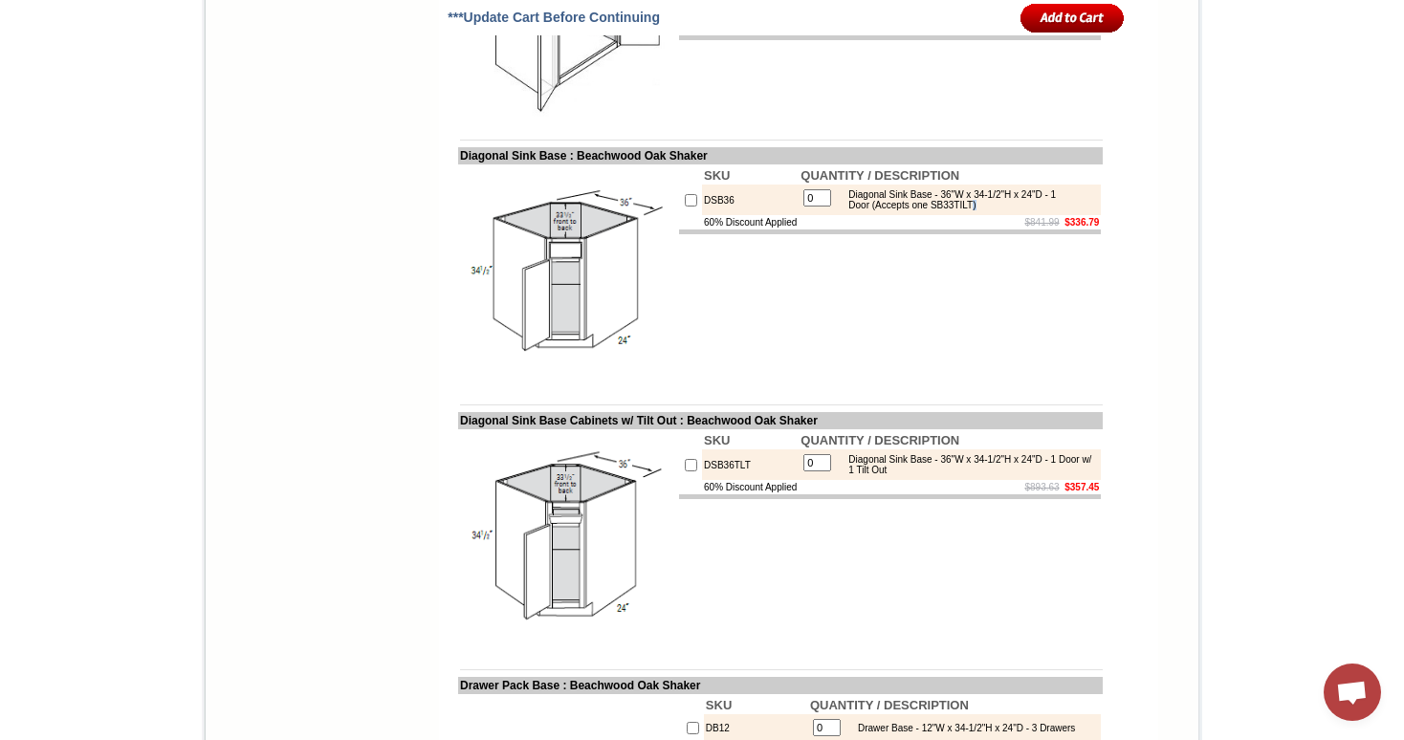
drag, startPoint x: 977, startPoint y: 312, endPoint x: 1022, endPoint y: 312, distance: 44.9
click at [1022, 210] on div "Diagonal Sink Base - 36"W x 34-1/2"H x 24"D - 1 Door (Accepts one SB33TILT)" at bounding box center [967, 199] width 257 height 21
drag, startPoint x: 931, startPoint y: 309, endPoint x: 978, endPoint y: 310, distance: 46.9
click at [978, 210] on div "Diagonal Sink Base - 36"W x 34-1/2"H x 24"D - 1 Door (Accepts one SB33TILT)" at bounding box center [967, 199] width 257 height 21
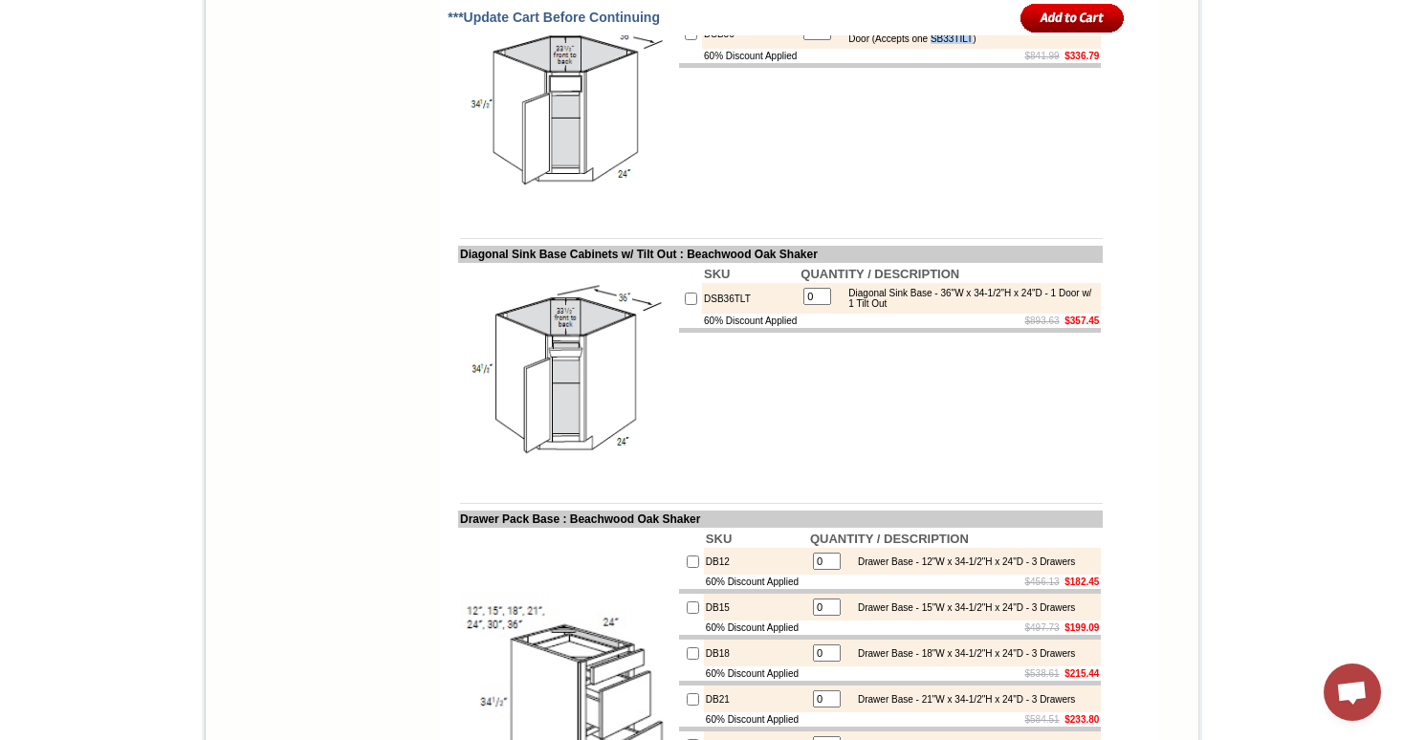
scroll to position [5093, 0]
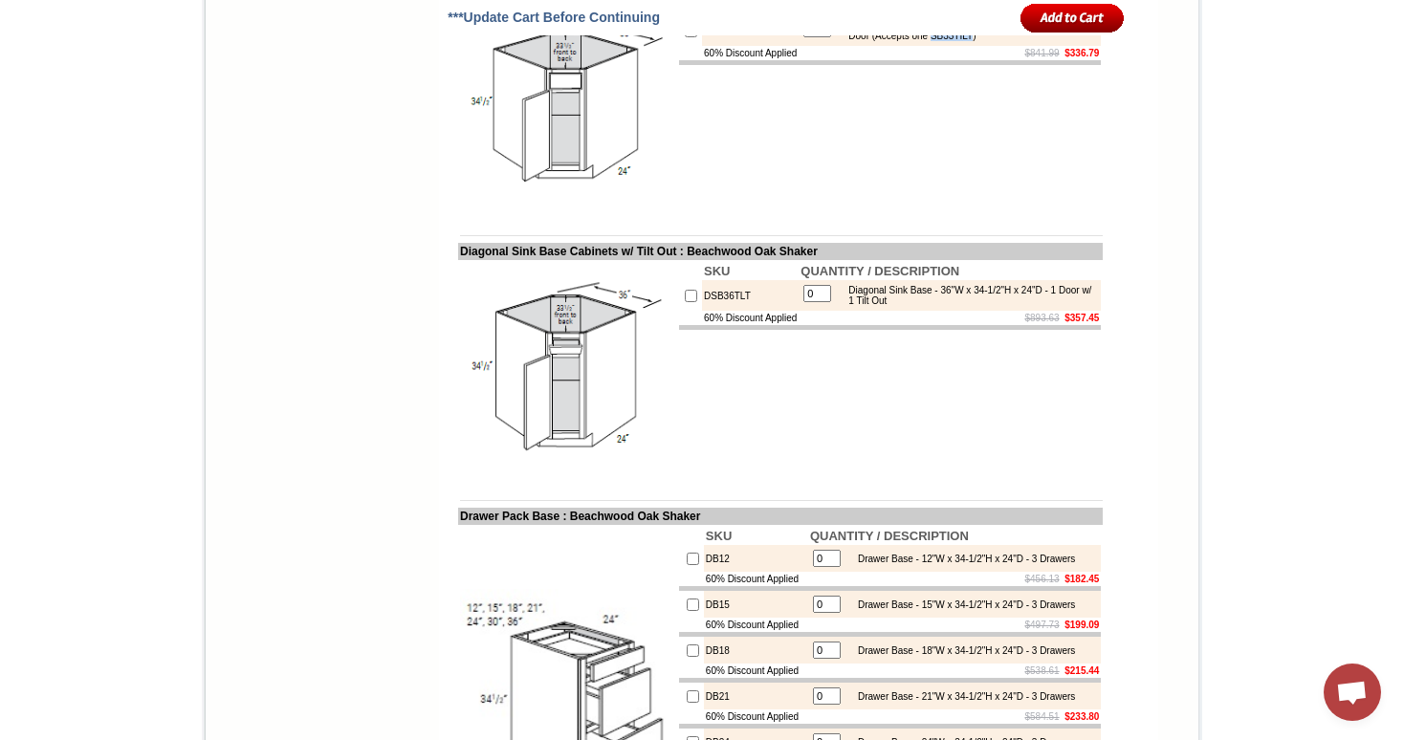
click at [978, 41] on div "Diagonal Sink Base - 36"W x 34-1/2"H x 24"D - 1 Door (Accepts one SB33TILT)" at bounding box center [967, 30] width 257 height 21
drag, startPoint x: 978, startPoint y: 141, endPoint x: 871, endPoint y: 143, distance: 107.1
click at [871, 41] on div "Diagonal Sink Base - 36"W x 34-1/2"H x 24"D - 1 Door (Accepts one SB33TILT)" at bounding box center [967, 30] width 257 height 21
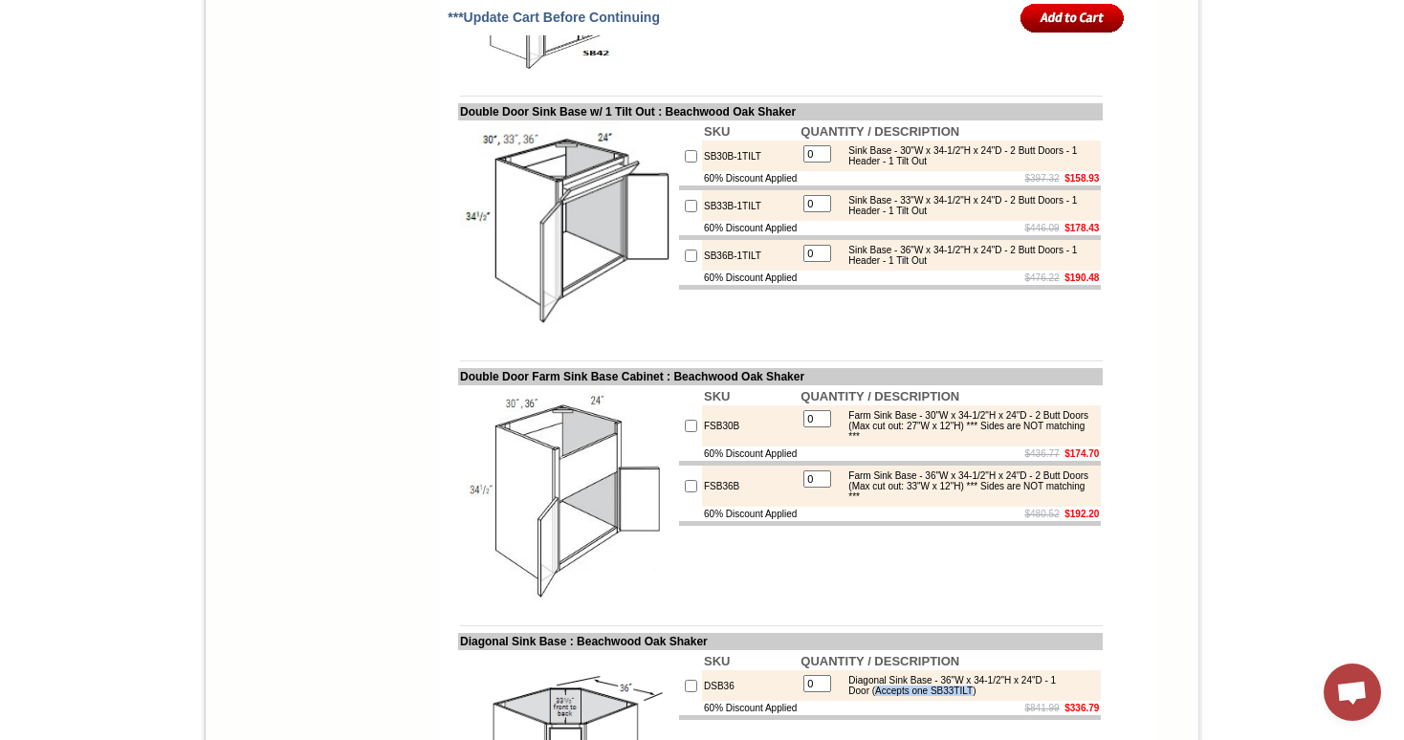
scroll to position [4440, 0]
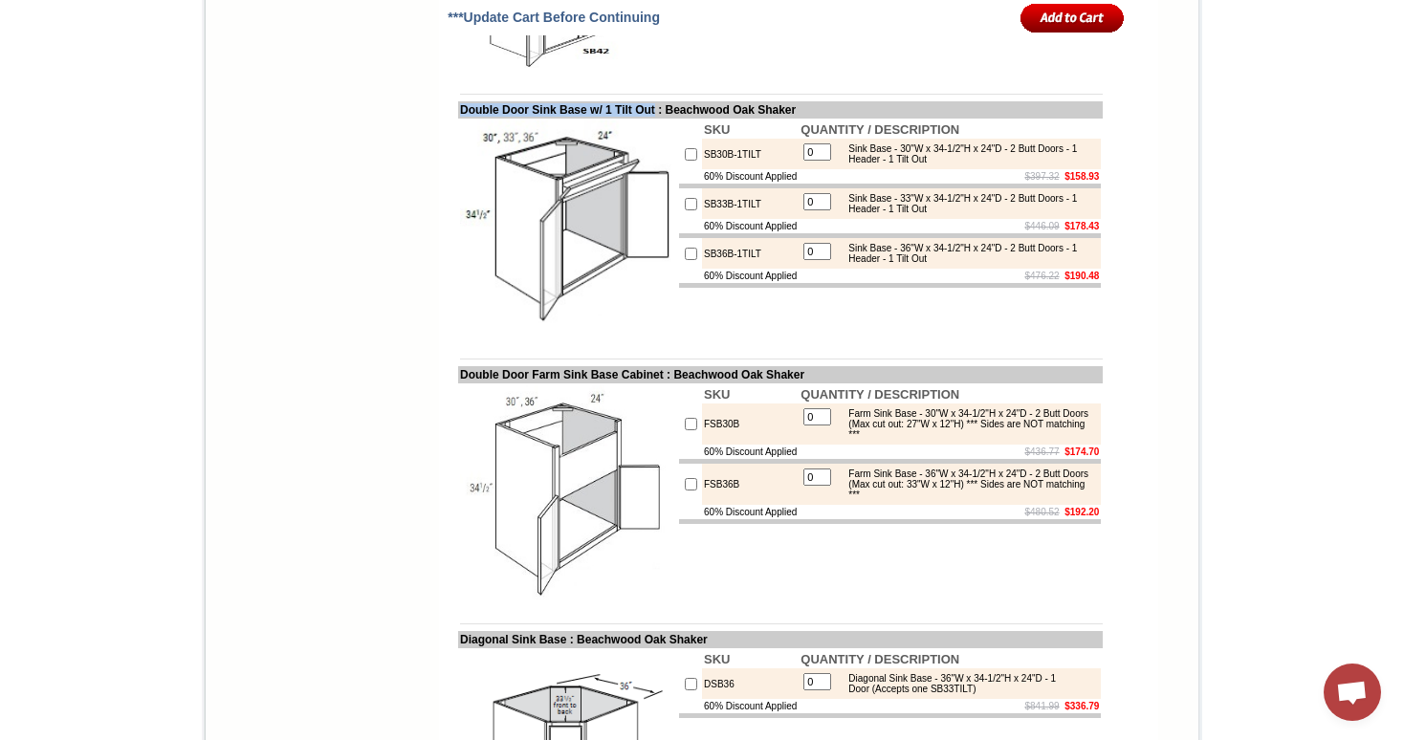
drag, startPoint x: 674, startPoint y: 209, endPoint x: 443, endPoint y: 208, distance: 231.4
click at [458, 119] on td "Double Door Sink Base w/ 1 Tilt Out : Beachwood Oak Shaker" at bounding box center [780, 109] width 645 height 17
copy td "Double Door Sink Base w/ 1 Tilt Out"
click at [622, 119] on td "Double Door Sink Base w/ 1 Tilt Out : Beachwood Oak Shaker" at bounding box center [780, 109] width 645 height 17
drag, startPoint x: 839, startPoint y: 251, endPoint x: 1004, endPoint y: 257, distance: 165.6
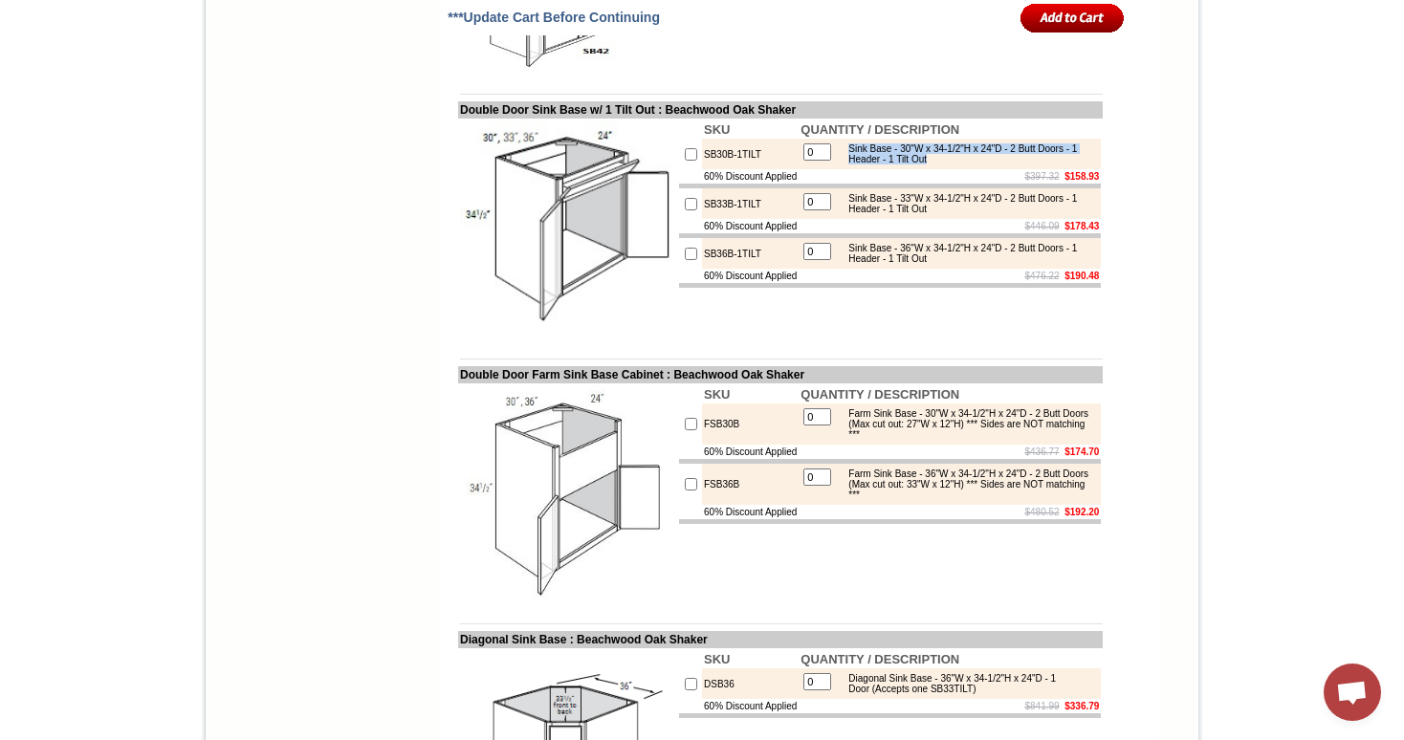
click at [1004, 164] on div "Sink Base - 30"W x 34-1/2"H x 24"D - 2 Butt Doors - 1 Header - 1 Tilt Out" at bounding box center [967, 153] width 257 height 21
copy div "Sink Base - 30"W x 34-1/2"H x 24"D - 2 Butt Doors - 1 Header - 1 Tilt Out"
drag, startPoint x: 841, startPoint y: 300, endPoint x: 1016, endPoint y: 322, distance: 176.4
click at [1016, 219] on td "0 Sink Base - 33"W x 34-1/2"H x 24"D - 2 Butt Doors - 1 Header - 1 Tilt Out" at bounding box center [950, 203] width 302 height 31
copy div "Sink Base - 33"W x 34-1/2"H x 24"D - 2 Butt Doors - 1 Header - 1 Tilt Out"
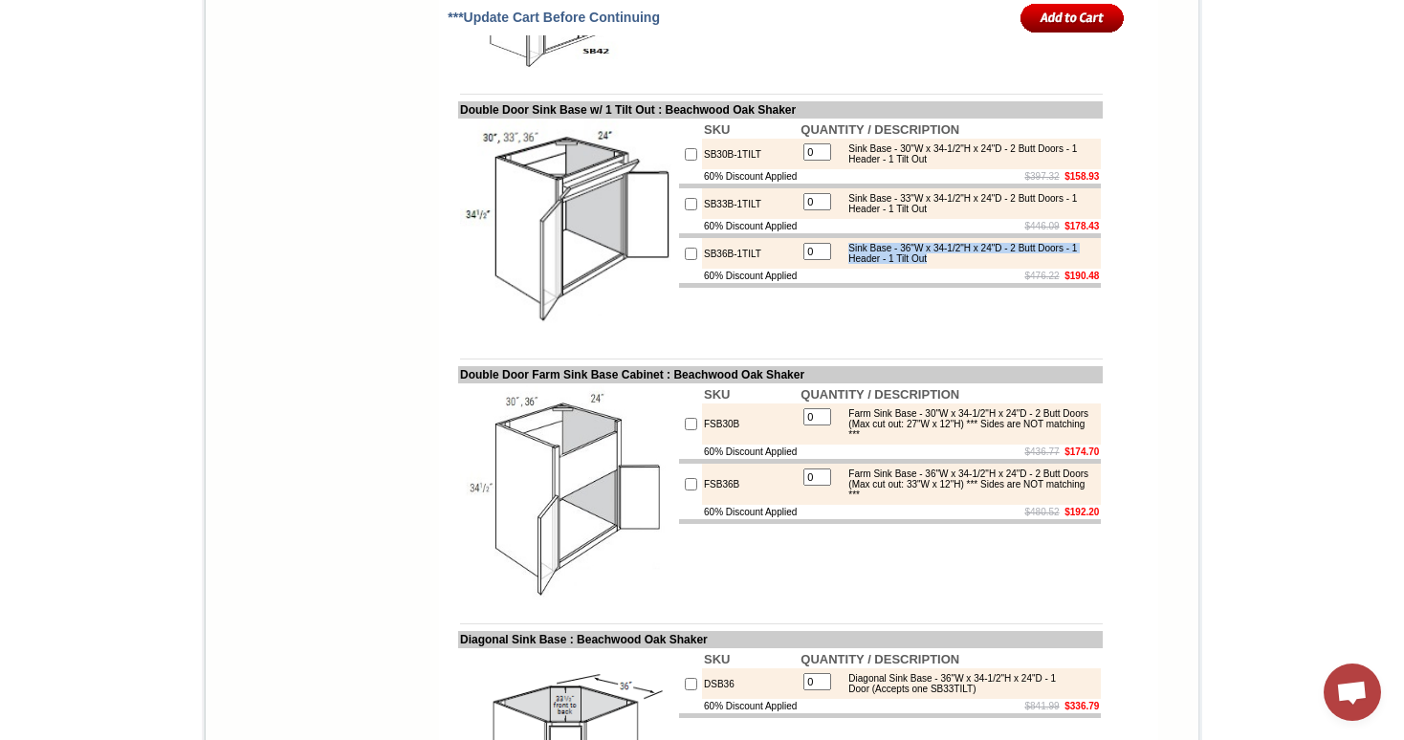
drag, startPoint x: 987, startPoint y: 367, endPoint x: 838, endPoint y: 354, distance: 149.8
click at [839, 264] on div "Sink Base - 36"W x 34-1/2"H x 24"D - 2 Butt Doors - 1 Header - 1 Tilt Out" at bounding box center [967, 253] width 257 height 21
copy div "Sink Base - 36"W x 34-1/2"H x 24"D - 2 Butt Doors - 1 Header - 1 Tilt Out"
click at [816, 352] on td at bounding box center [780, 345] width 645 height 14
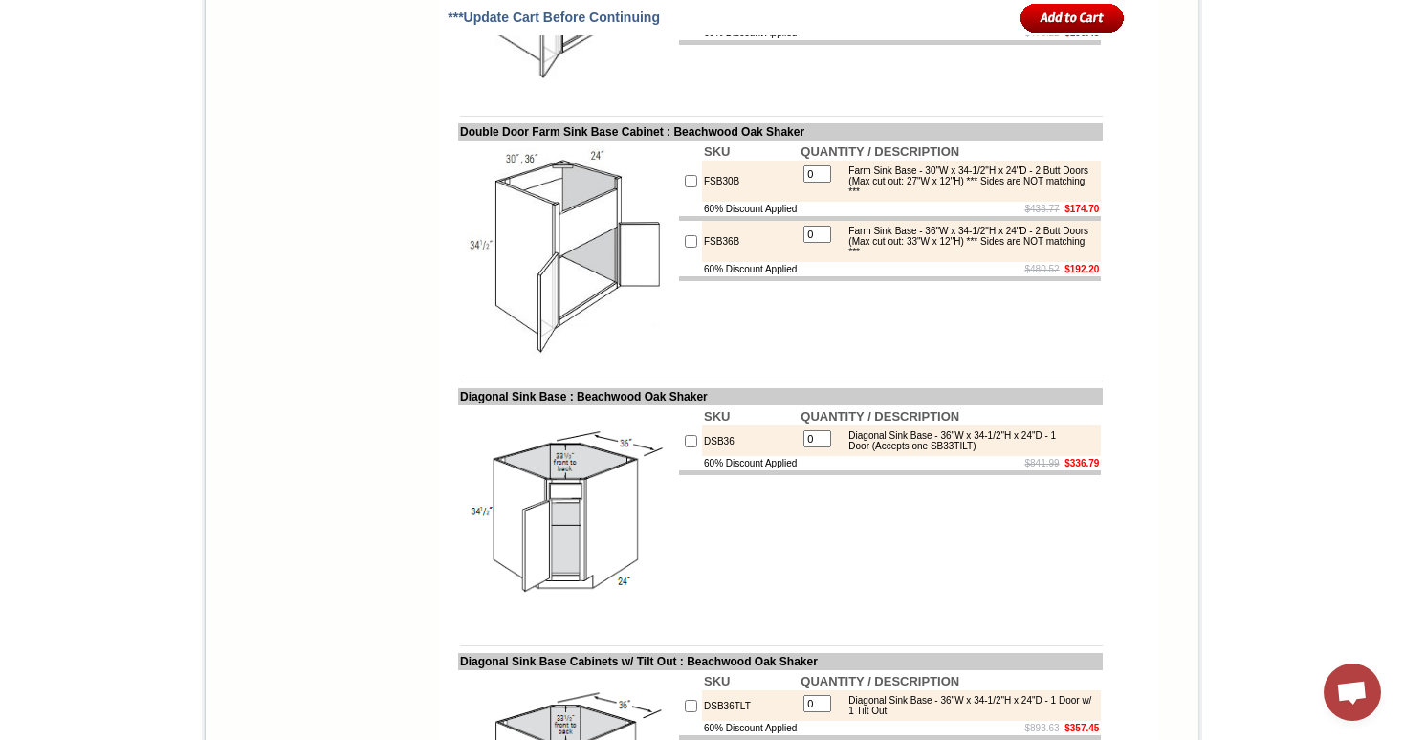
scroll to position [4657, 0]
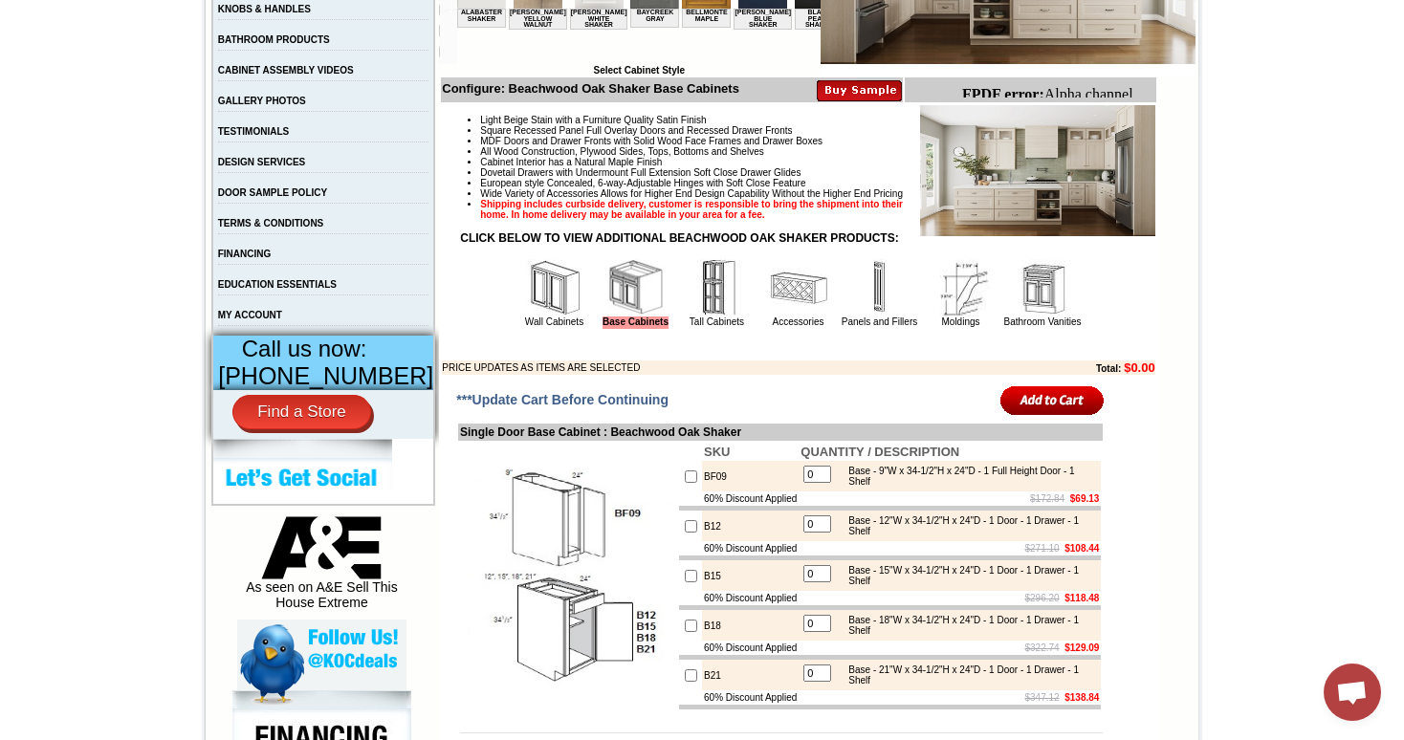
scroll to position [587, 0]
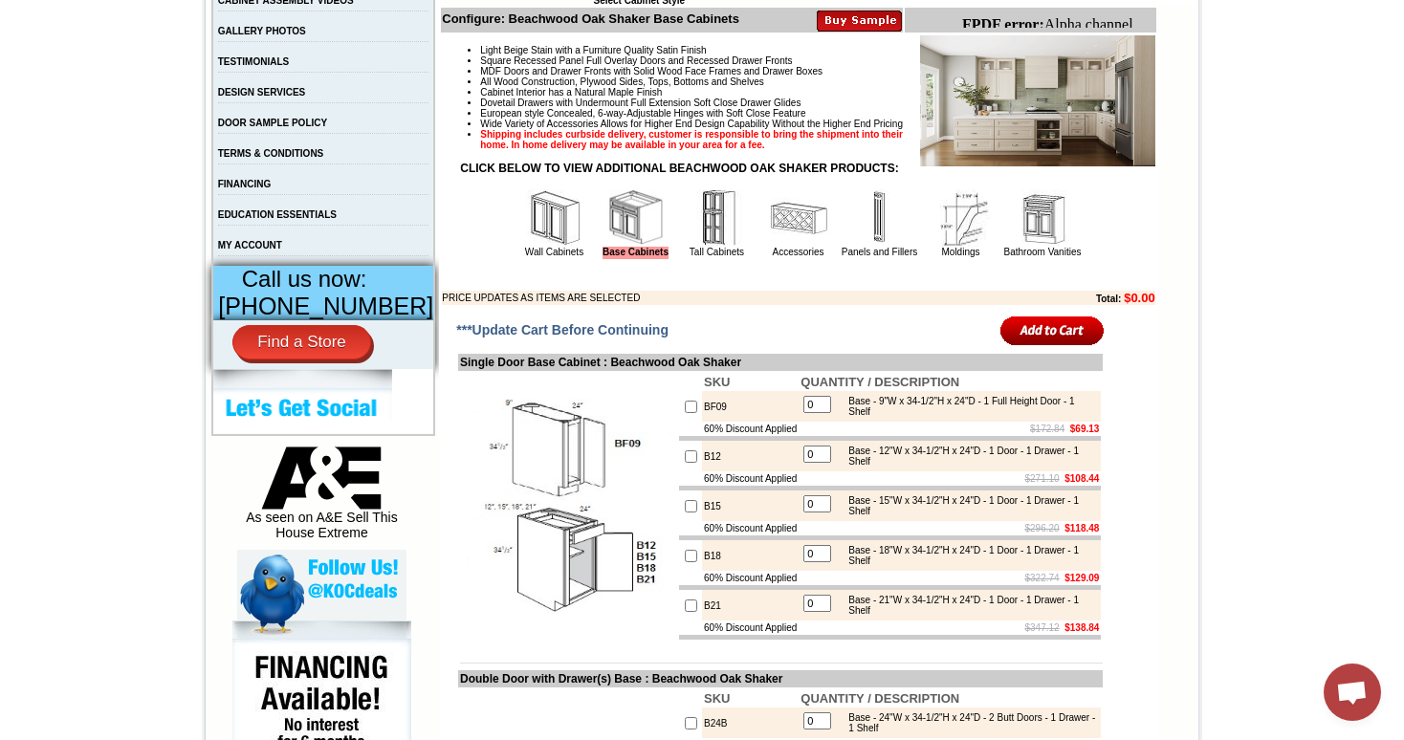
click at [802, 234] on img at bounding box center [798, 217] width 57 height 57
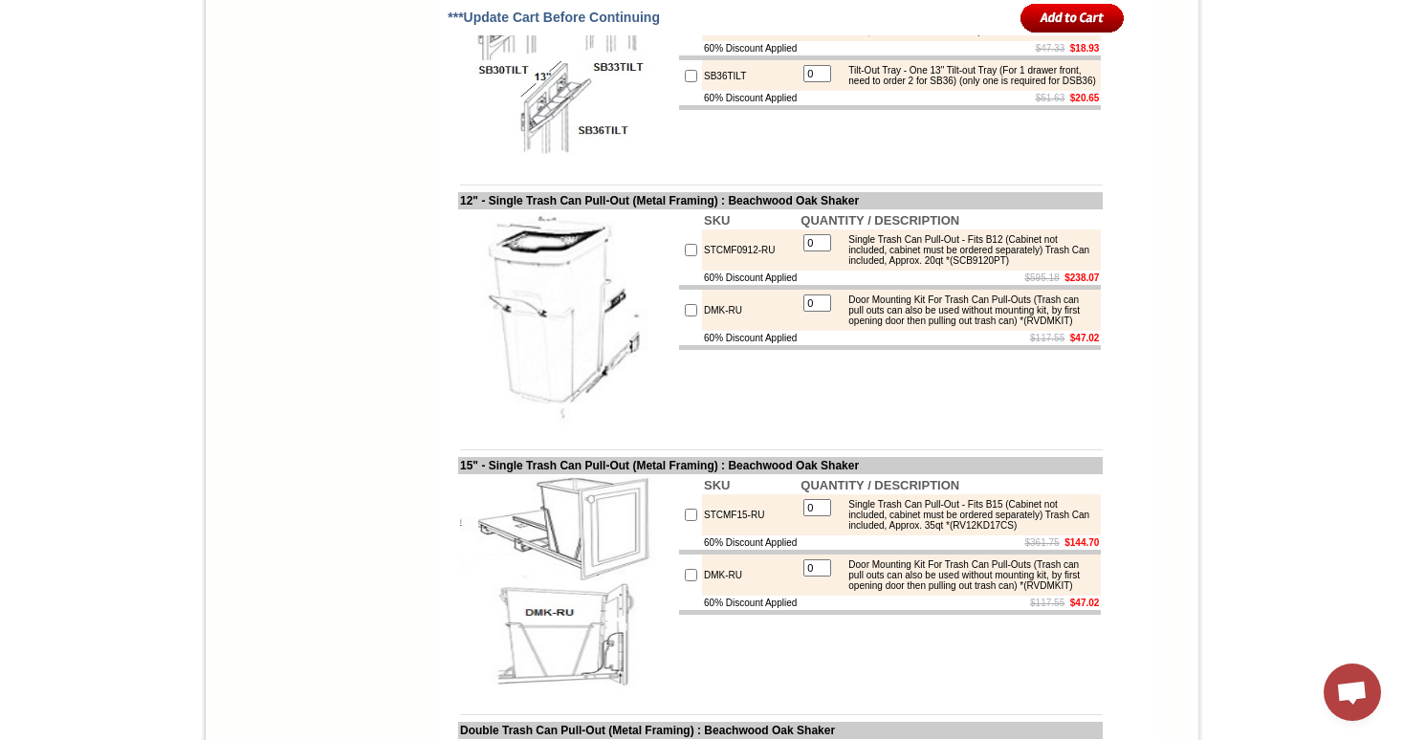
scroll to position [7742, 0]
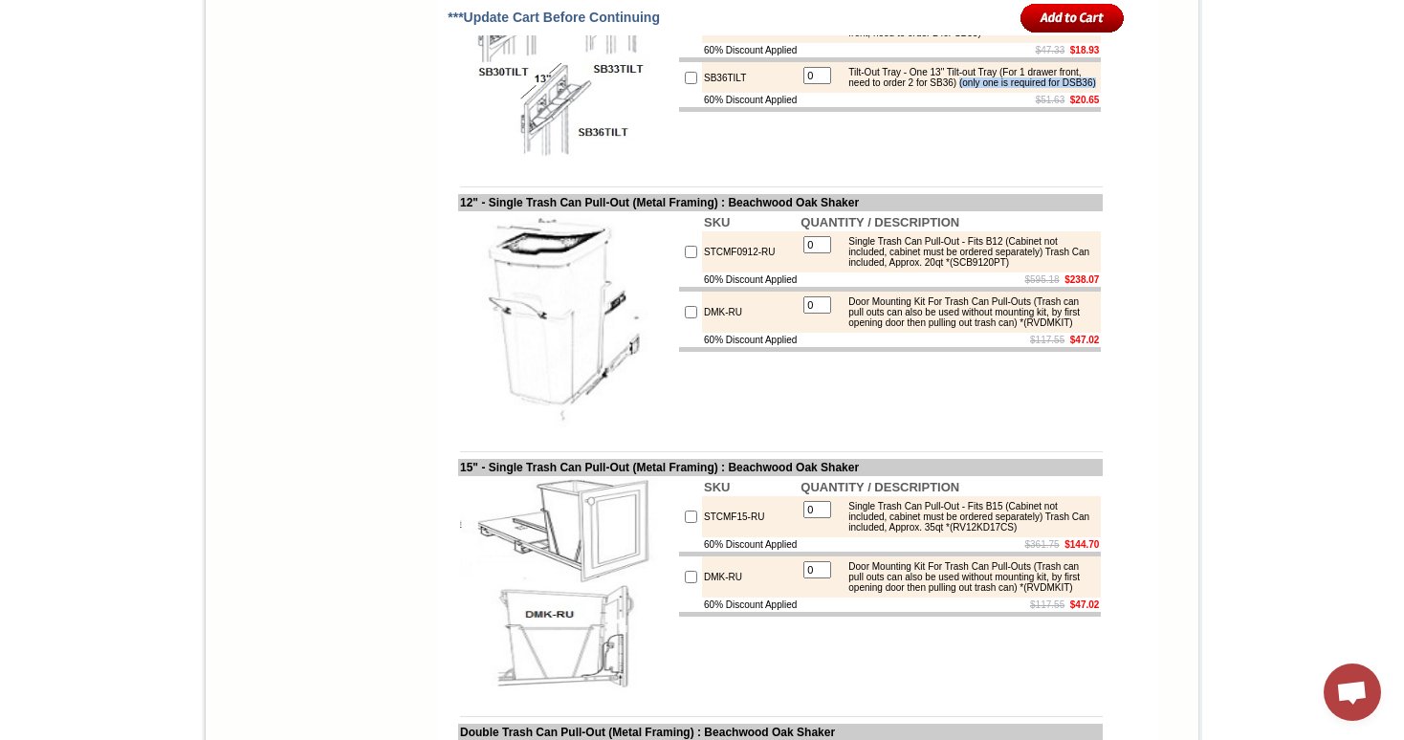
drag, startPoint x: 997, startPoint y: 346, endPoint x: 1015, endPoint y: 354, distance: 18.8
click at [1015, 88] on div "Tilt-Out Tray - One 13" Tilt-out Tray (For 1 drawer front, need to order 2 for …" at bounding box center [967, 77] width 257 height 21
drag, startPoint x: 736, startPoint y: 341, endPoint x: 686, endPoint y: 344, distance: 50.8
click at [702, 93] on td "SB36TILT" at bounding box center [750, 77] width 97 height 31
drag, startPoint x: 742, startPoint y: 289, endPoint x: 670, endPoint y: 287, distance: 71.7
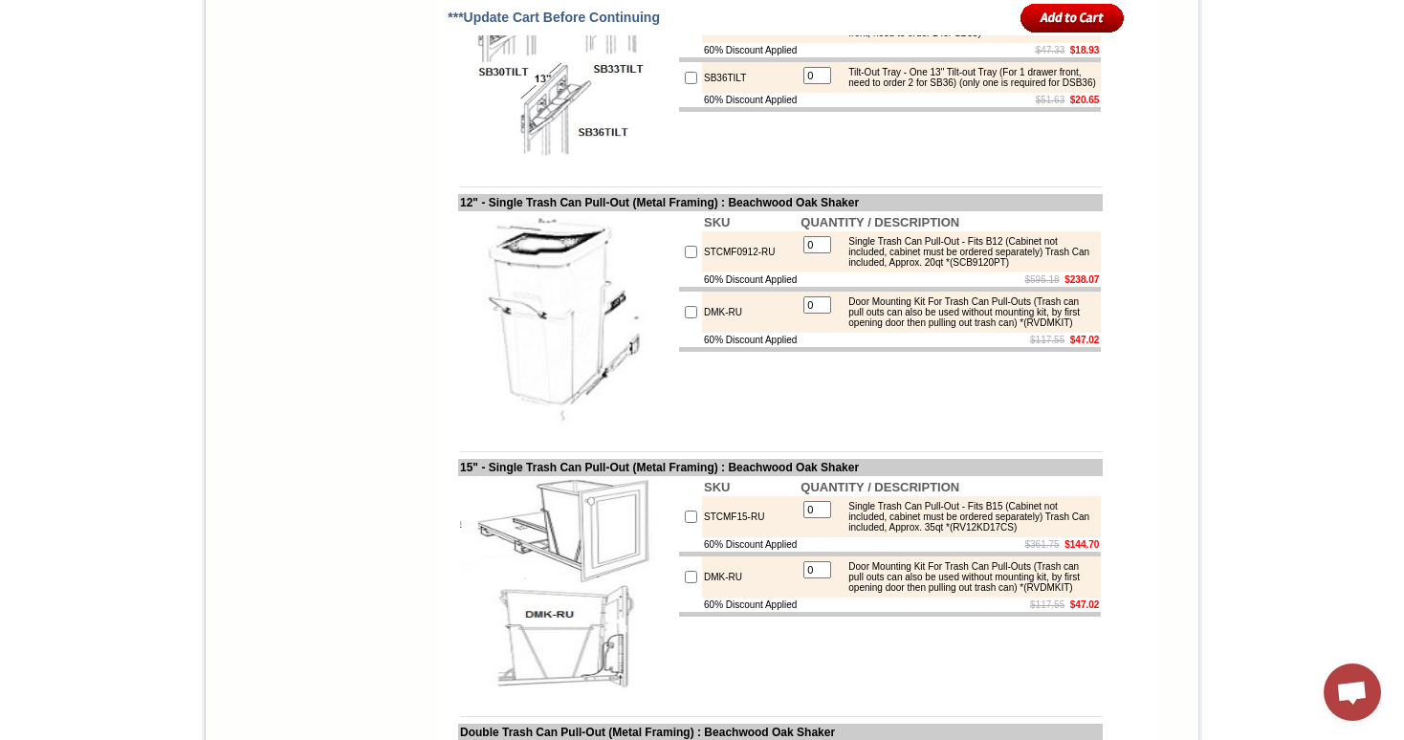
click at [679, 43] on tr "SB33TILT 0 Tilt-Out Tray - One 11-1/4" Tilt-out Tray (For 1 drawer front, need …" at bounding box center [890, 27] width 422 height 31
drag, startPoint x: 998, startPoint y: 347, endPoint x: 1006, endPoint y: 356, distance: 11.5
click at [1006, 88] on div "Tilt-Out Tray - One 13" Tilt-out Tray (For 1 drawer front, need to order 2 for …" at bounding box center [967, 77] width 257 height 21
click at [1011, 88] on div "Tilt-Out Tray - One 13" Tilt-out Tray (For 1 drawer front, need to order 2 for …" at bounding box center [967, 77] width 257 height 21
drag, startPoint x: 996, startPoint y: 341, endPoint x: 1011, endPoint y: 354, distance: 19.0
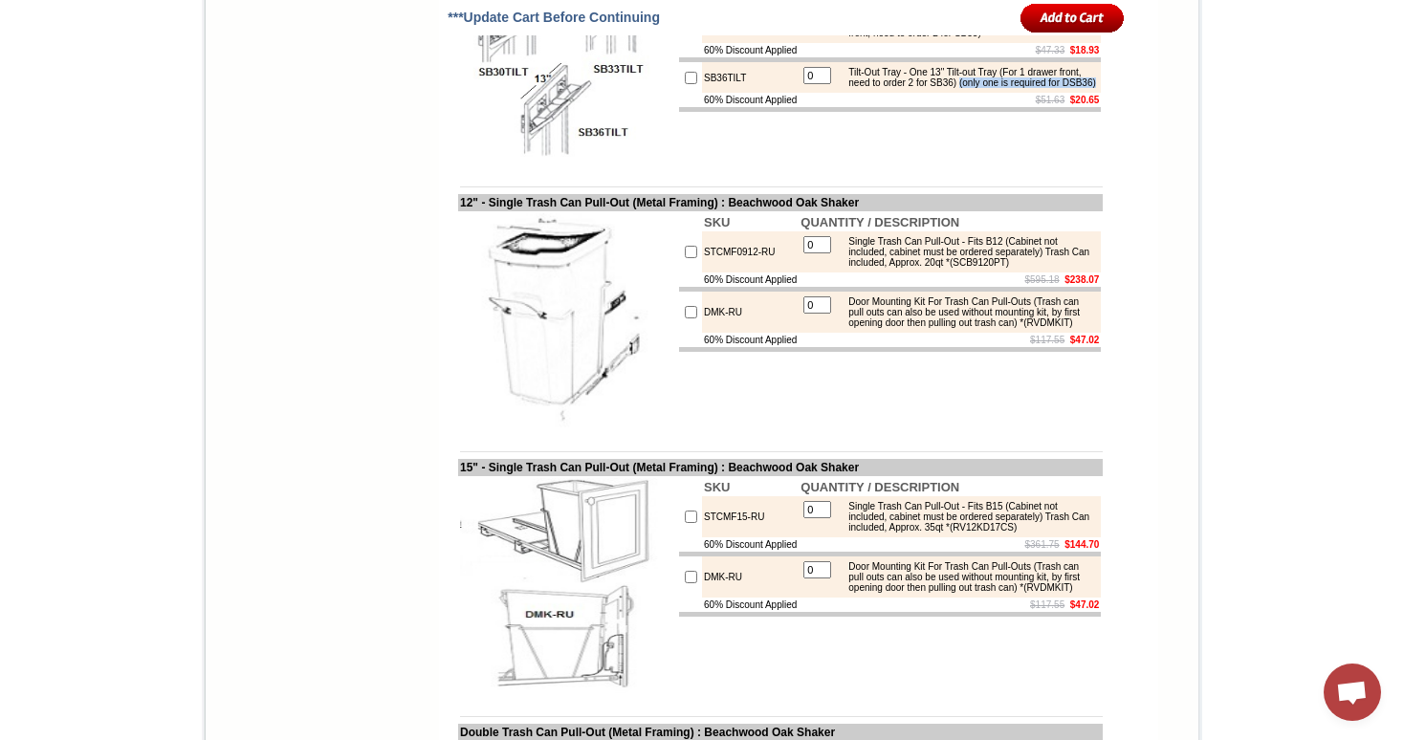
click at [1011, 88] on div "Tilt-Out Tray - One 13" Tilt-out Tray (For 1 drawer front, need to order 2 for …" at bounding box center [967, 77] width 257 height 21
click at [1034, 38] on div "Tilt-Out Tray - One 11-1/4" Tilt-out Tray (For 1 drawer front, need to order 2 …" at bounding box center [967, 27] width 257 height 21
drag, startPoint x: 1035, startPoint y: 292, endPoint x: 830, endPoint y: 282, distance: 204.9
click at [839, 38] on div "Tilt-Out Tray - One 11-1/4" Tilt-out Tray (For 1 drawer front, need to order 2 …" at bounding box center [967, 27] width 257 height 21
copy div "Tilt-Out Tray - One 11-1/4" Tilt-out Tray (For 1 drawer front, need to order 2 …"
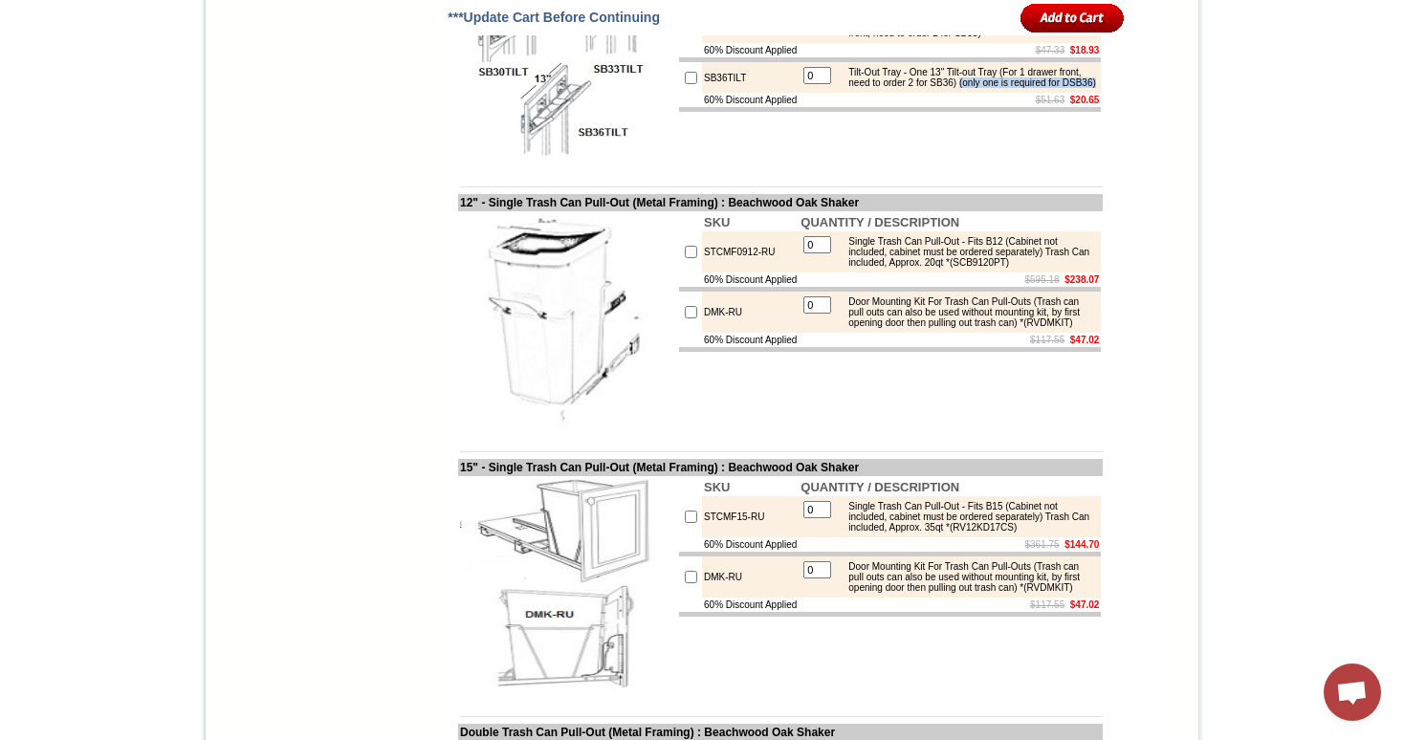
drag, startPoint x: 997, startPoint y: 343, endPoint x: 997, endPoint y: 361, distance: 17.2
click at [997, 88] on div "Tilt-Out Tray - One 13" Tilt-out Tray (For 1 drawer front, need to order 2 for …" at bounding box center [967, 77] width 257 height 21
copy div "(only one is required for DSB36)"
drag, startPoint x: 733, startPoint y: 287, endPoint x: 685, endPoint y: 283, distance: 48.9
click at [702, 43] on td "SB33TILT" at bounding box center [750, 27] width 97 height 31
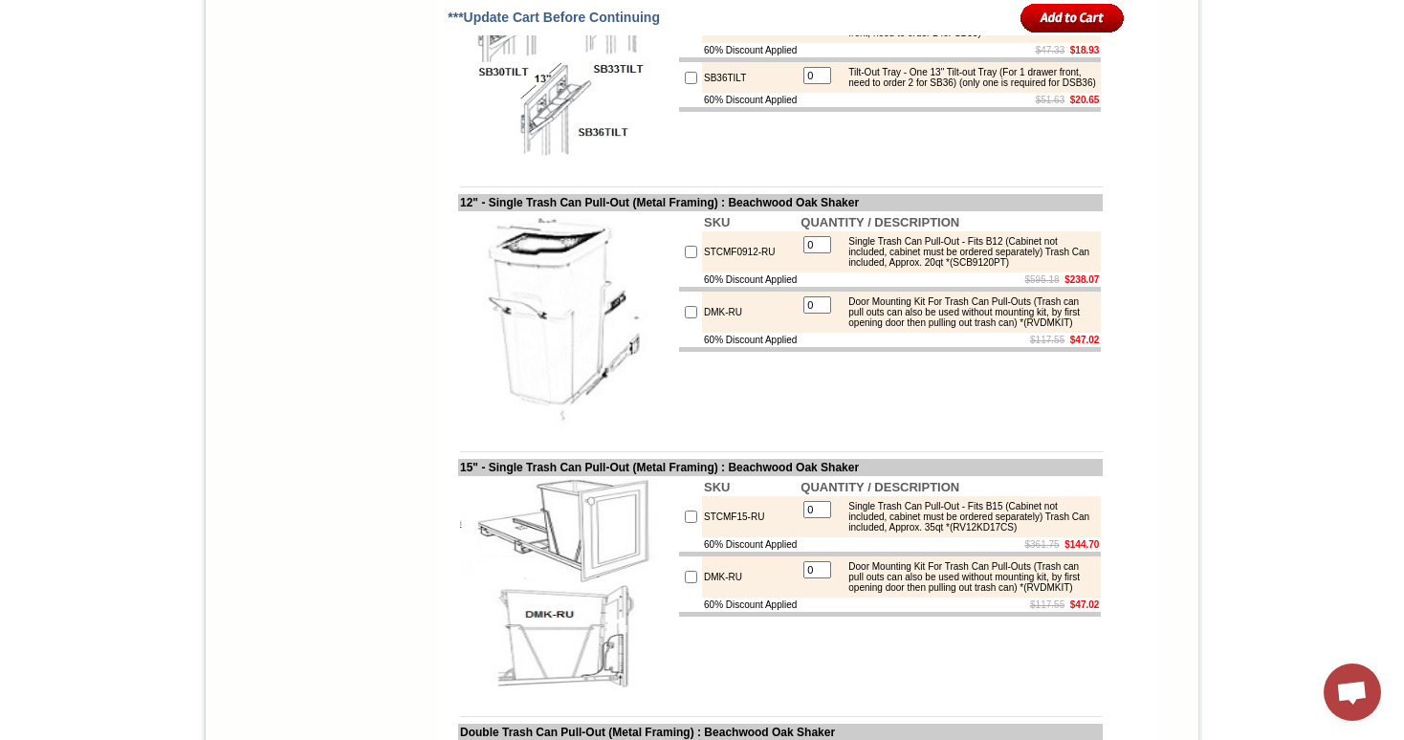
copy td "SB33TILT"
click at [981, 88] on div "Tilt-Out Tray - One 13" Tilt-out Tray (For 1 drawer front, need to order 2 for …" at bounding box center [967, 77] width 257 height 21
drag, startPoint x: 999, startPoint y: 342, endPoint x: 1014, endPoint y: 364, distance: 26.3
click at [1014, 93] on td "0 Tilt-Out Tray - One 13" Tilt-out Tray (For 1 drawer front, need to order 2 fo…" at bounding box center [950, 77] width 302 height 31
drag, startPoint x: 997, startPoint y: 346, endPoint x: 1017, endPoint y: 365, distance: 27.7
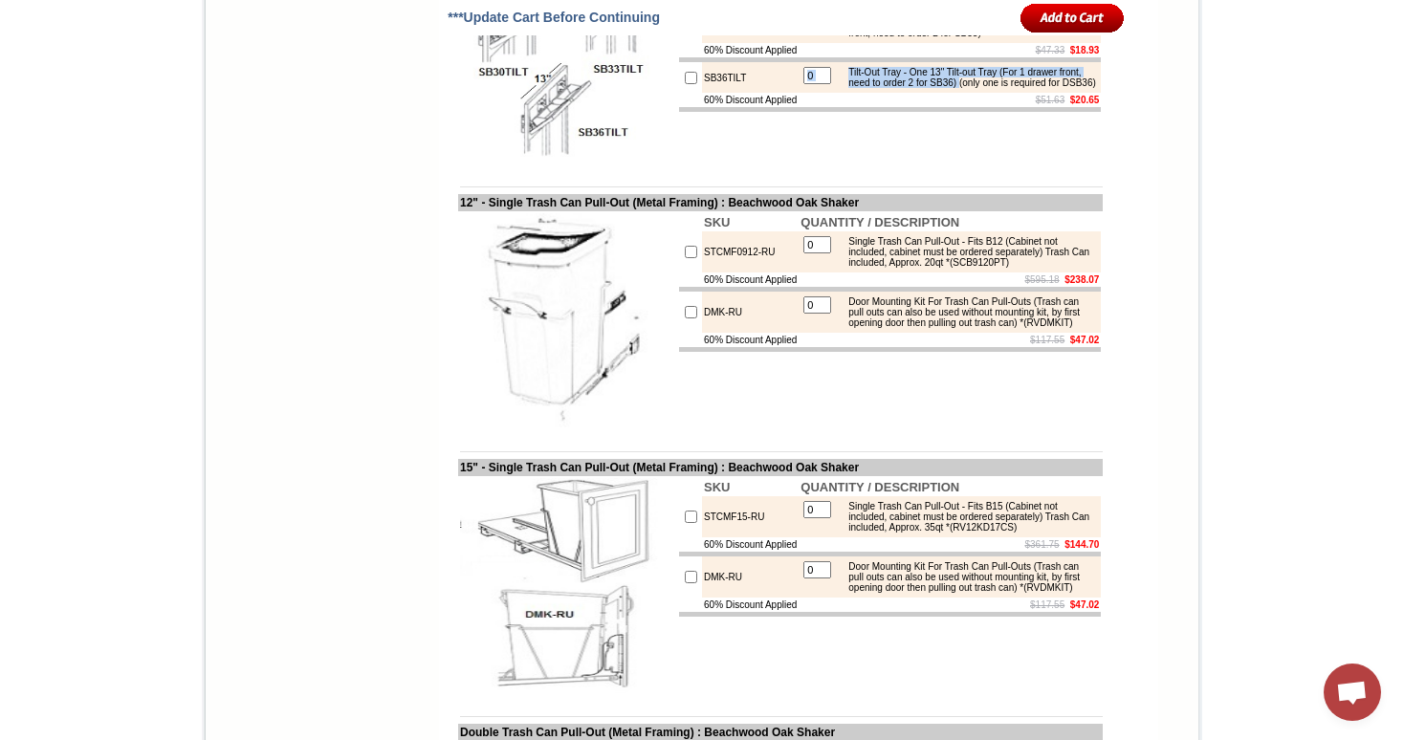
click at [1017, 112] on tbody "SKU QUANTITY / DESCRIPTION SB30TILT 0 Tilt-Out Tray - One 25" Tilt-out Tray (Fo…" at bounding box center [890, 30] width 422 height 164
drag, startPoint x: 970, startPoint y: 281, endPoint x: 934, endPoint y: 284, distance: 35.5
click at [934, 38] on div "Tilt-Out Tray - One 11-1/4" Tilt-out Tray (For 1 drawer front, need to order 2 …" at bounding box center [967, 27] width 257 height 21
copy div "11-1/4""
click at [961, 38] on div "Tilt-Out Tray - One 11-1/4" Tilt-out Tray (For 1 drawer front, need to order 2 …" at bounding box center [967, 27] width 257 height 21
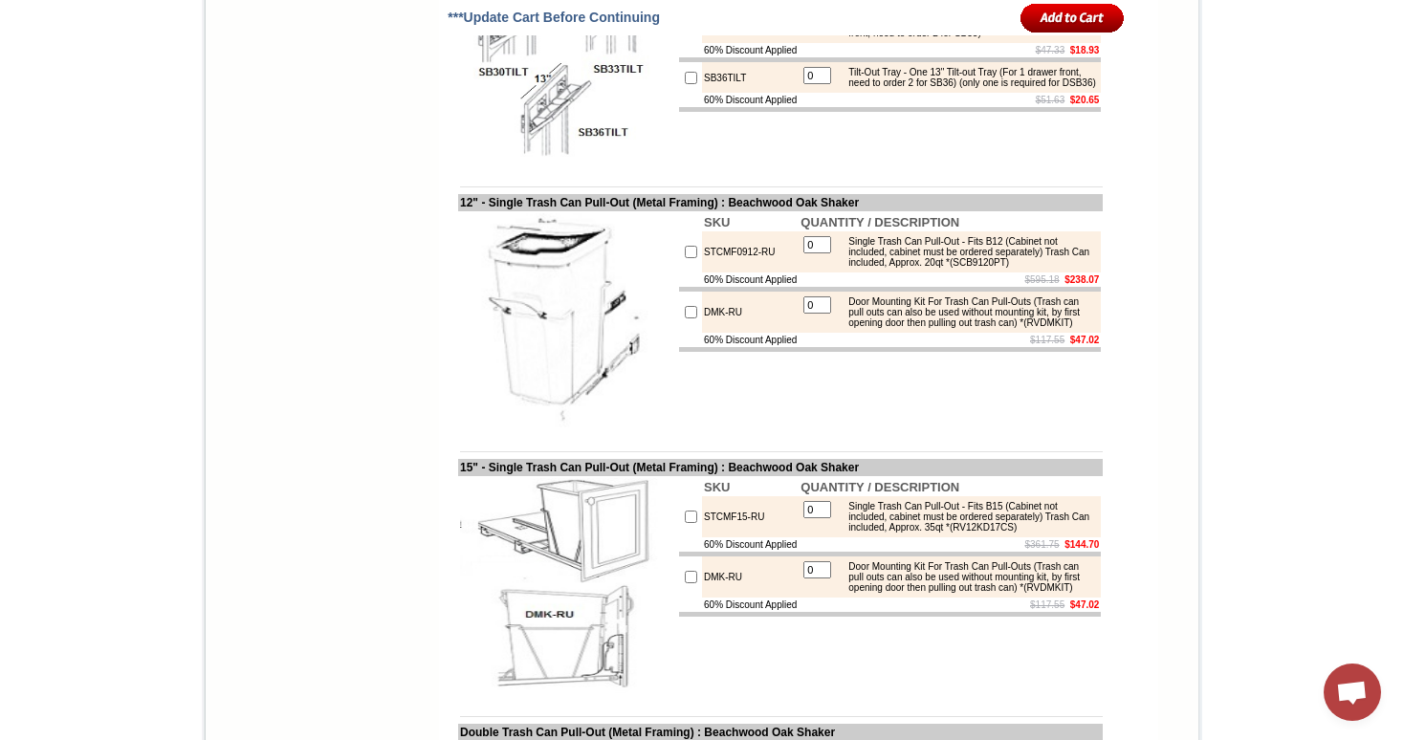
drag, startPoint x: 933, startPoint y: 226, endPoint x: 952, endPoint y: 228, distance: 18.3
copy div "25""
drag, startPoint x: 951, startPoint y: 227, endPoint x: 935, endPoint y: 227, distance: 15.3
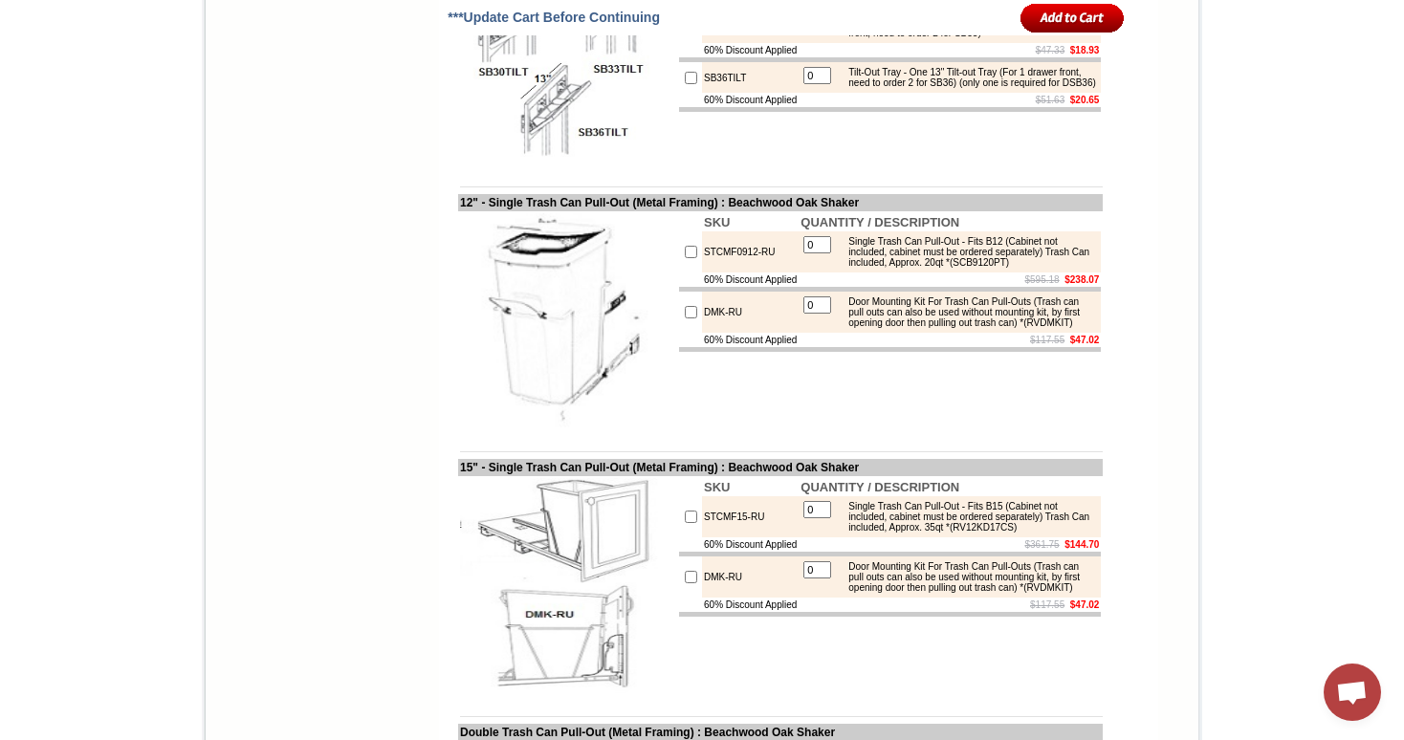
copy div "25""
click at [1038, 38] on div "Tilt-Out Tray - One 11-1/4" Tilt-out Tray (For 1 drawer front, need to order 2 …" at bounding box center [967, 27] width 257 height 21
drag, startPoint x: 934, startPoint y: 282, endPoint x: 971, endPoint y: 281, distance: 36.4
click at [971, 38] on div "Tilt-Out Tray - One 11-1/4" Tilt-out Tray (For 1 drawer front, need to order 2 …" at bounding box center [967, 27] width 257 height 21
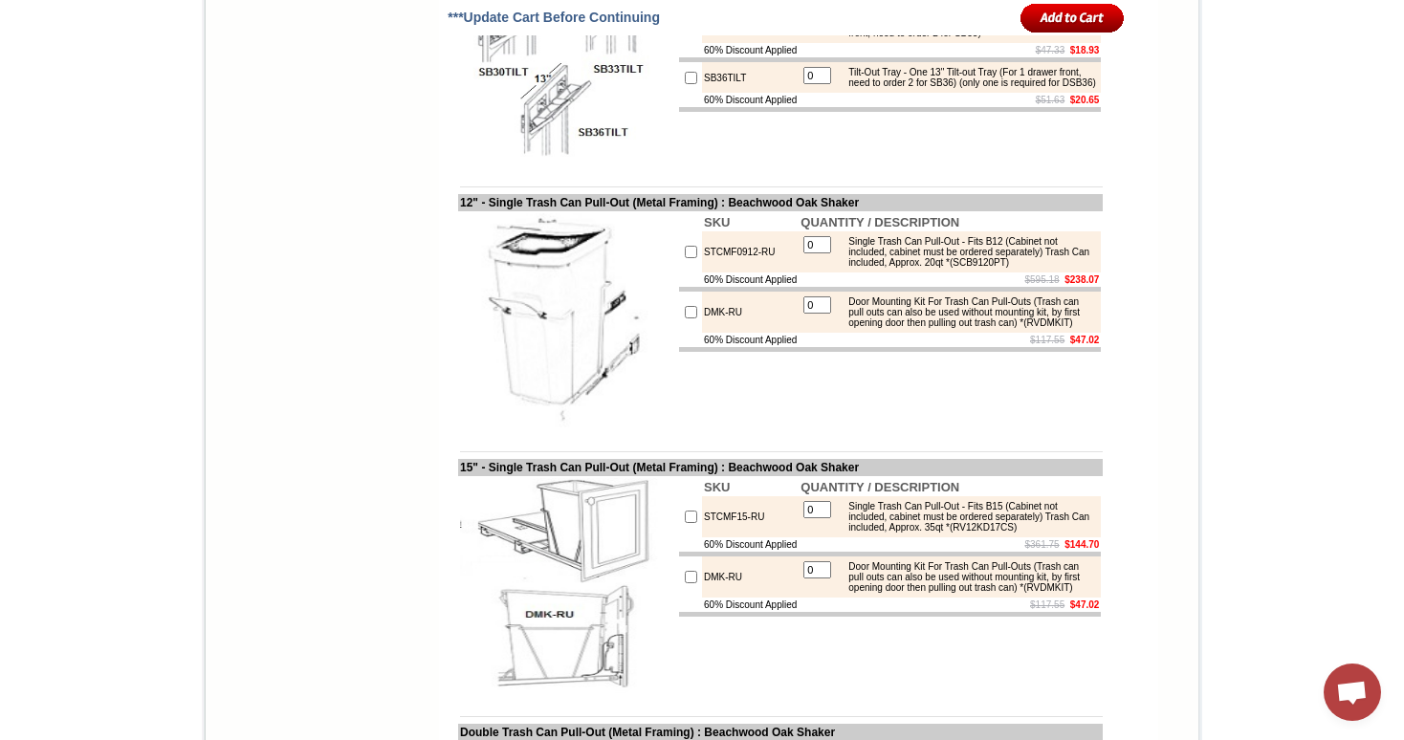
copy div "11-1/4""
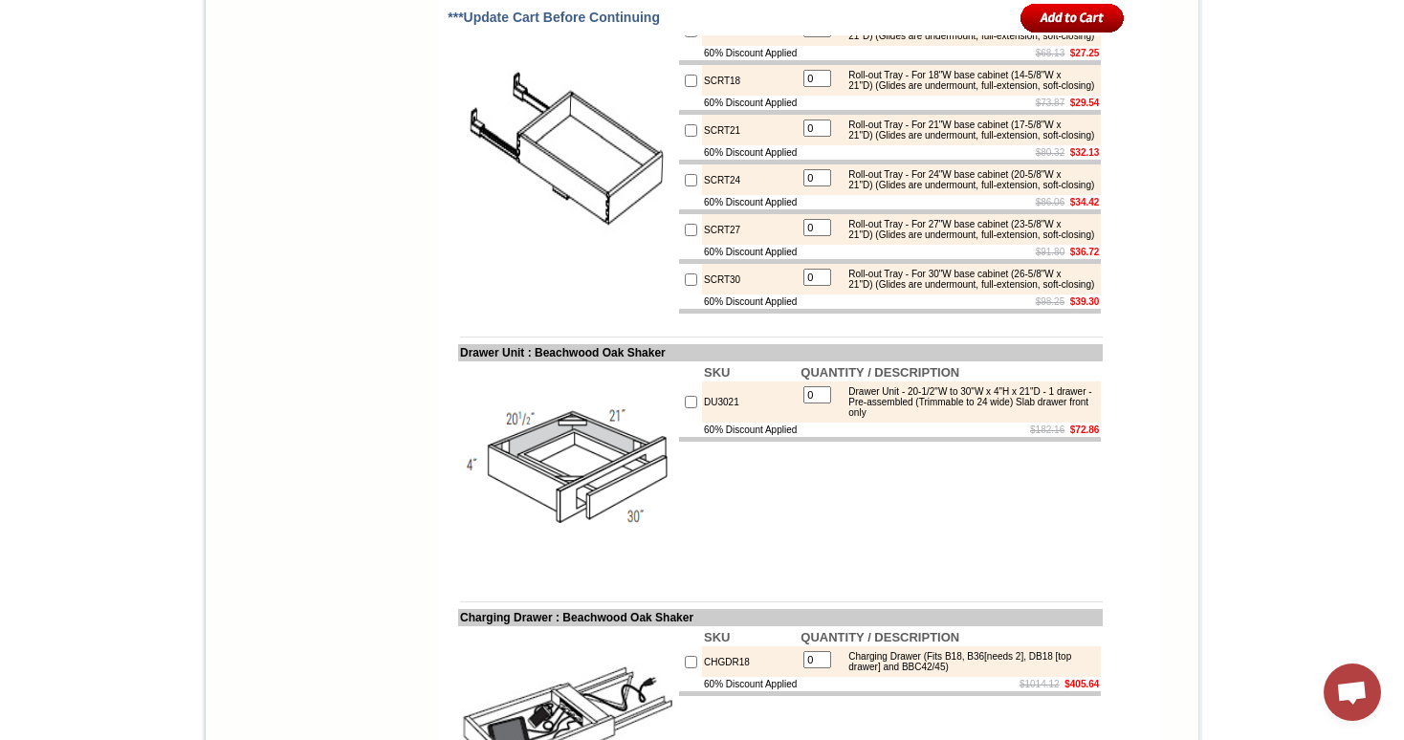
scroll to position [6125, 0]
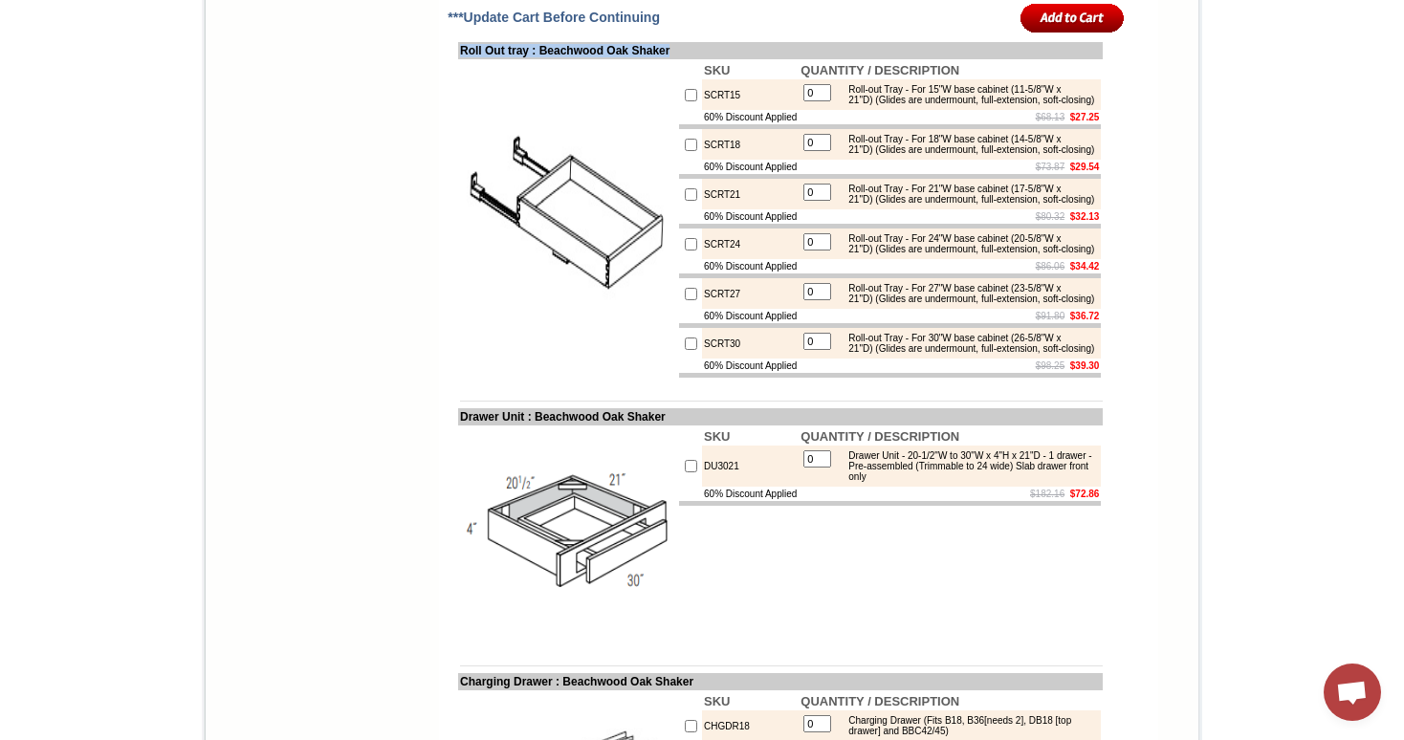
drag, startPoint x: 442, startPoint y: 194, endPoint x: 689, endPoint y: 190, distance: 246.8
click at [689, 59] on td "Roll Out tray : Beachwood Oak Shaker" at bounding box center [780, 50] width 645 height 17
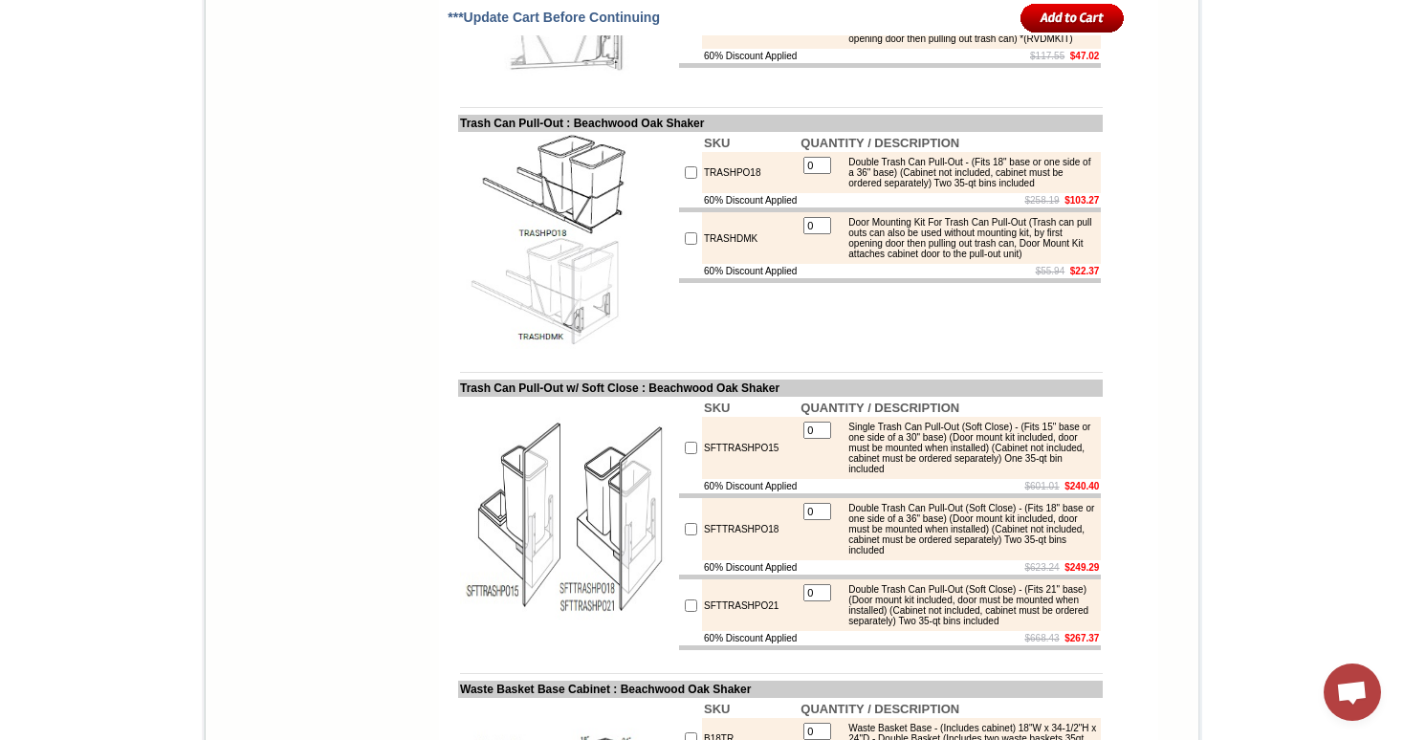
scroll to position [8604, 0]
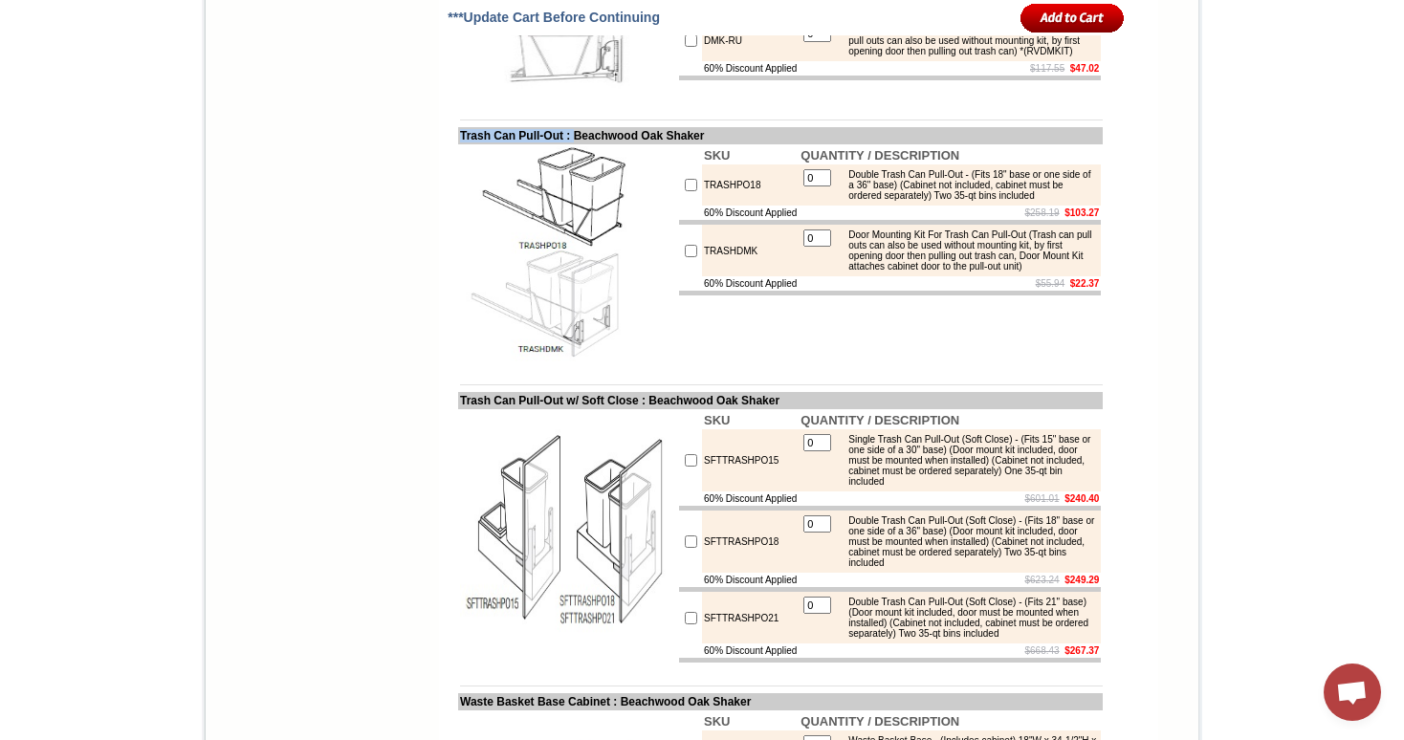
drag, startPoint x: 444, startPoint y: 411, endPoint x: 572, endPoint y: 413, distance: 128.2
click at [573, 144] on td "Trash Can Pull-Out : Beachwood Oak Shaker" at bounding box center [780, 135] width 645 height 17
drag, startPoint x: 441, startPoint y: 127, endPoint x: 610, endPoint y: 121, distance: 169.4
drag, startPoint x: 737, startPoint y: 546, endPoint x: 766, endPoint y: 547, distance: 28.7
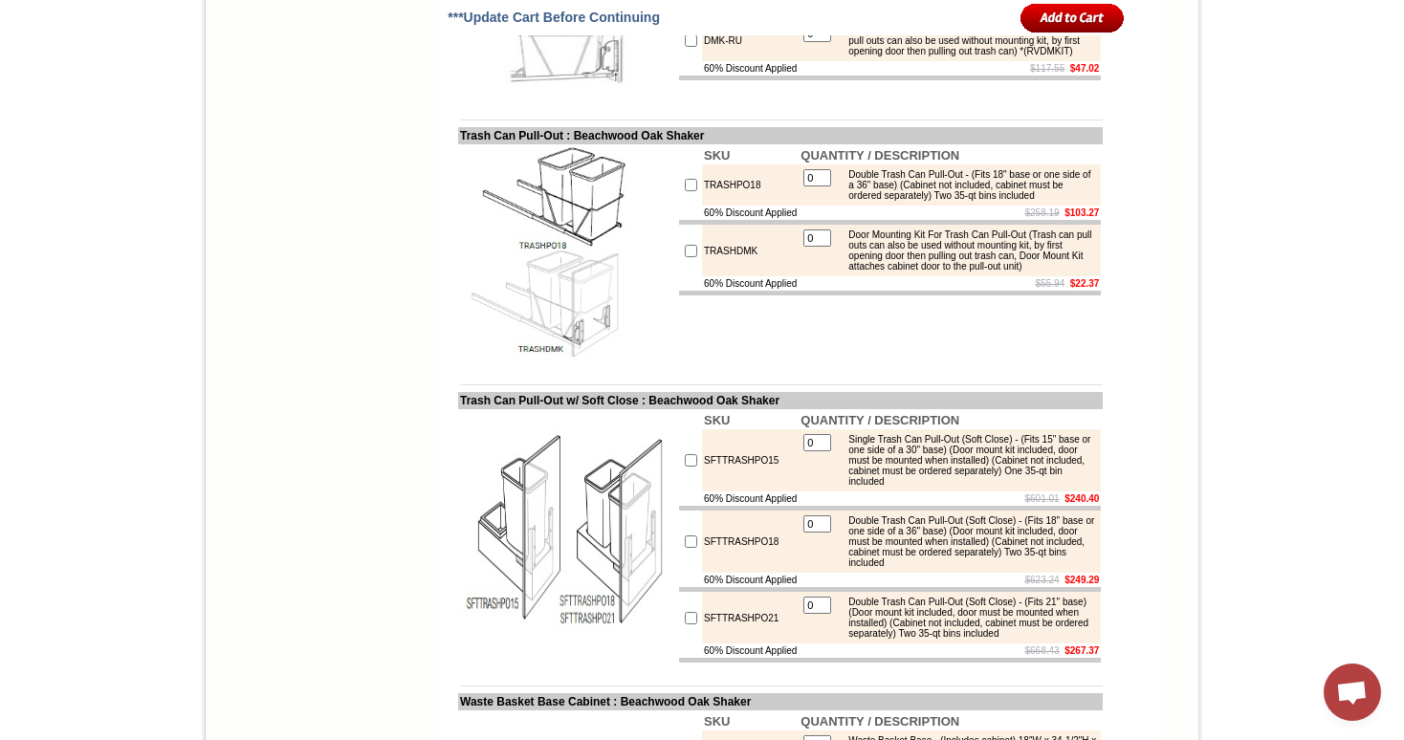
click at [767, 276] on td "TRASHDMK" at bounding box center [750, 251] width 97 height 52
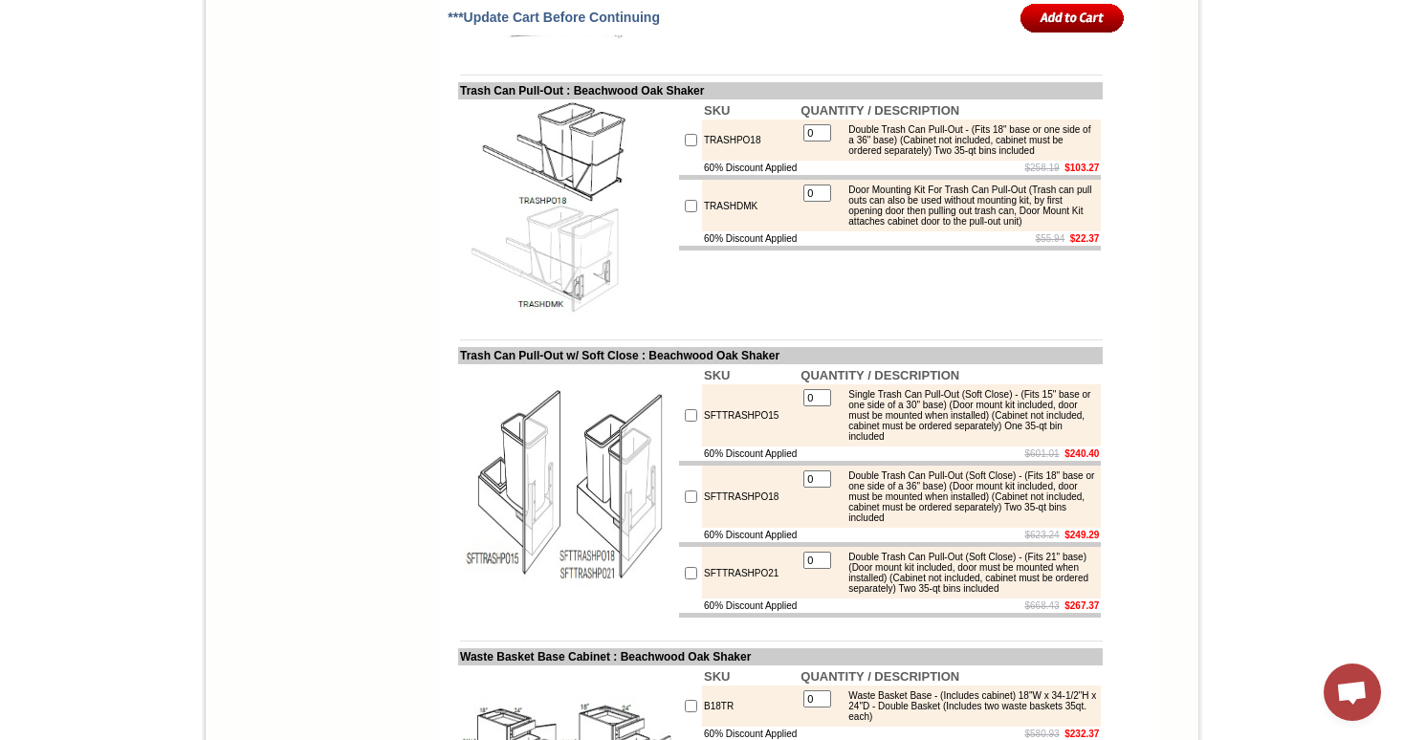
scroll to position [8653, 0]
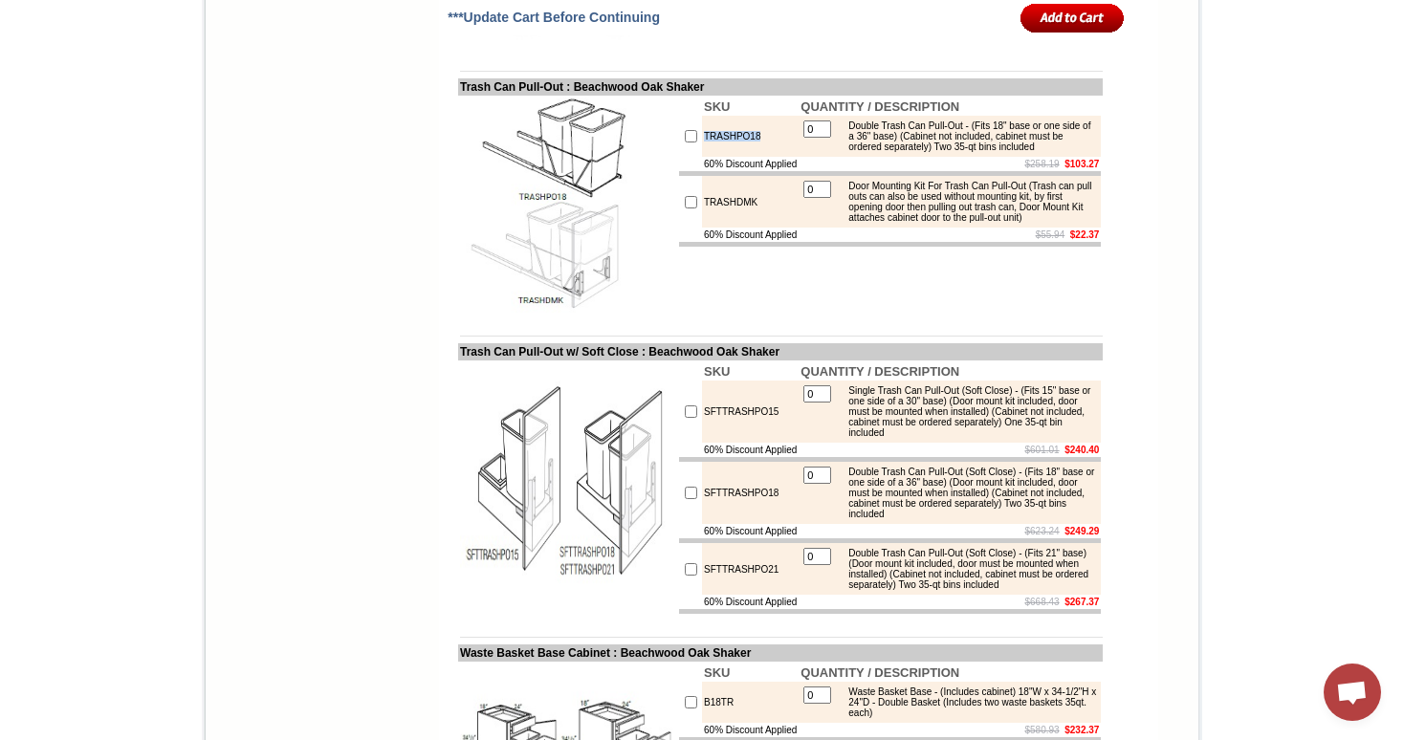
drag, startPoint x: 683, startPoint y: 415, endPoint x: 754, endPoint y: 419, distance: 70.9
click at [754, 157] on td "TRASHPO18" at bounding box center [750, 136] width 97 height 41
drag, startPoint x: 719, startPoint y: 75, endPoint x: 441, endPoint y: 78, distance: 278.3
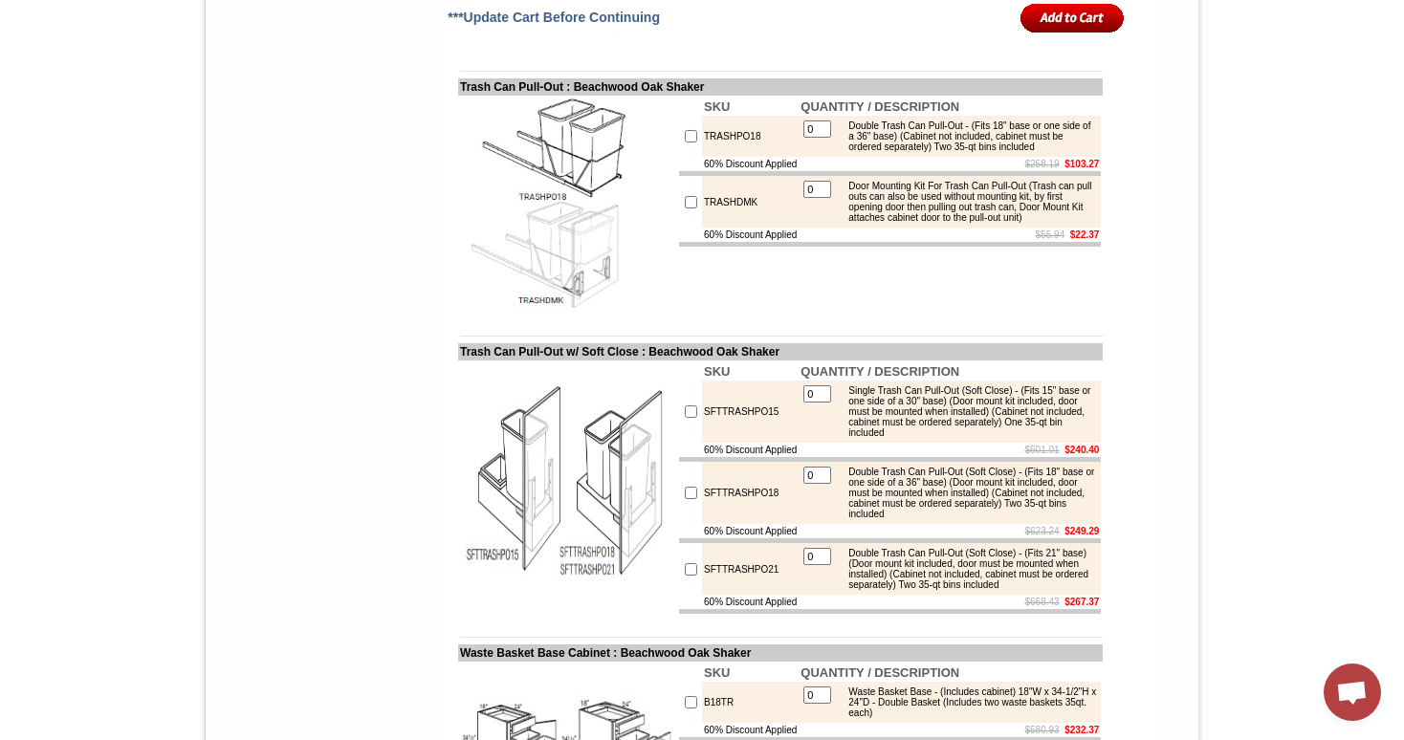
drag, startPoint x: 721, startPoint y: 76, endPoint x: 442, endPoint y: 75, distance: 279.2
copy td "Double Trash Can Pull-Out (Metal Framing)"
drag, startPoint x: 1000, startPoint y: 452, endPoint x: 1039, endPoint y: 452, distance: 39.2
click at [1039, 171] on td "$258.19 $103.27" at bounding box center [950, 164] width 302 height 14
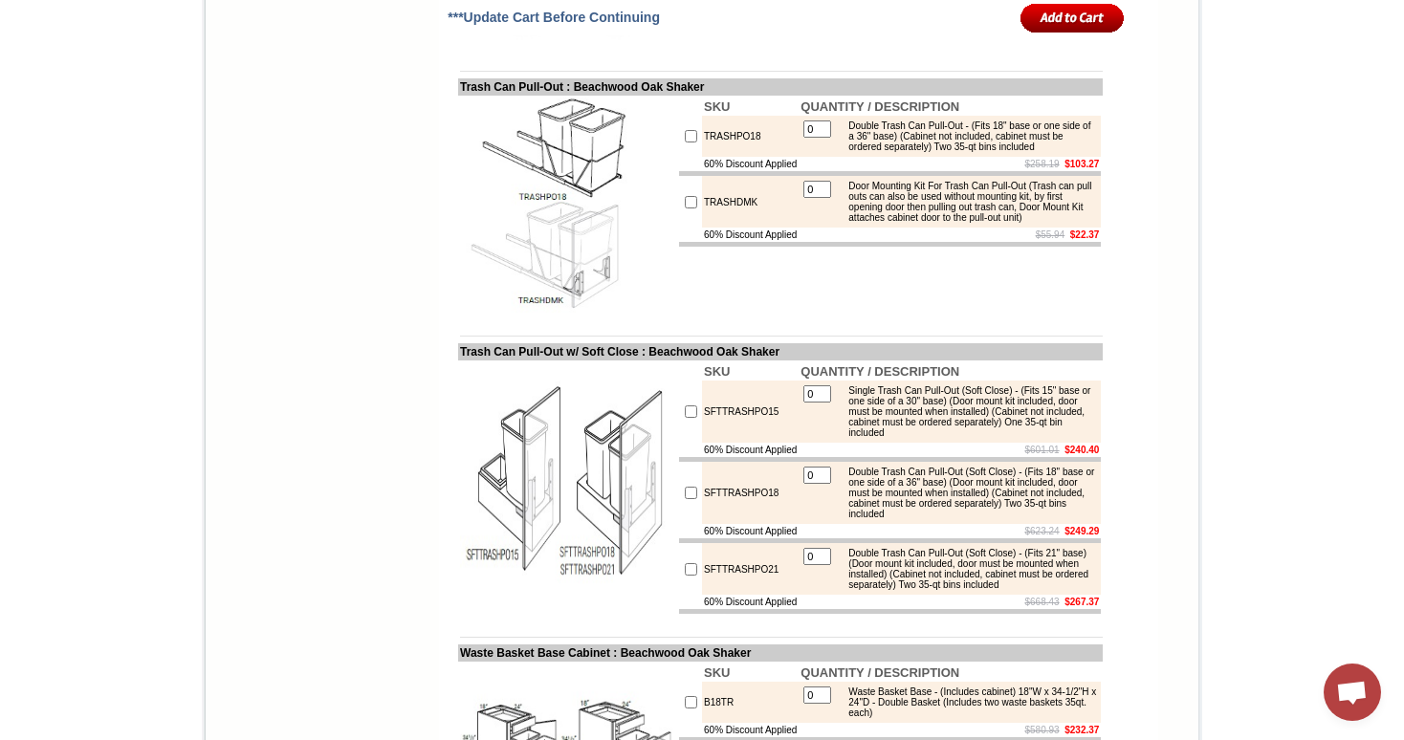
click at [911, 223] on div "Door Mounting Kit For Trash Can Pull-Out (Trash can pull outs can also be used …" at bounding box center [967, 202] width 257 height 42
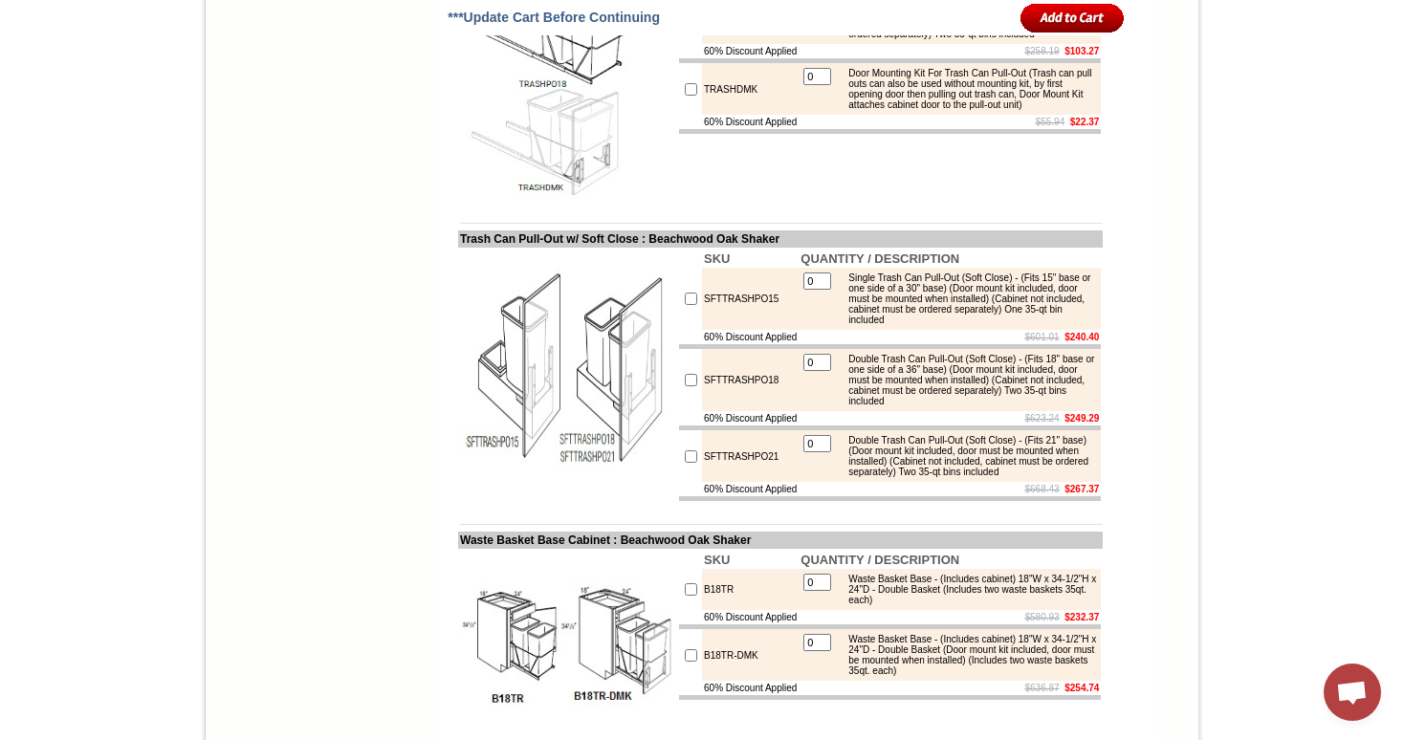
scroll to position [8833, 0]
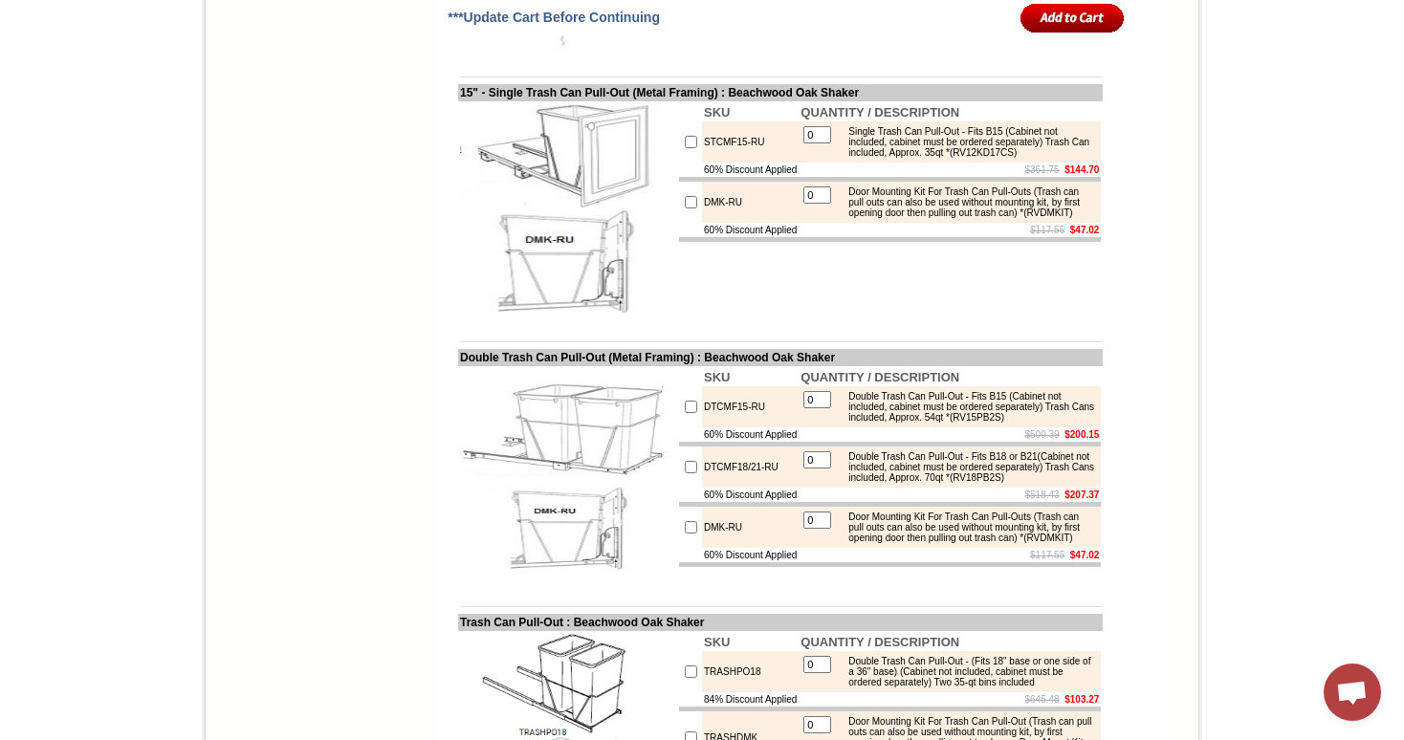
scroll to position [8129, 0]
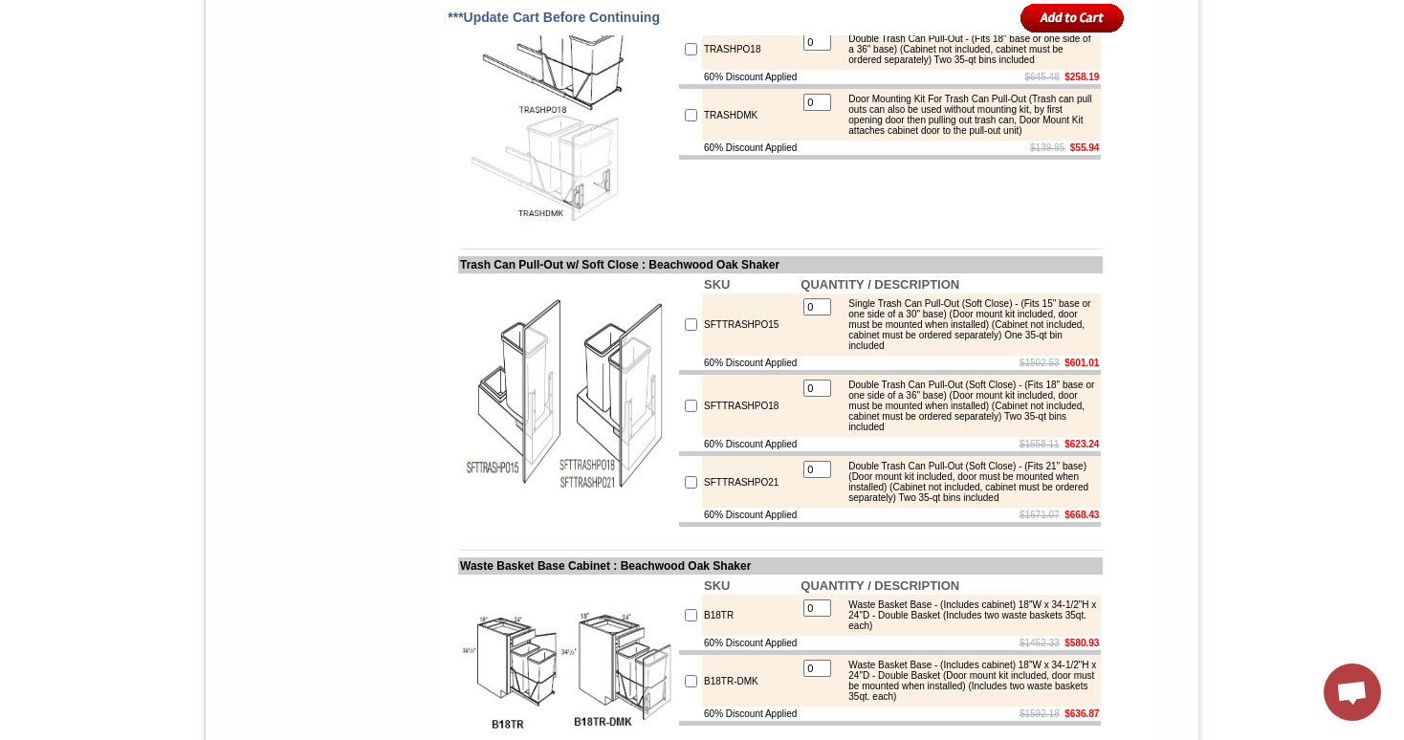
scroll to position [8739, 0]
drag, startPoint x: 737, startPoint y: 276, endPoint x: 443, endPoint y: 273, distance: 294.6
click at [458, 10] on td "Trash Can Pull-Out : Beachwood Oak Shaker" at bounding box center [780, 0] width 645 height 17
copy td "Trash Can Pull-Out : Beachwood Oak Shaker"
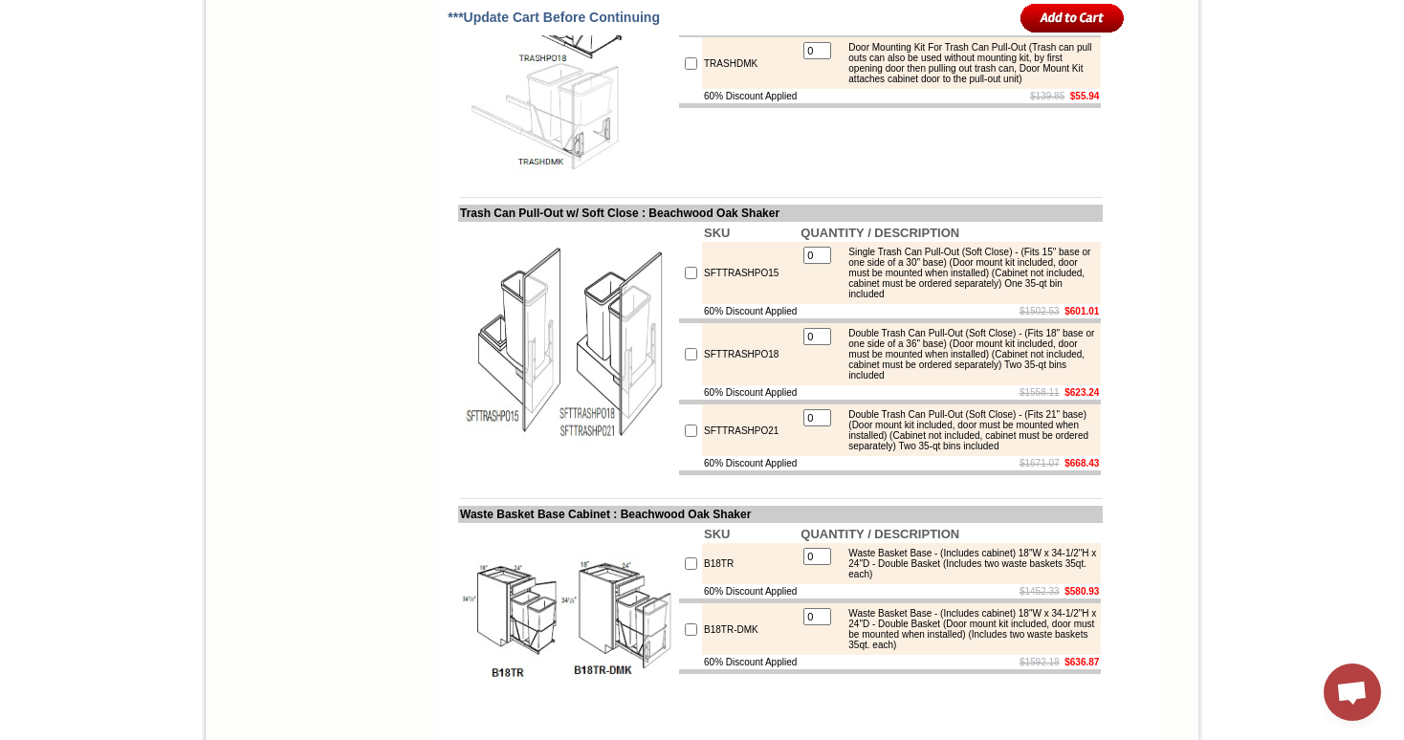
scroll to position [8801, 0]
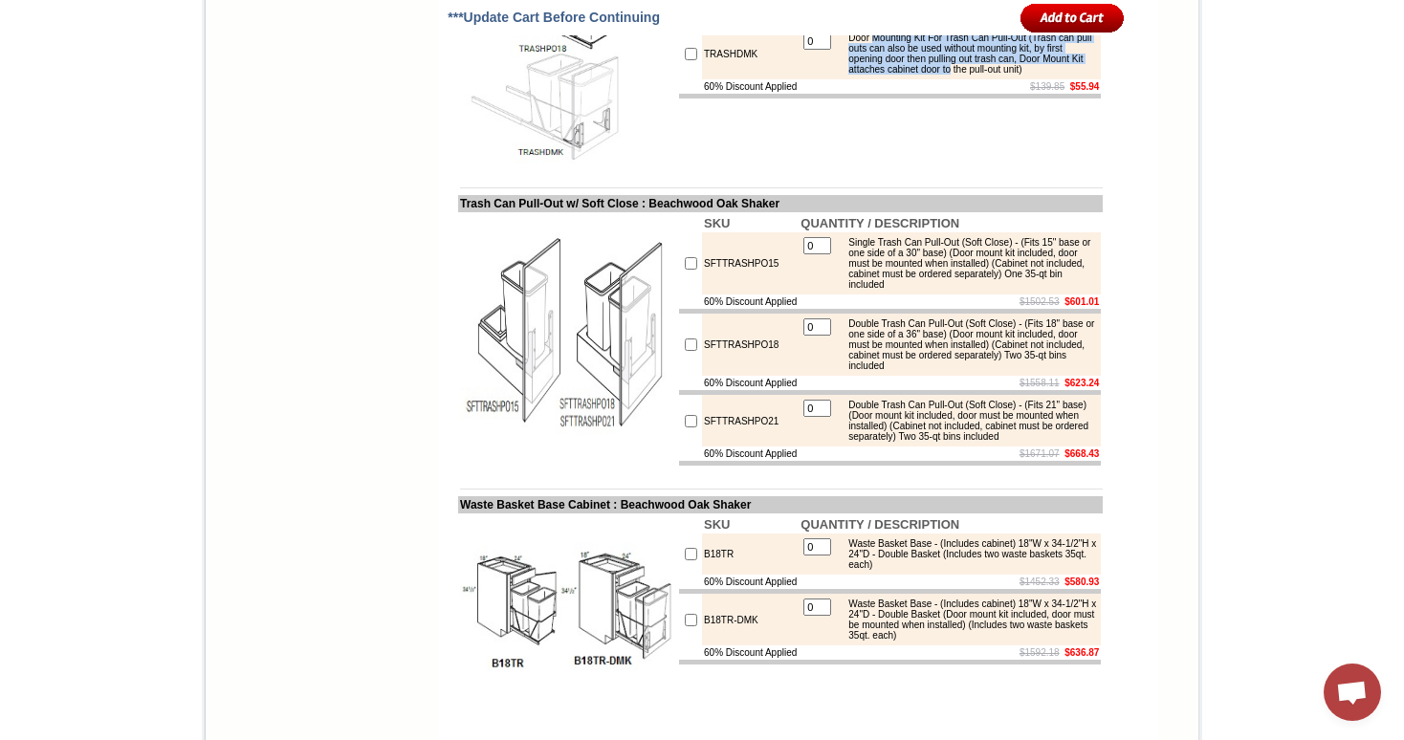
drag, startPoint x: 1057, startPoint y: 361, endPoint x: 867, endPoint y: 330, distance: 192.0
click at [867, 75] on div "Door Mounting Kit For Trash Can Pull-Out (Trash can pull outs can also be used …" at bounding box center [967, 54] width 257 height 42
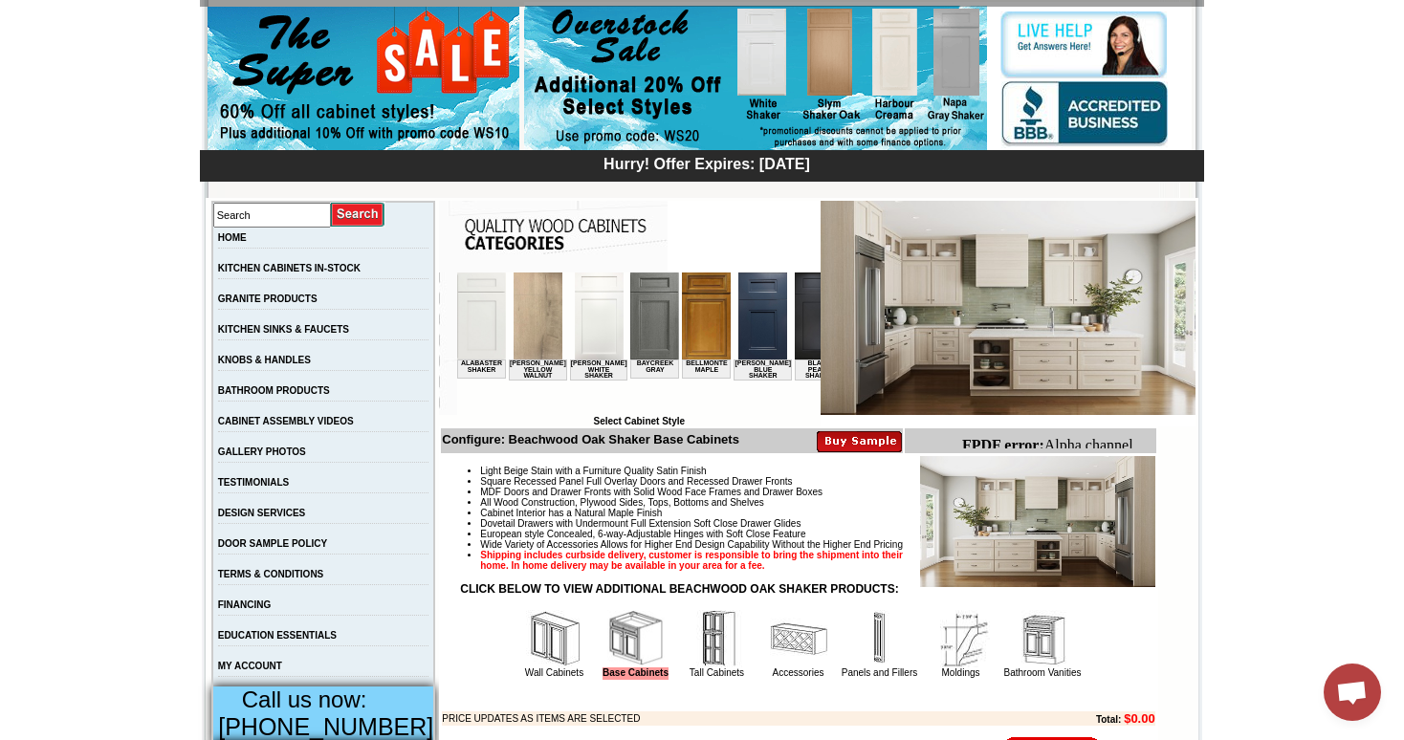
scroll to position [166, 0]
